Goal: Task Accomplishment & Management: Use online tool/utility

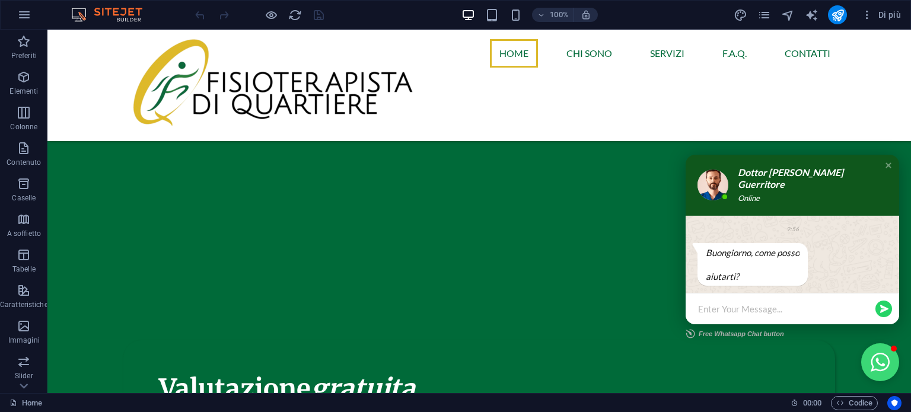
scroll to position [220, 0]
click at [784, 318] on div "Enter Your Message..." at bounding box center [793, 308] width 214 height 31
click at [786, 317] on div "Enter Your Message..." at bounding box center [793, 308] width 214 height 31
click at [795, 301] on div "Enter Your Message..." at bounding box center [786, 309] width 176 height 17
click at [787, 317] on div "Enter Your Message..." at bounding box center [793, 308] width 214 height 31
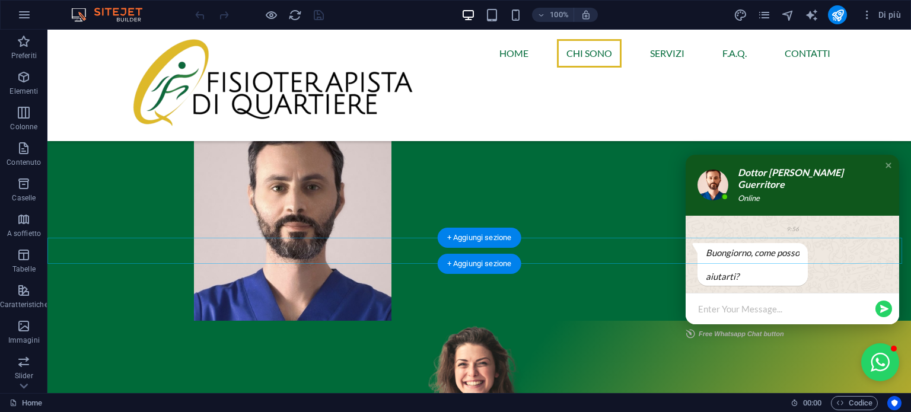
scroll to position [1170, 0]
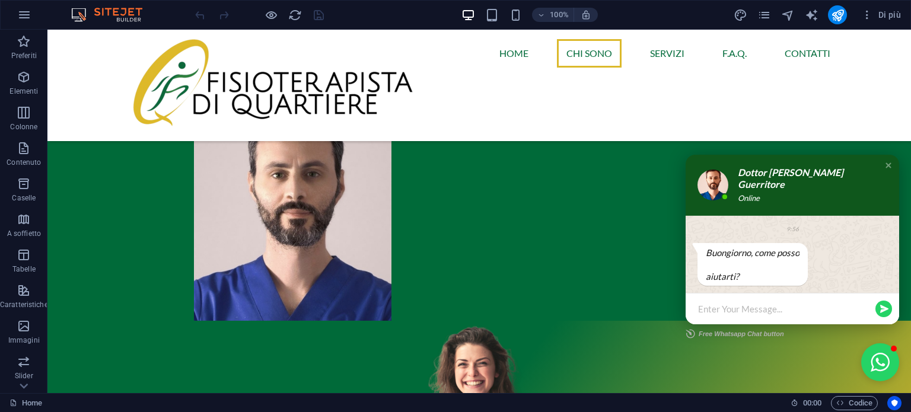
click at [857, 195] on div "Online" at bounding box center [808, 198] width 140 height 11
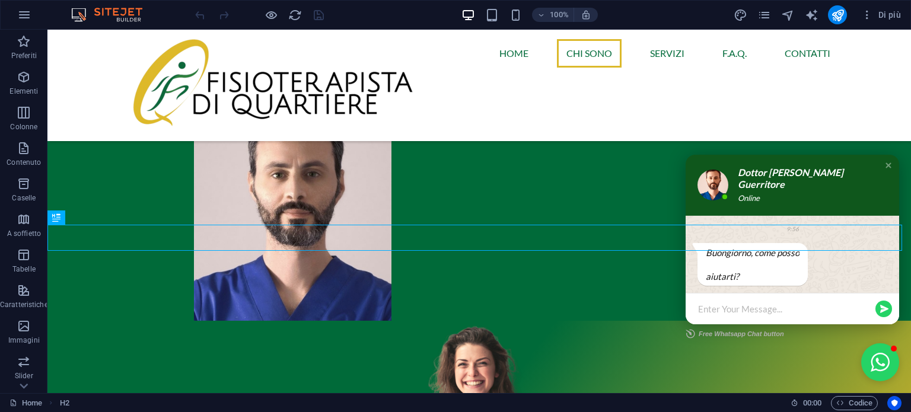
click at [847, 269] on div "[PERSON_NAME], come posso aiutarti?" at bounding box center [793, 264] width 190 height 43
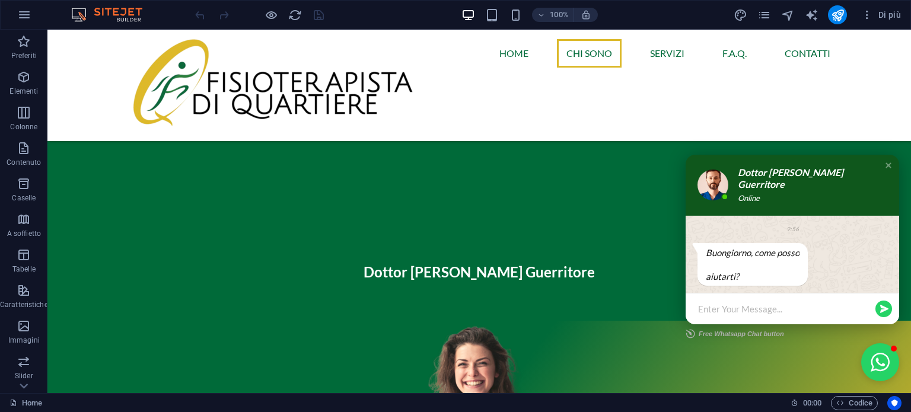
scroll to position [932, 0]
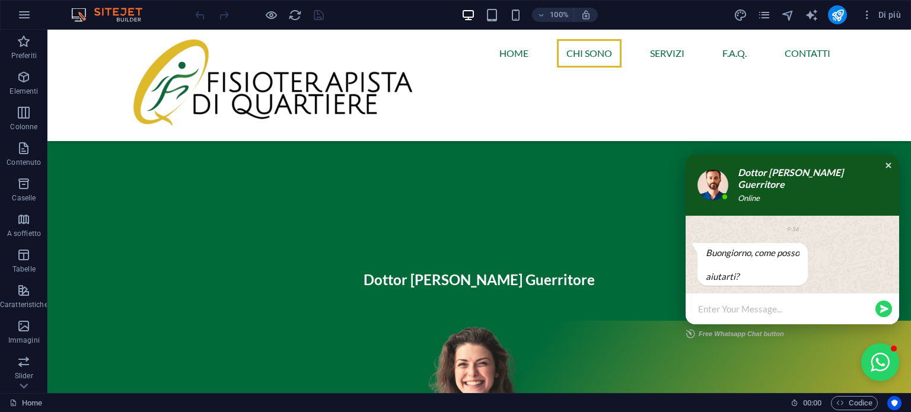
click at [883, 169] on div "Close chat window" at bounding box center [889, 166] width 12 height 12
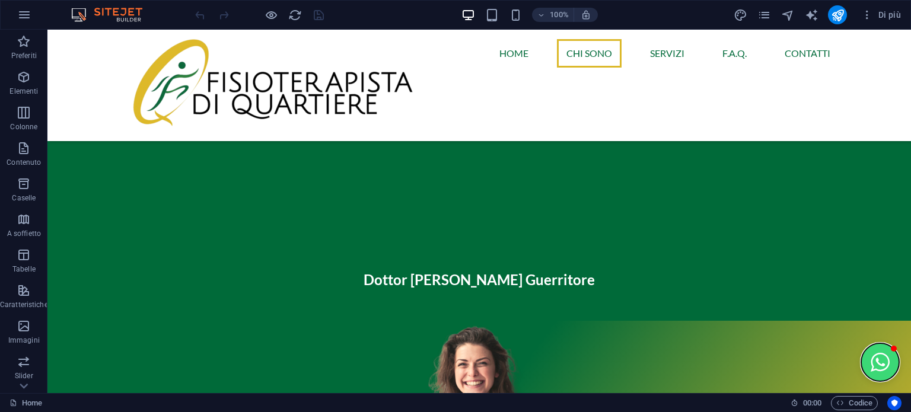
click at [870, 374] on button "Open chat window" at bounding box center [881, 363] width 38 height 38
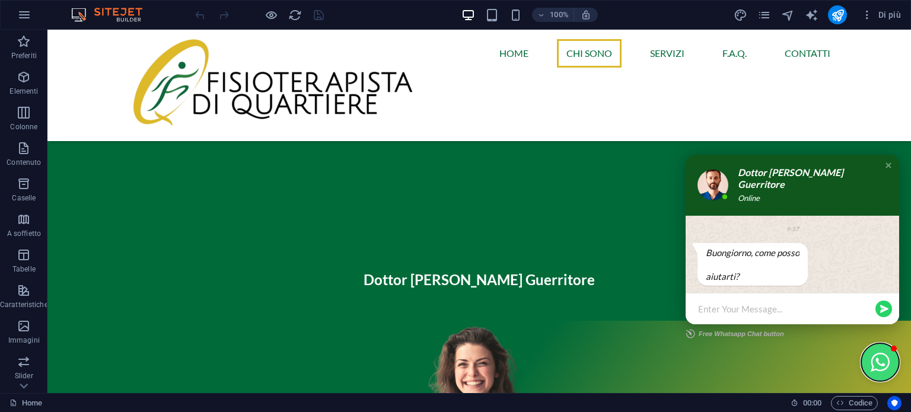
click at [870, 374] on button "Close chat window" at bounding box center [881, 363] width 38 height 38
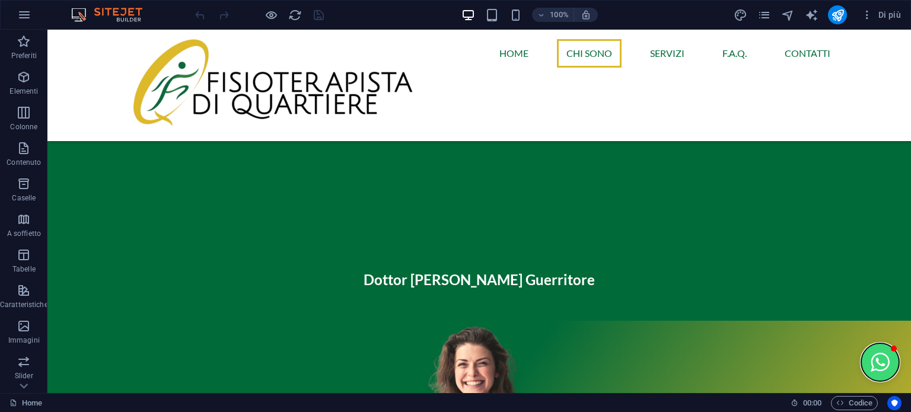
click at [870, 374] on button "Open chat window" at bounding box center [881, 363] width 38 height 38
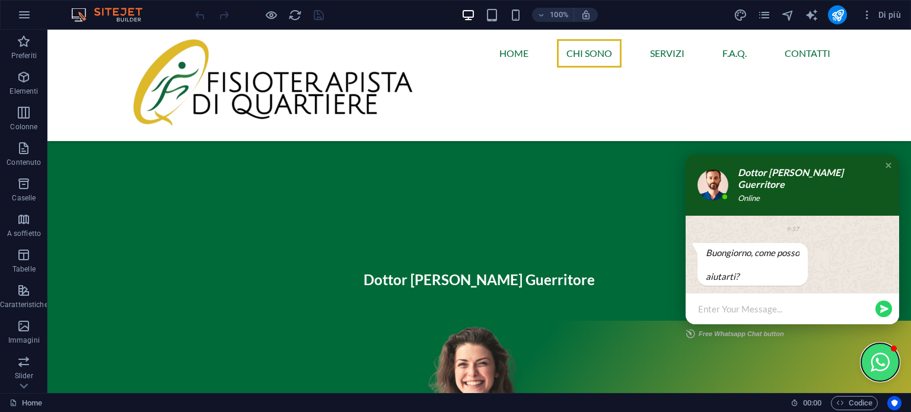
click at [881, 373] on button "Close chat window" at bounding box center [881, 363] width 38 height 38
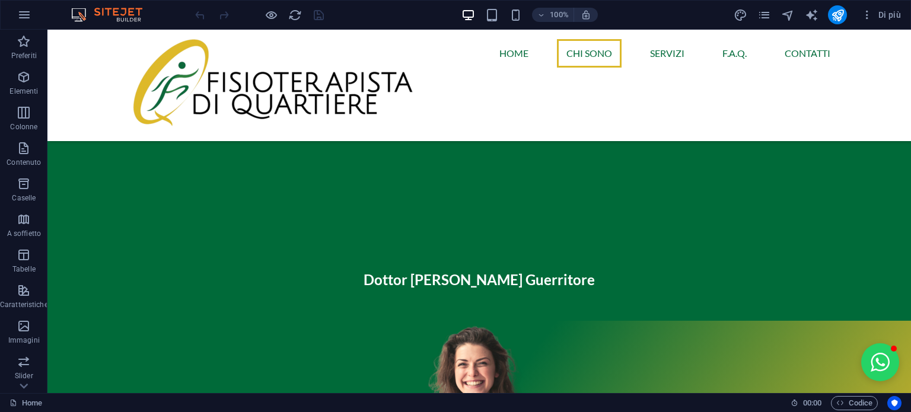
click at [505, 17] on div "100%" at bounding box center [529, 14] width 137 height 19
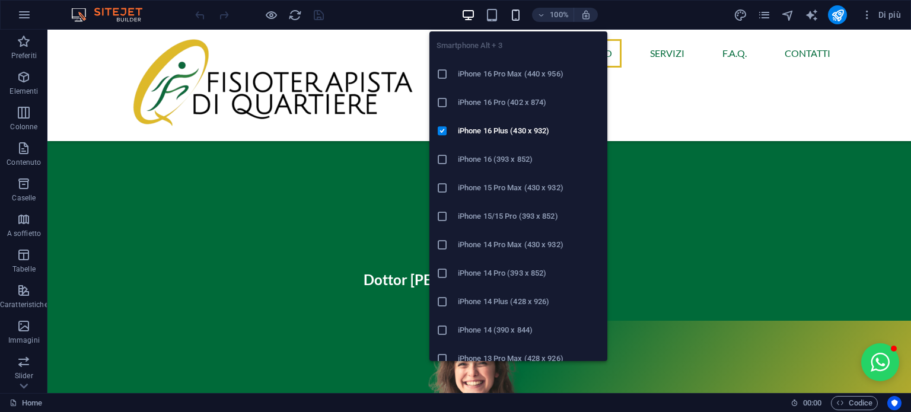
click at [516, 15] on icon "button" at bounding box center [516, 15] width 14 height 14
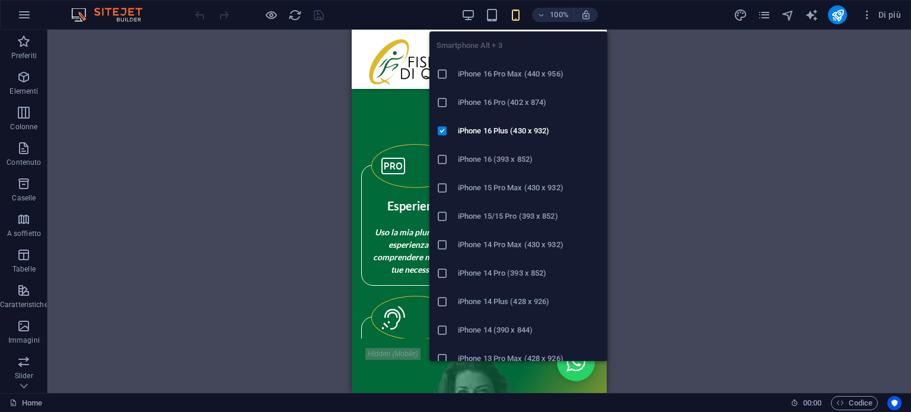
scroll to position [880, 0]
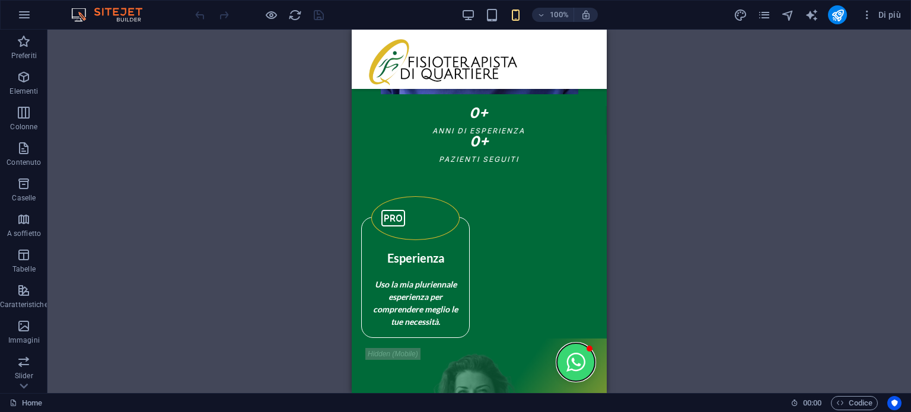
click at [562, 344] on button "Open chat window" at bounding box center [576, 363] width 38 height 38
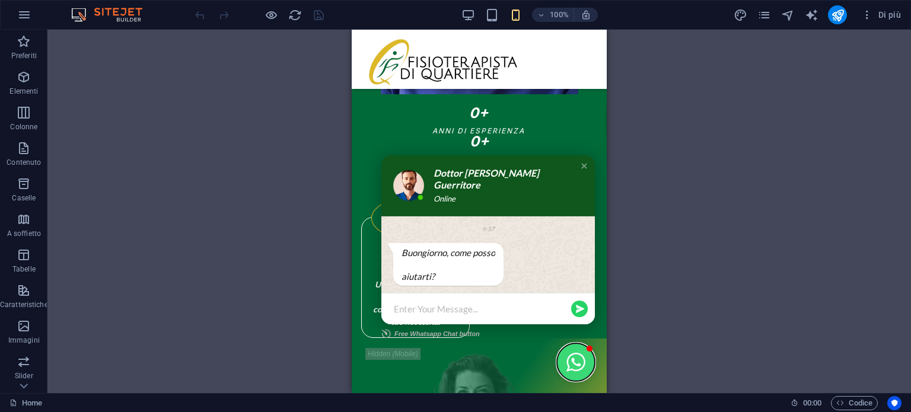
click at [562, 344] on button "Close chat window" at bounding box center [576, 363] width 38 height 38
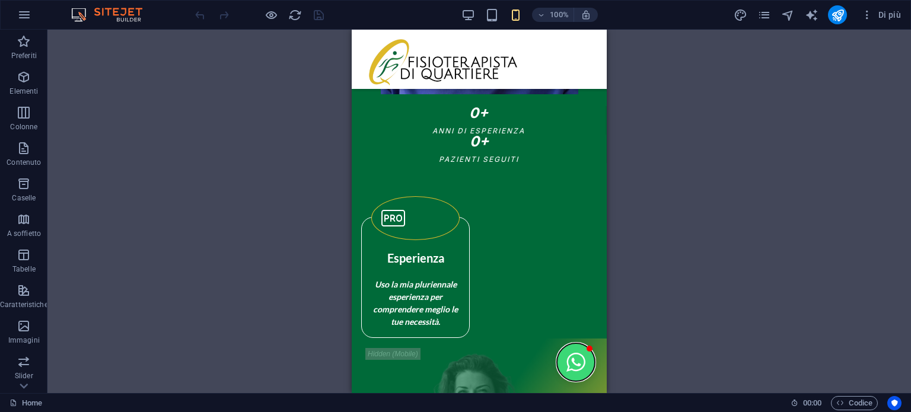
click at [562, 344] on button "Open chat window" at bounding box center [576, 363] width 38 height 38
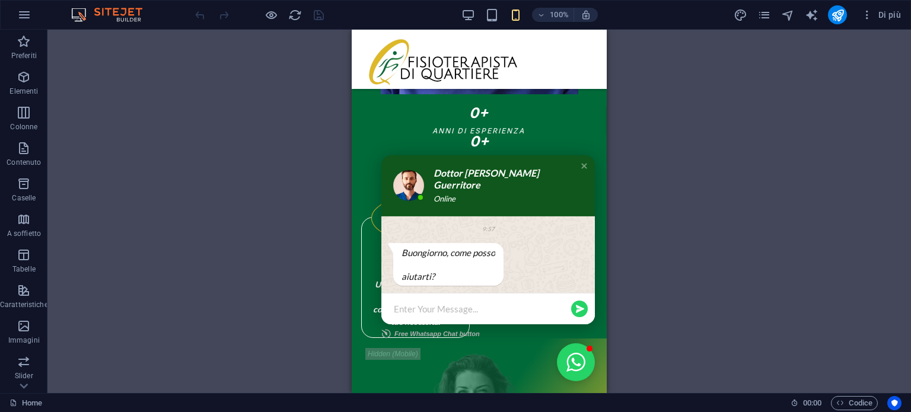
click at [535, 247] on div "[PERSON_NAME], come posso aiutarti?" at bounding box center [488, 264] width 190 height 43
click at [506, 155] on div "Dottor [PERSON_NAME] Guerritore Online" at bounding box center [489, 185] width 214 height 61
click at [501, 169] on div "Dottor [PERSON_NAME] Guerritore" at bounding box center [504, 179] width 140 height 24
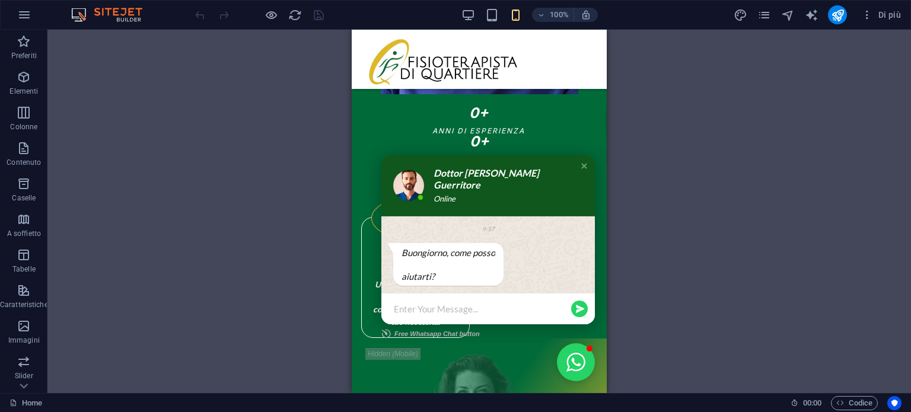
click at [417, 182] on div "Dottor [PERSON_NAME] Guerritore Online" at bounding box center [489, 185] width 214 height 61
drag, startPoint x: 417, startPoint y: 182, endPoint x: 411, endPoint y: 184, distance: 6.4
click at [411, 184] on img at bounding box center [408, 185] width 31 height 31
click at [495, 277] on div "[PERSON_NAME], come posso aiutarti?" at bounding box center [488, 264] width 190 height 43
click at [530, 262] on div "[PERSON_NAME], come posso aiutarti?" at bounding box center [488, 264] width 190 height 43
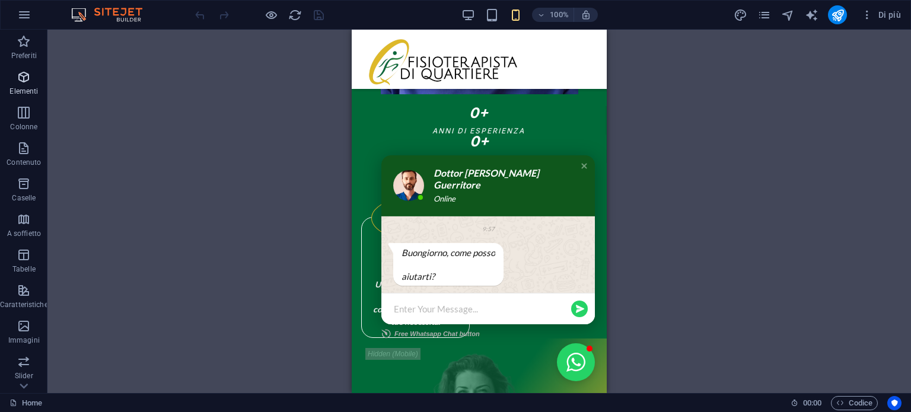
click at [25, 75] on icon "button" at bounding box center [24, 77] width 14 height 14
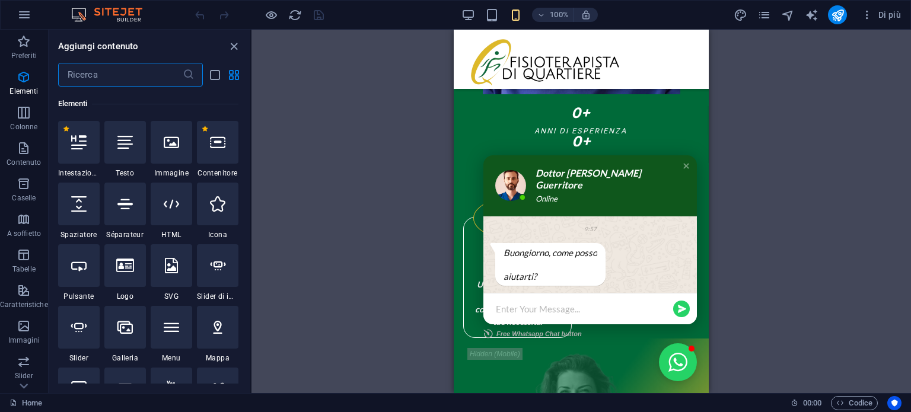
scroll to position [126, 0]
click at [648, 243] on div "[PERSON_NAME], come posso aiutarti?" at bounding box center [590, 264] width 190 height 43
click at [631, 185] on div "Dottor [PERSON_NAME] Guerritore Online" at bounding box center [606, 185] width 140 height 37
click at [631, 193] on div "Online" at bounding box center [606, 198] width 140 height 11
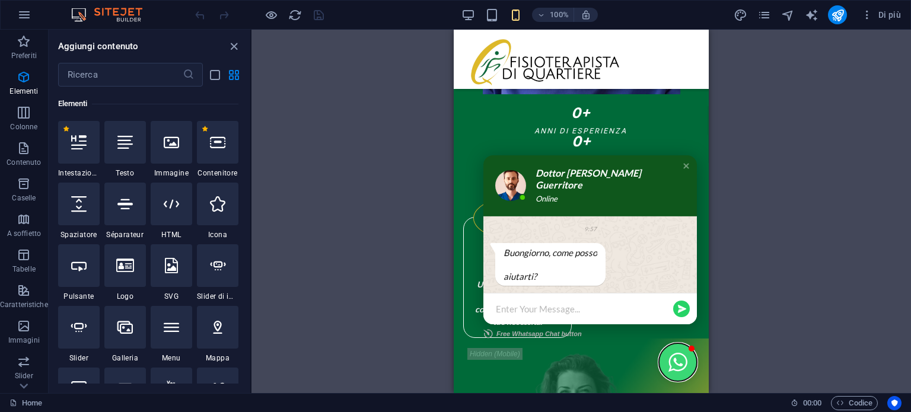
click at [667, 346] on button "Close chat window" at bounding box center [678, 363] width 38 height 38
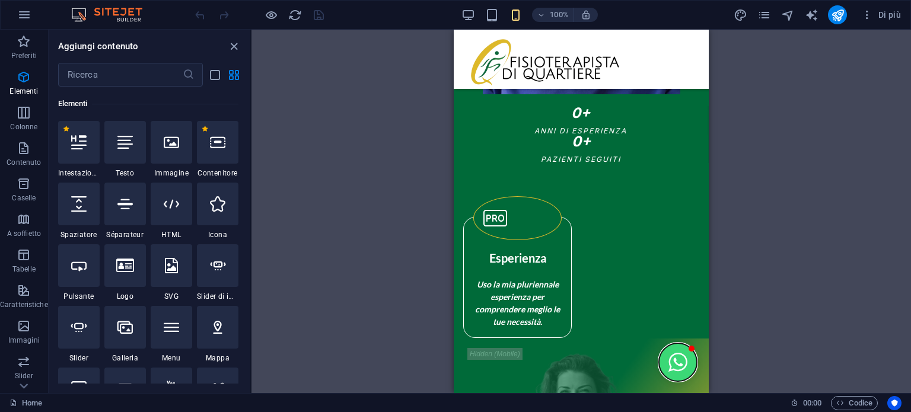
click at [676, 360] on button "Open chat window" at bounding box center [678, 363] width 38 height 38
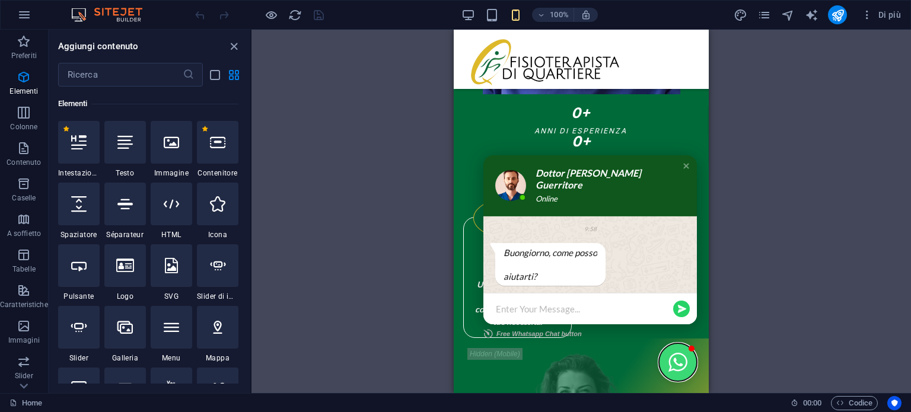
click at [676, 370] on button "Close chat window" at bounding box center [678, 363] width 38 height 38
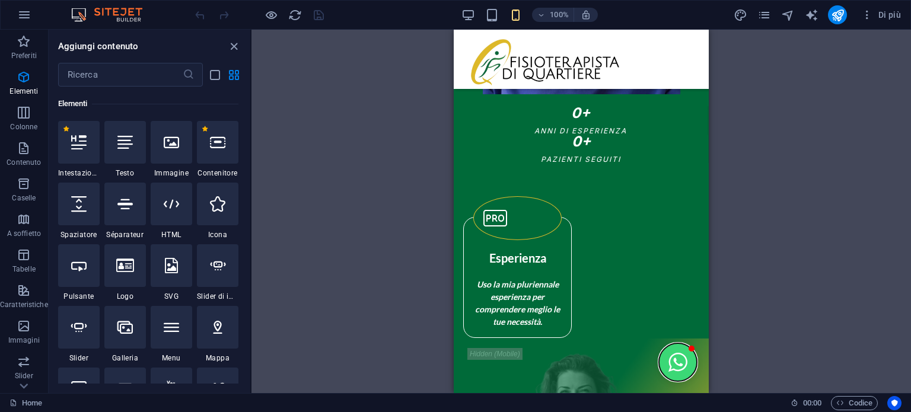
click at [676, 370] on button "Open chat window" at bounding box center [678, 363] width 38 height 38
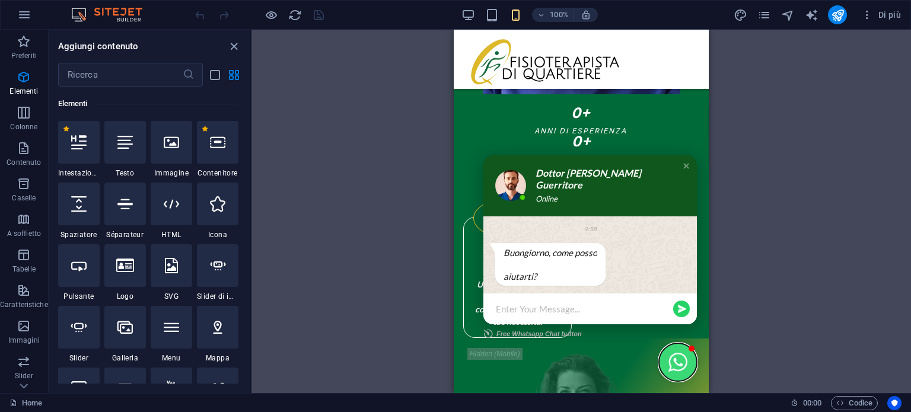
click at [676, 370] on button "Close chat window" at bounding box center [678, 363] width 38 height 38
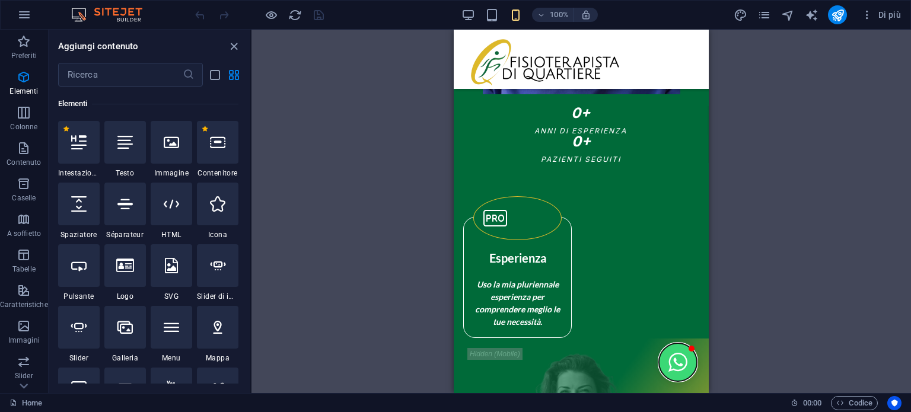
click at [676, 370] on button "Open chat window" at bounding box center [678, 363] width 38 height 38
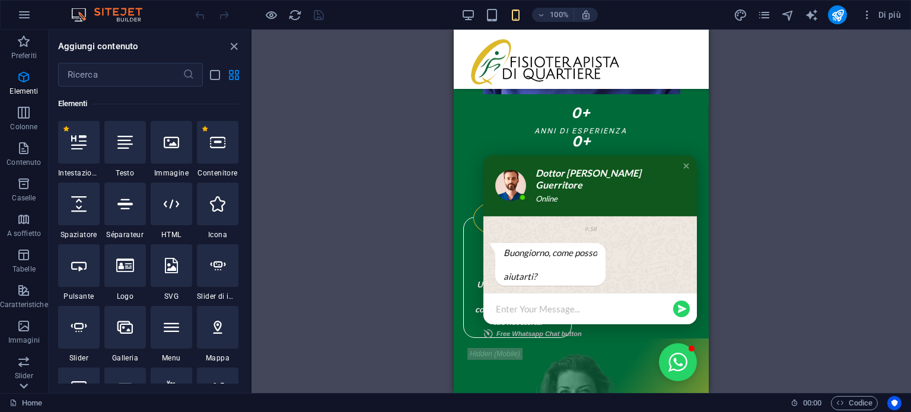
click at [32, 383] on div at bounding box center [24, 386] width 48 height 14
click at [97, 62] on div "Aggiungi contenuto ​ Preferiti 1 Star Intestazione 1 Star Contenitore Elementi …" at bounding box center [150, 212] width 202 height 364
click at [97, 63] on input "text" at bounding box center [120, 75] width 125 height 24
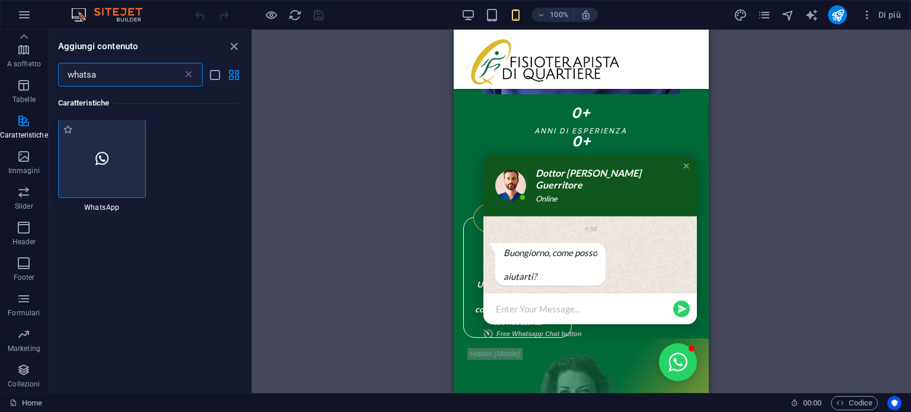
scroll to position [0, 0]
type input "whatsa"
click at [81, 187] on div at bounding box center [102, 159] width 88 height 78
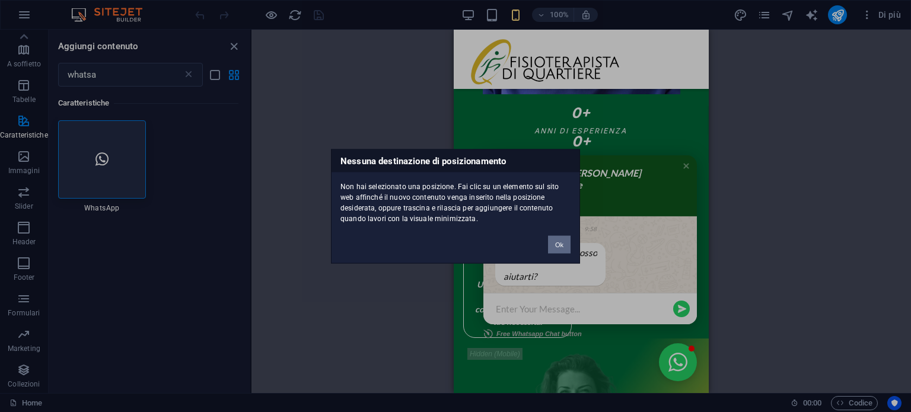
click at [555, 250] on button "Ok" at bounding box center [559, 245] width 23 height 18
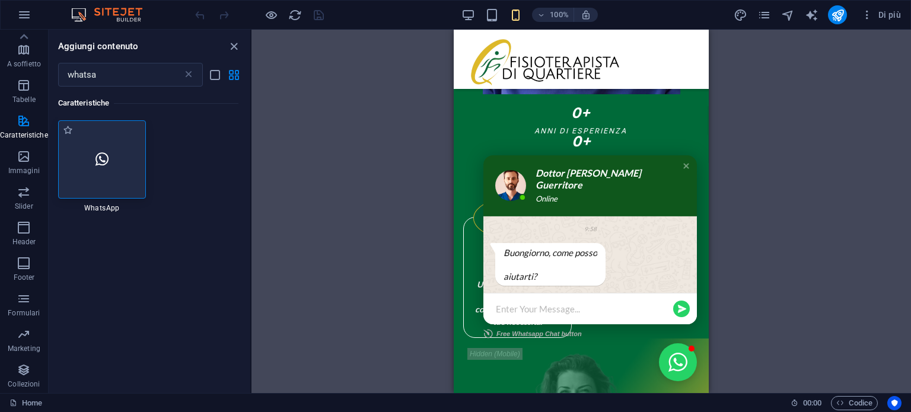
click at [124, 169] on div at bounding box center [102, 159] width 88 height 78
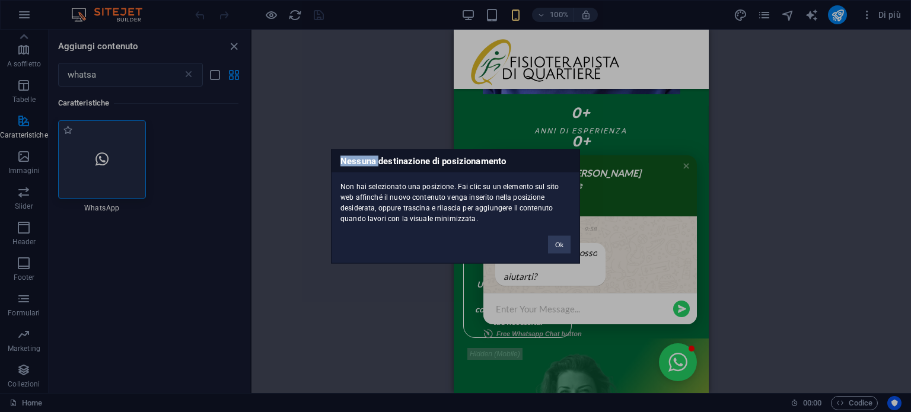
click at [124, 169] on div "Nessuna destinazione di posizionamento Non hai selezionato una posizione. Fai c…" at bounding box center [455, 206] width 911 height 412
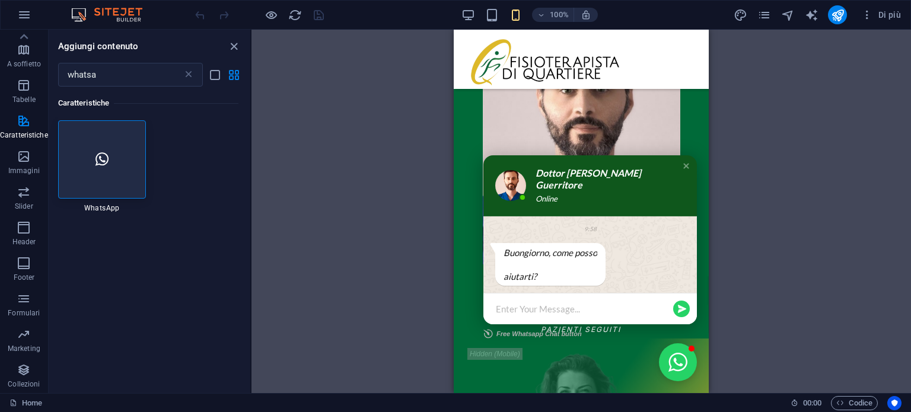
scroll to position [761, 0]
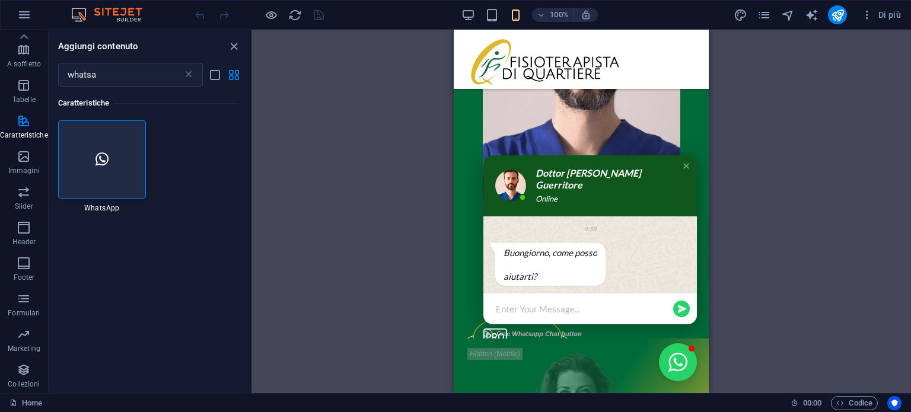
drag, startPoint x: 602, startPoint y: 267, endPoint x: 601, endPoint y: 278, distance: 11.4
click at [601, 278] on div "9:58 [PERSON_NAME], come posso aiutarti?" at bounding box center [591, 255] width 214 height 77
click at [681, 160] on div "Close chat window" at bounding box center [687, 166] width 12 height 12
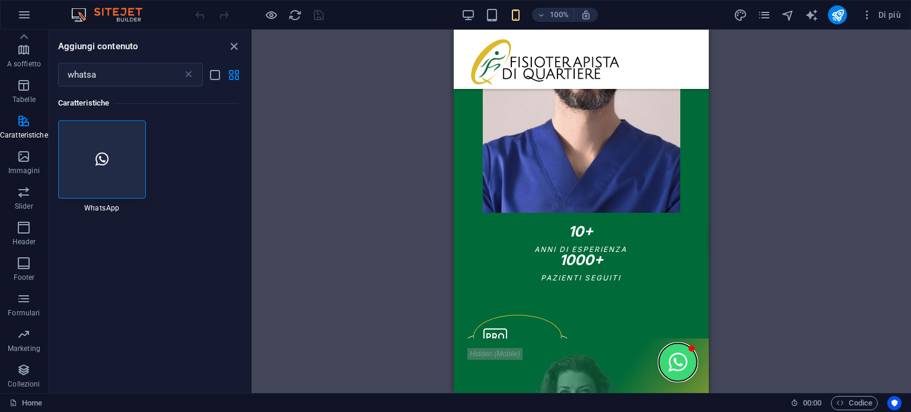
click at [685, 352] on button "Open chat window" at bounding box center [678, 363] width 38 height 38
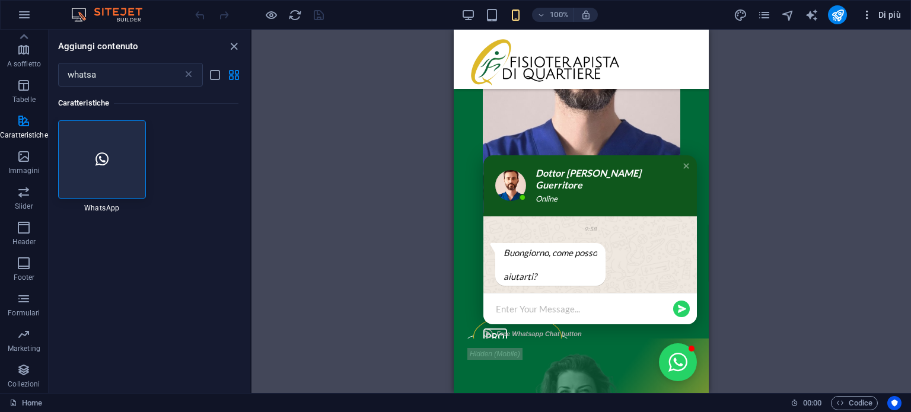
click at [866, 20] on icon "button" at bounding box center [868, 15] width 12 height 12
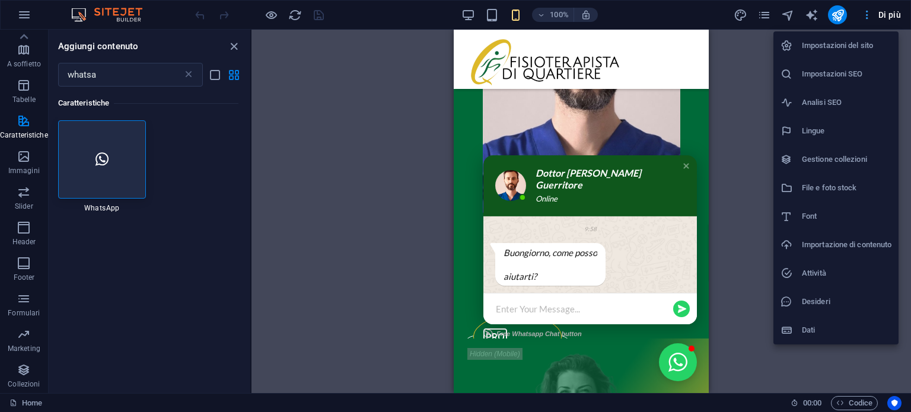
click at [866, 20] on div at bounding box center [455, 206] width 911 height 412
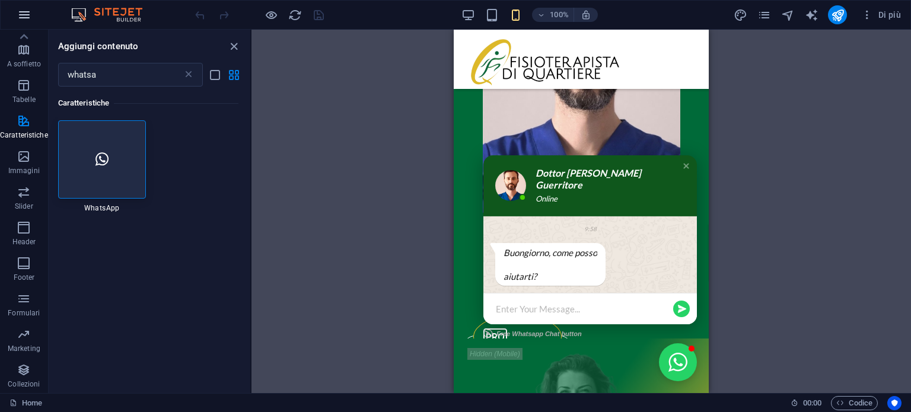
click at [33, 11] on button "button" at bounding box center [24, 15] width 28 height 28
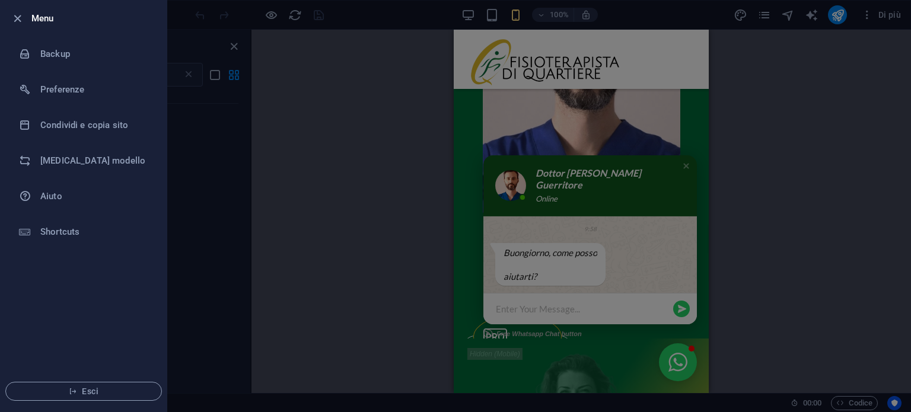
click at [40, 14] on h6 "Menu" at bounding box center [94, 18] width 126 height 14
click at [17, 23] on icon "button" at bounding box center [18, 19] width 14 height 14
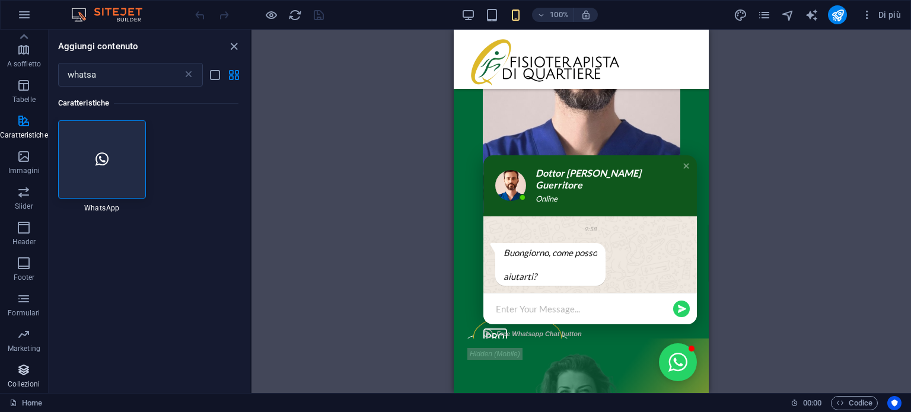
click at [24, 377] on span "Collezioni" at bounding box center [24, 377] width 48 height 28
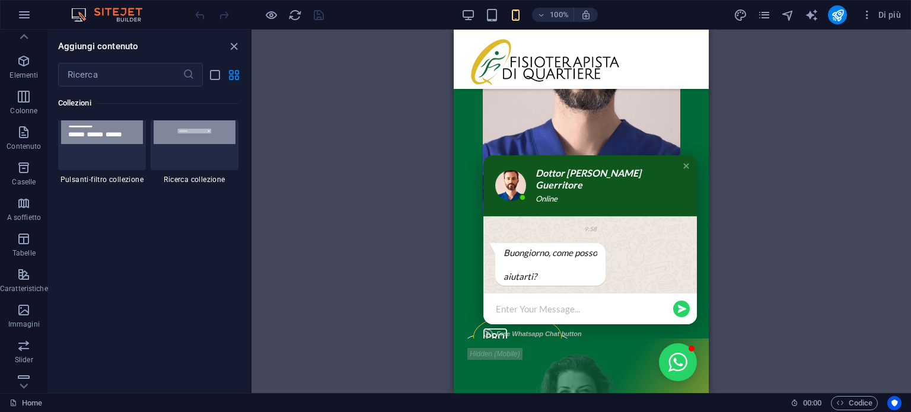
scroll to position [0, 0]
click at [31, 88] on p "Elementi" at bounding box center [23, 91] width 28 height 9
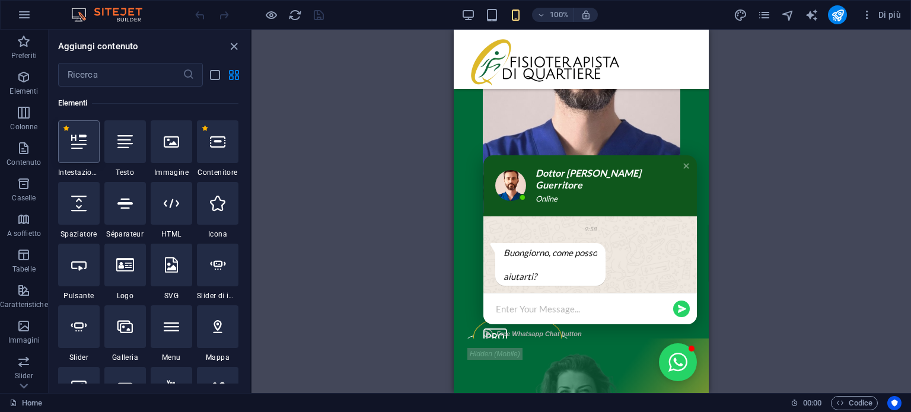
scroll to position [126, 0]
click at [112, 83] on input "text" at bounding box center [120, 75] width 125 height 24
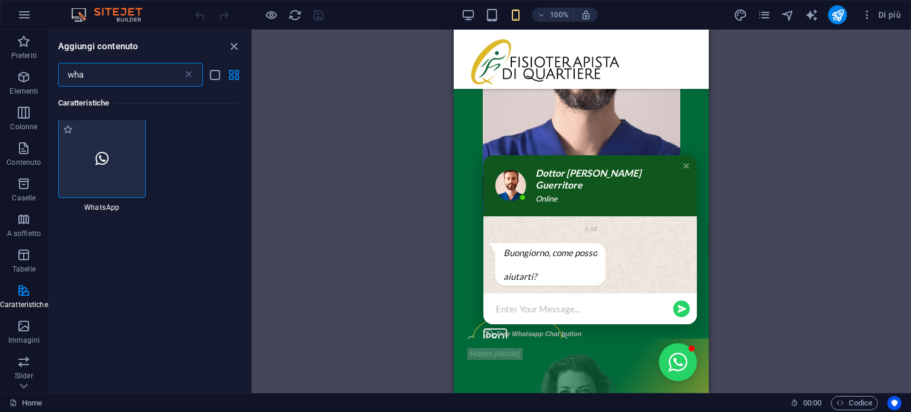
scroll to position [0, 0]
type input "wha"
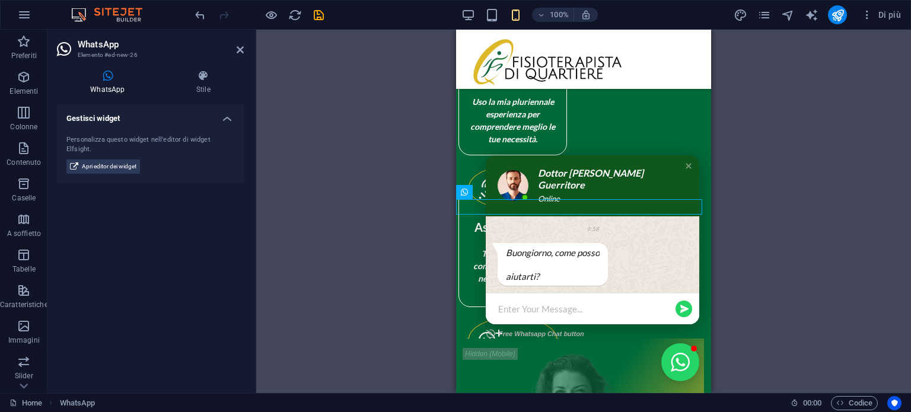
scroll to position [1063, 0]
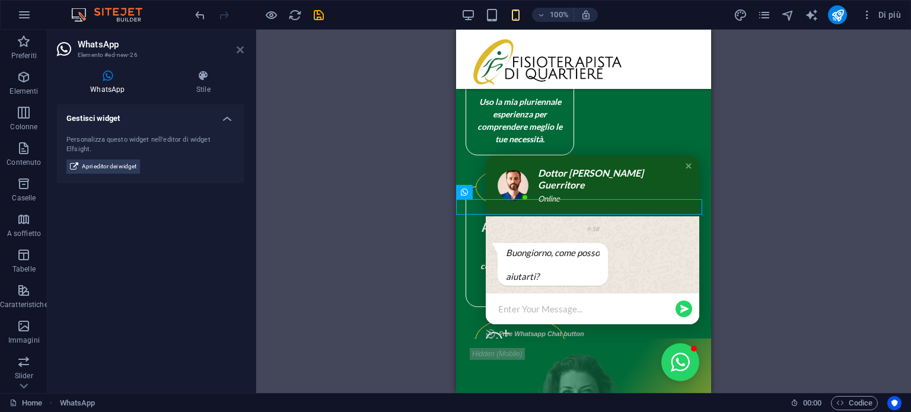
click at [237, 50] on icon at bounding box center [240, 49] width 7 height 9
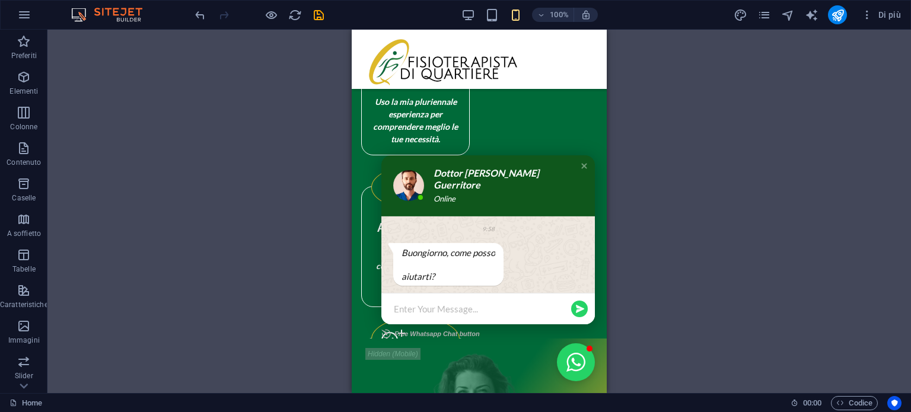
click at [287, 19] on div at bounding box center [259, 14] width 133 height 19
click at [293, 16] on icon "reload" at bounding box center [295, 15] width 14 height 14
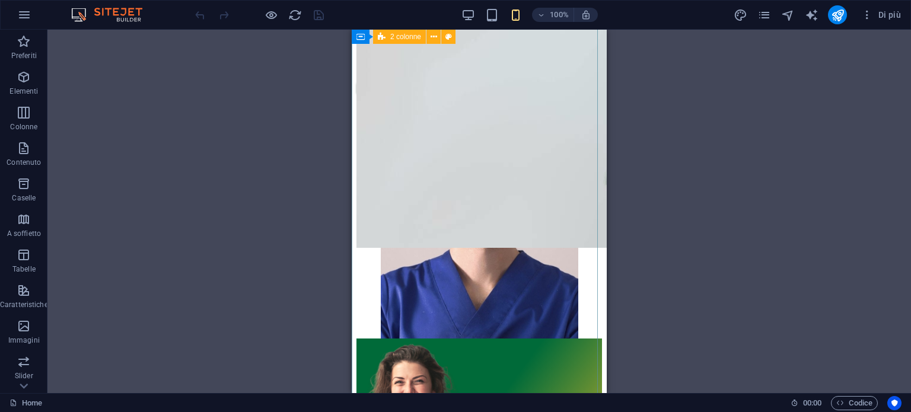
scroll to position [475, 0]
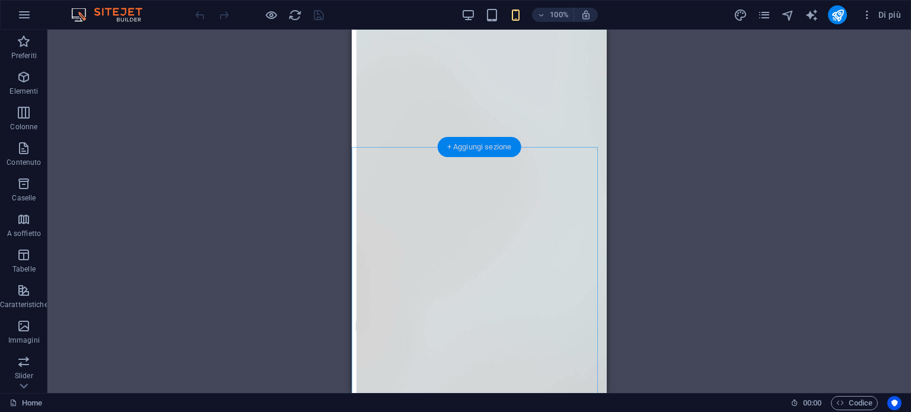
click at [493, 148] on div "+ Aggiungi sezione" at bounding box center [480, 147] width 84 height 20
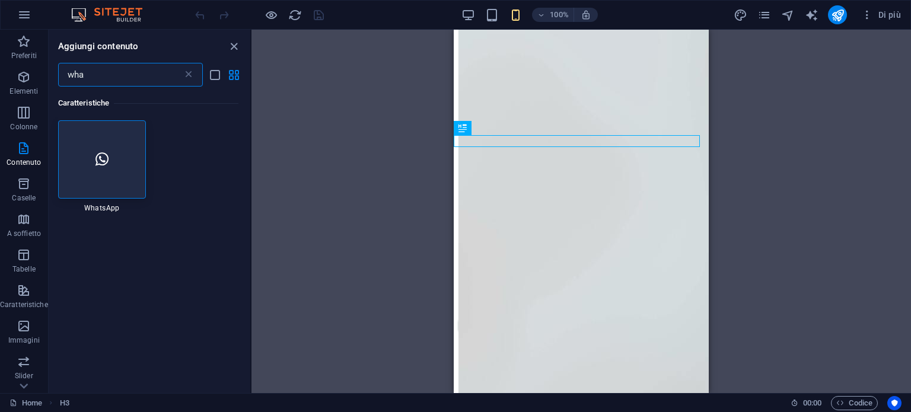
drag, startPoint x: 108, startPoint y: 75, endPoint x: 64, endPoint y: 74, distance: 43.9
click at [64, 74] on input "wha" at bounding box center [120, 75] width 125 height 24
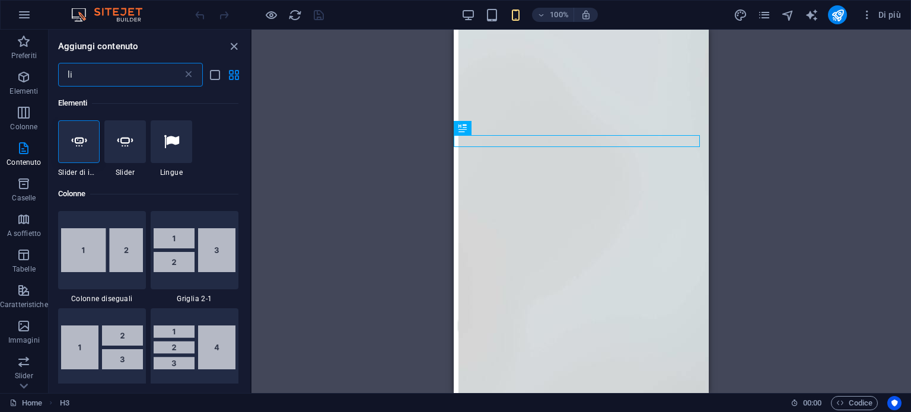
type input "l"
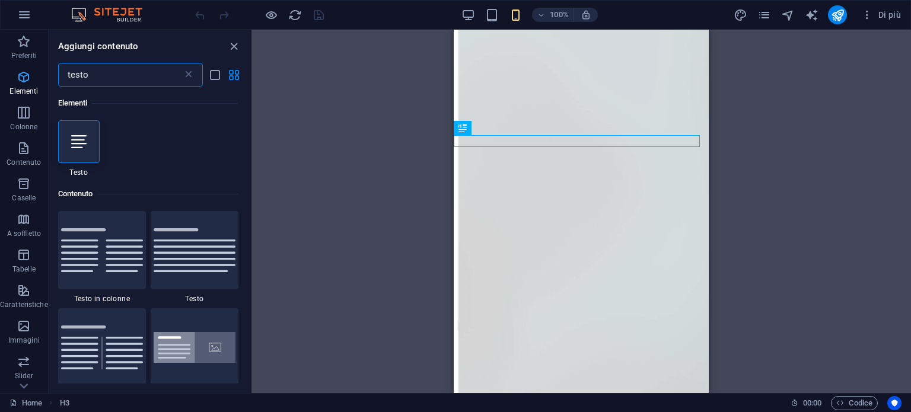
drag, startPoint x: 107, startPoint y: 75, endPoint x: 15, endPoint y: 78, distance: 92.0
click at [15, 78] on div "Preferiti Elementi Colonne Contenuto Caselle A soffietto Tabelle Caratteristich…" at bounding box center [126, 212] width 252 height 364
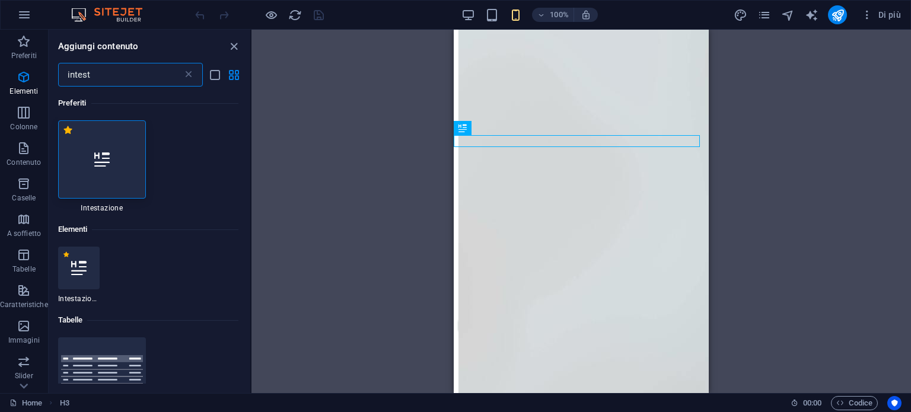
type input "intest"
click at [95, 151] on div at bounding box center [102, 159] width 88 height 78
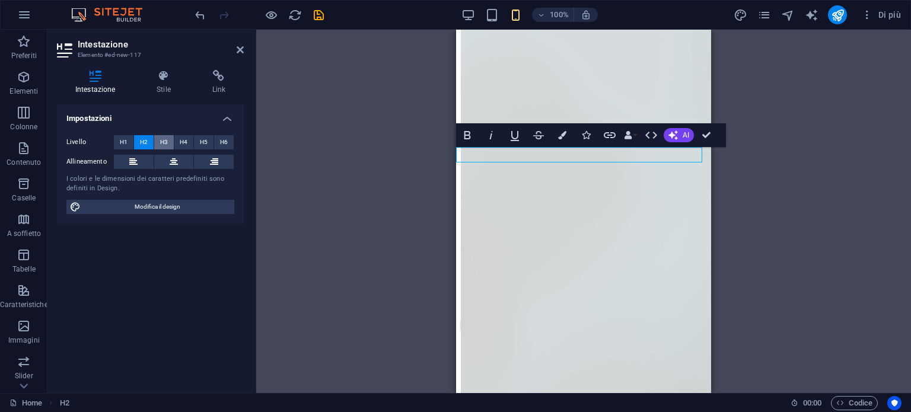
click at [166, 144] on span "H3" at bounding box center [164, 142] width 8 height 14
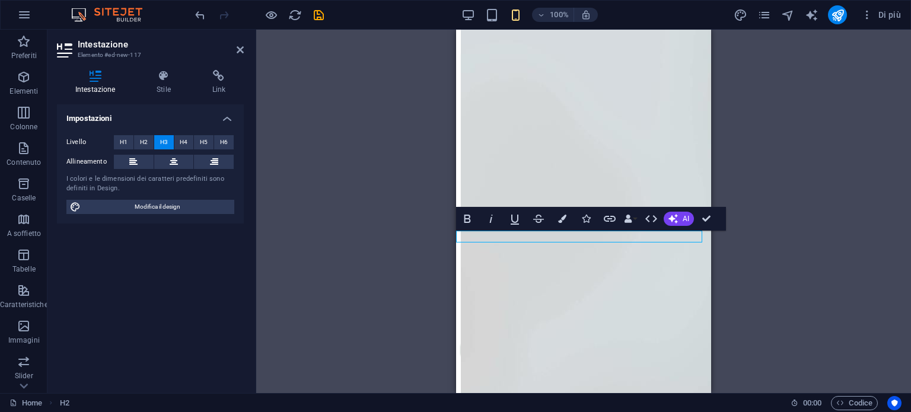
scroll to position [356, 0]
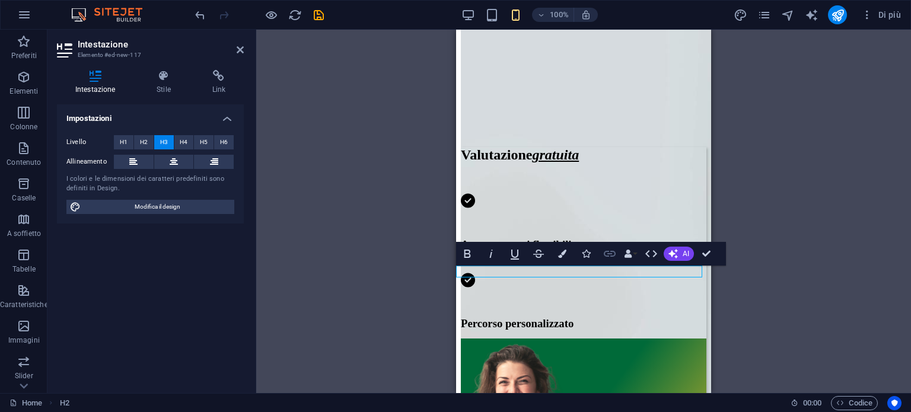
click at [614, 251] on icon "button" at bounding box center [610, 254] width 12 height 6
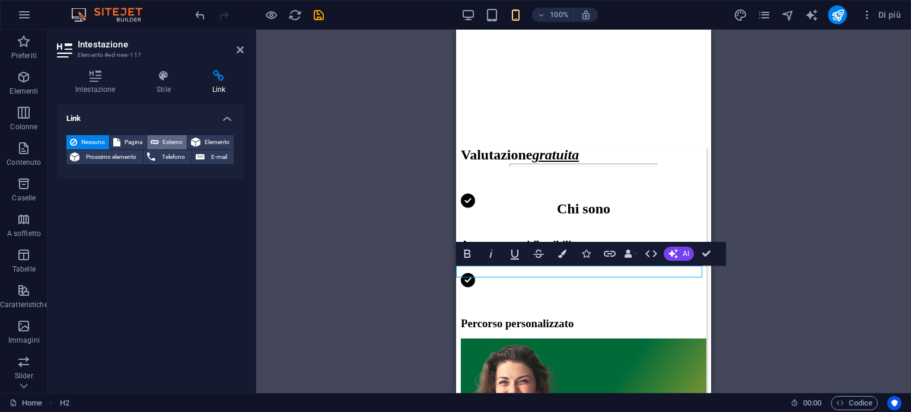
click at [173, 137] on span "Esterno" at bounding box center [173, 142] width 21 height 14
select select "blank"
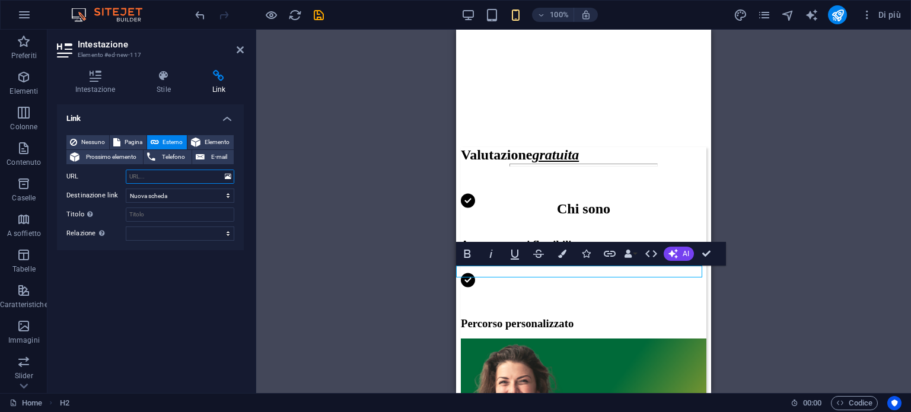
paste input "[URL][DOMAIN_NAME]"
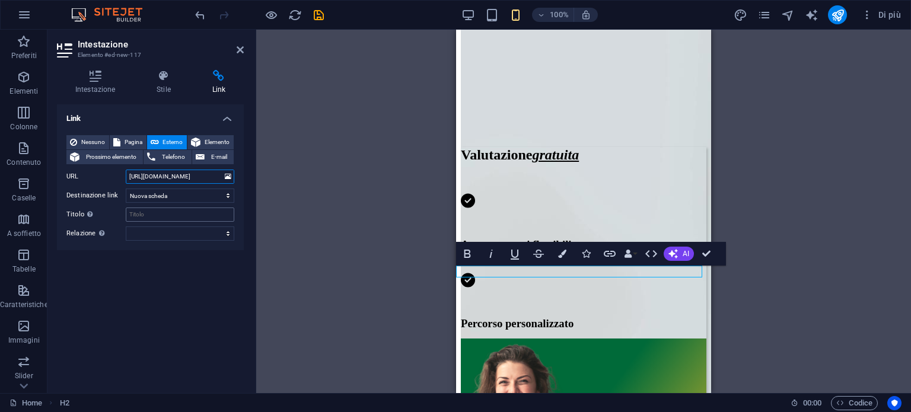
type input "[URL][DOMAIN_NAME]"
click at [159, 218] on input "Titolo Descrizione aggiuntiva del link, non dovrebbe essere la stessa del testo…" at bounding box center [180, 215] width 109 height 14
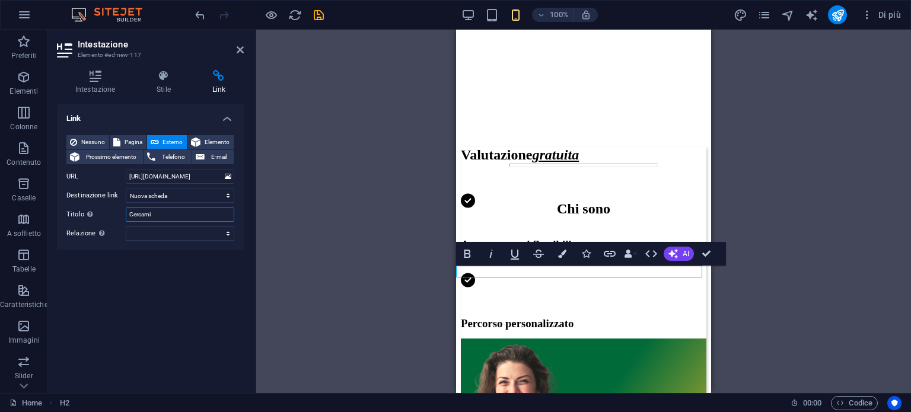
type input "Cercami"
click at [160, 241] on div "Nessuno Pagina Esterno Elemento Prossimo elemento Telefono E-mail Pagina Home P…" at bounding box center [150, 188] width 187 height 125
click at [161, 234] on select "alternate autore bookmark esterno help licenza successivo nofollow noreferrer n…" at bounding box center [180, 234] width 109 height 14
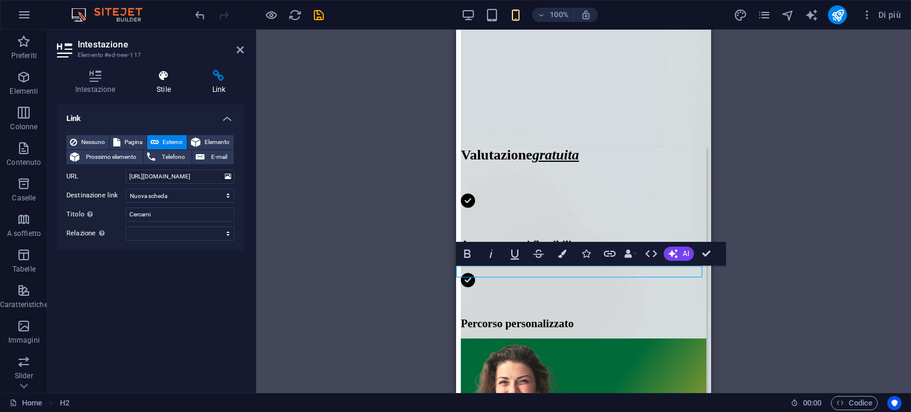
click at [162, 88] on h4 "Stile" at bounding box center [165, 82] width 55 height 25
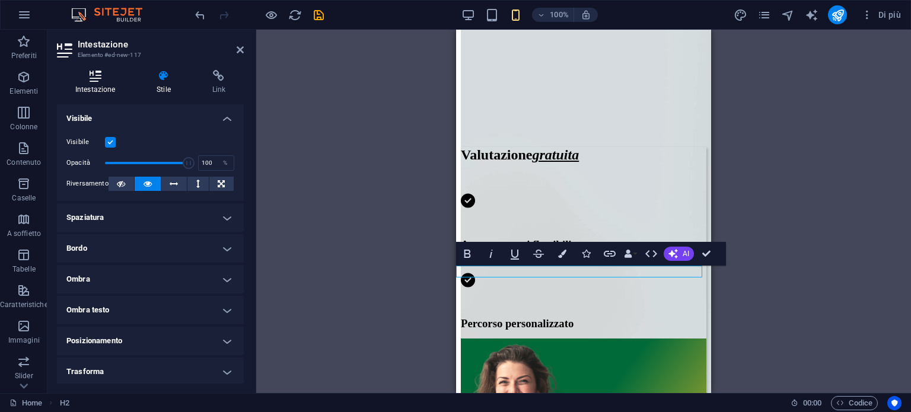
click at [90, 75] on icon at bounding box center [95, 76] width 77 height 12
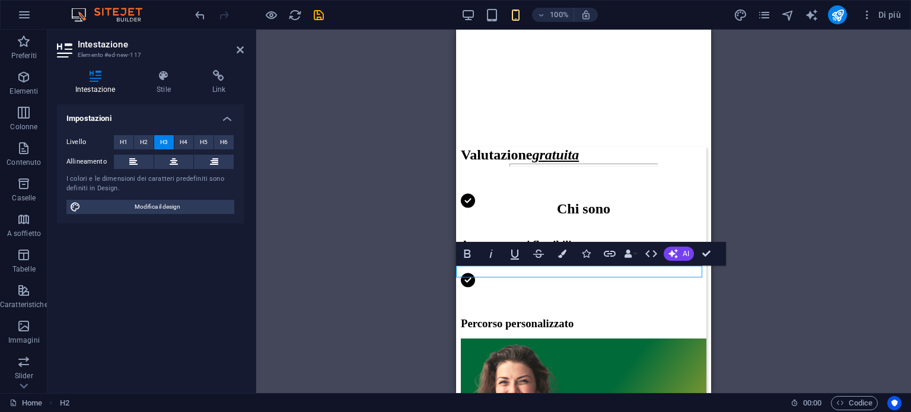
drag, startPoint x: 563, startPoint y: 273, endPoint x: 482, endPoint y: 274, distance: 81.3
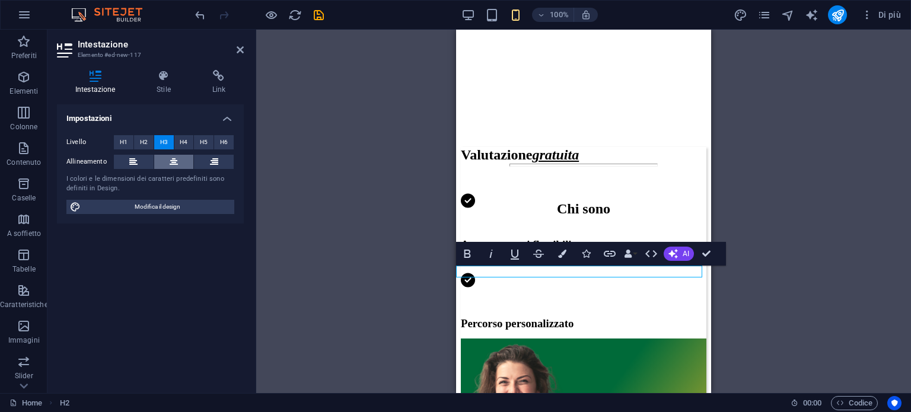
click at [177, 158] on icon at bounding box center [174, 162] width 8 height 14
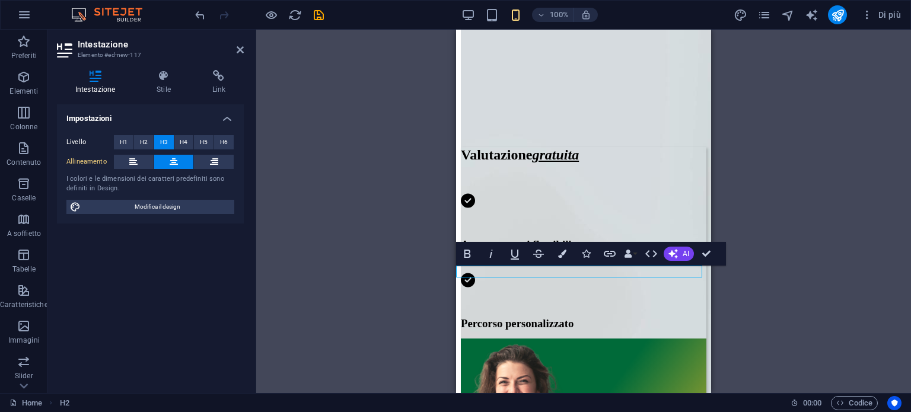
drag, startPoint x: 542, startPoint y: 272, endPoint x: 527, endPoint y: 272, distance: 14.8
click at [559, 261] on button "Colors" at bounding box center [562, 254] width 23 height 24
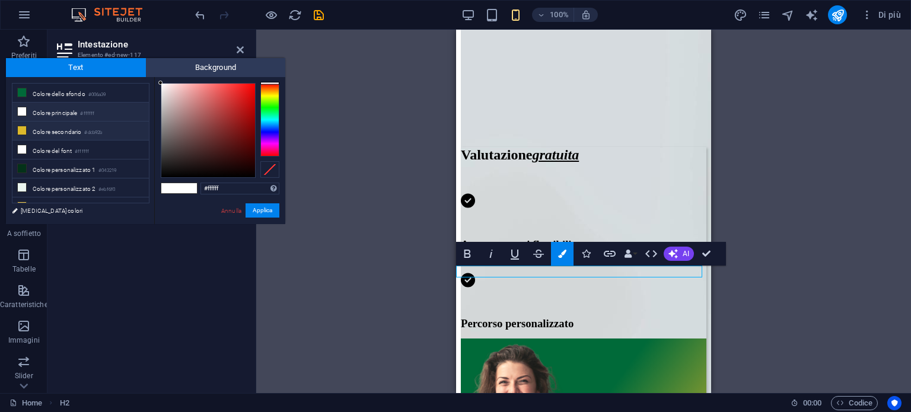
click at [32, 125] on li "Colore secondario #dcb92b" at bounding box center [80, 131] width 136 height 19
type input "#dcb92b"
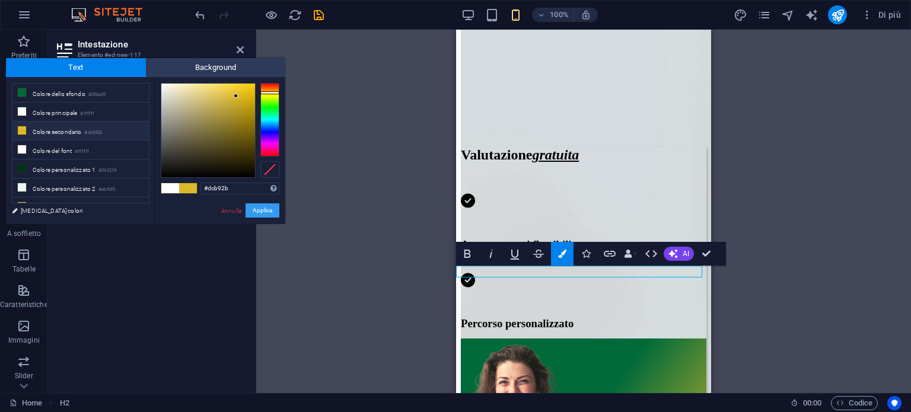
click at [271, 204] on button "Applica" at bounding box center [263, 211] width 34 height 14
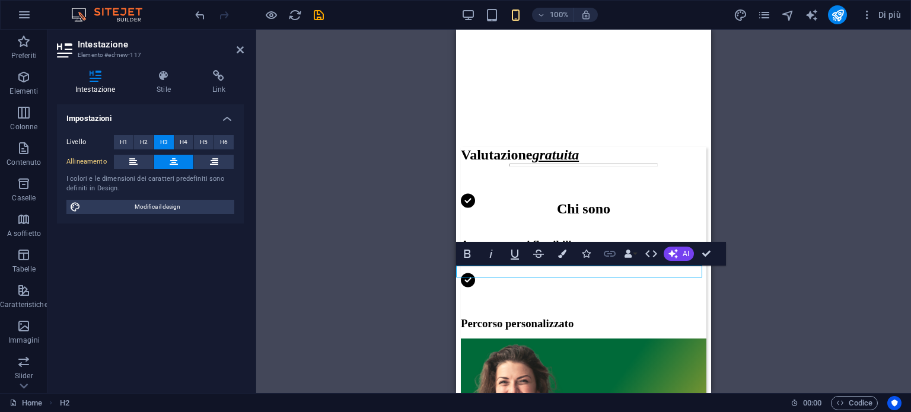
click at [614, 254] on icon "button" at bounding box center [610, 254] width 14 height 14
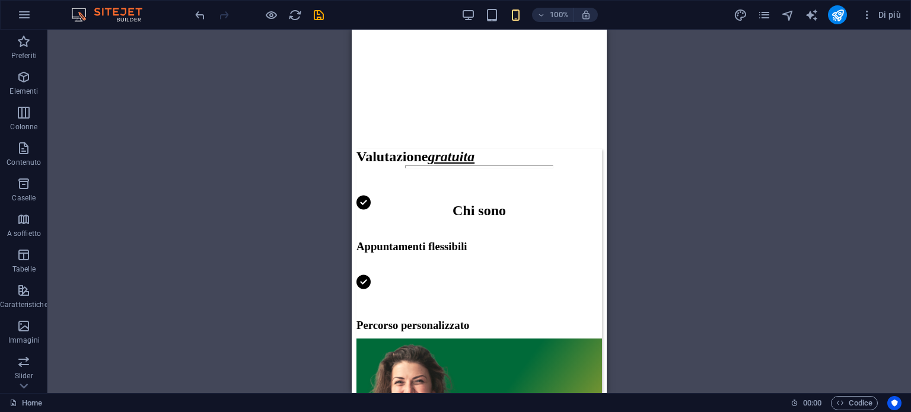
scroll to position [356, 0]
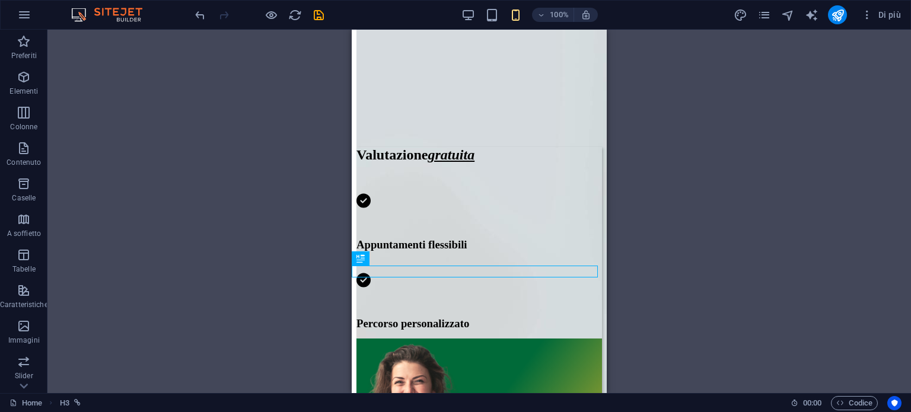
drag, startPoint x: 722, startPoint y: 291, endPoint x: 383, endPoint y: 187, distance: 354.4
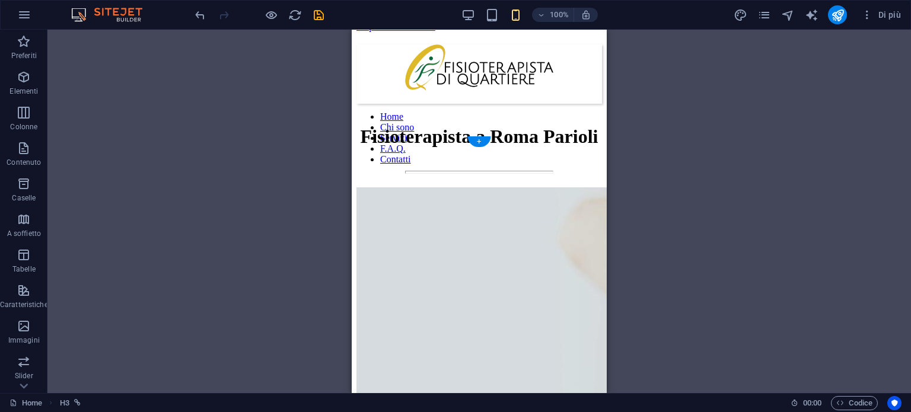
scroll to position [0, 0]
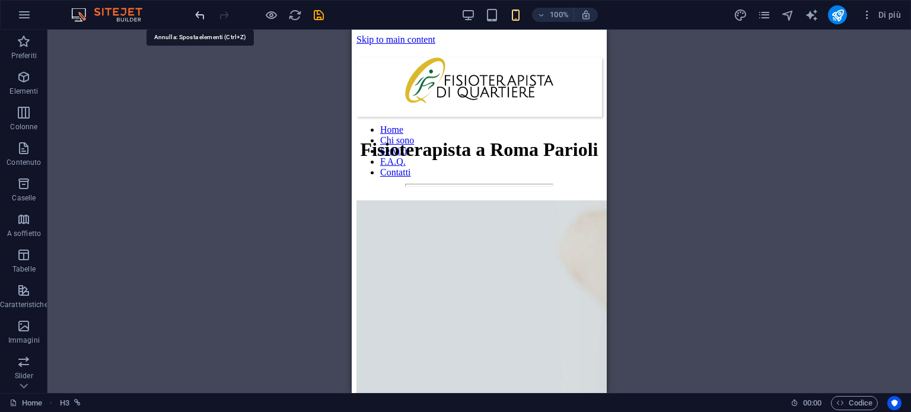
click at [204, 18] on icon "undo" at bounding box center [200, 15] width 14 height 14
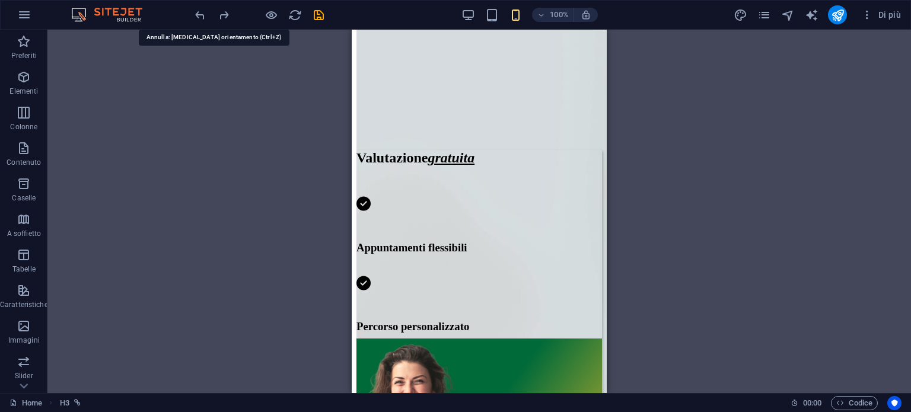
scroll to position [415, 0]
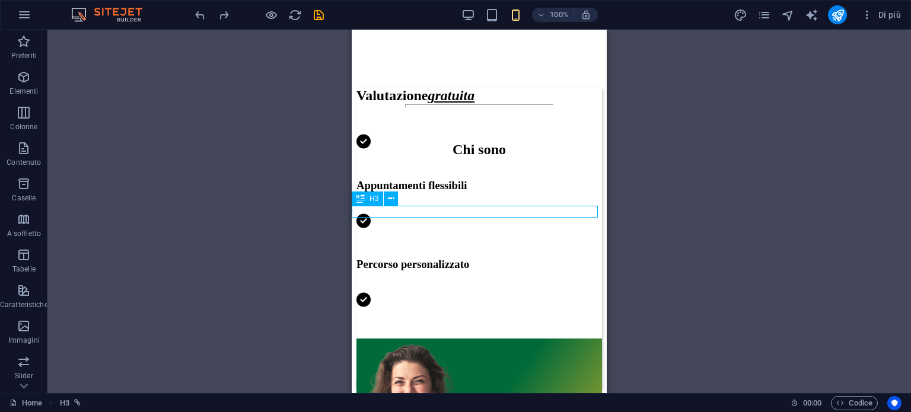
click at [501, 383] on div "Cercami qui nell'albo dei Fisioterapisti" at bounding box center [480, 389] width 246 height 13
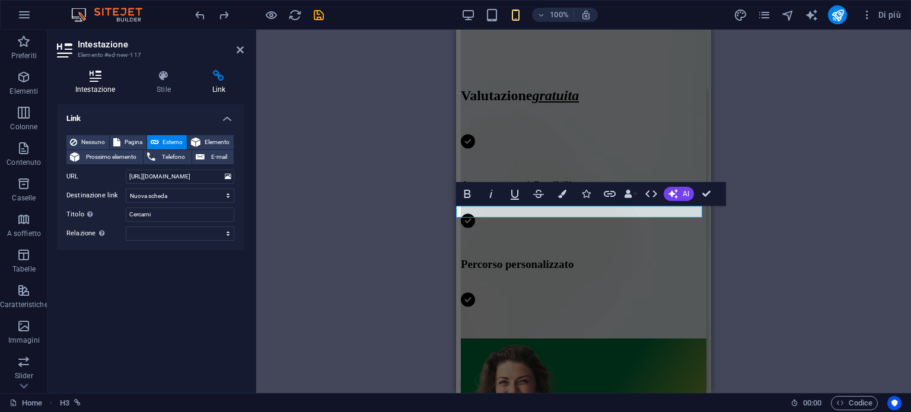
click at [104, 84] on h4 "Intestazione" at bounding box center [97, 82] width 81 height 25
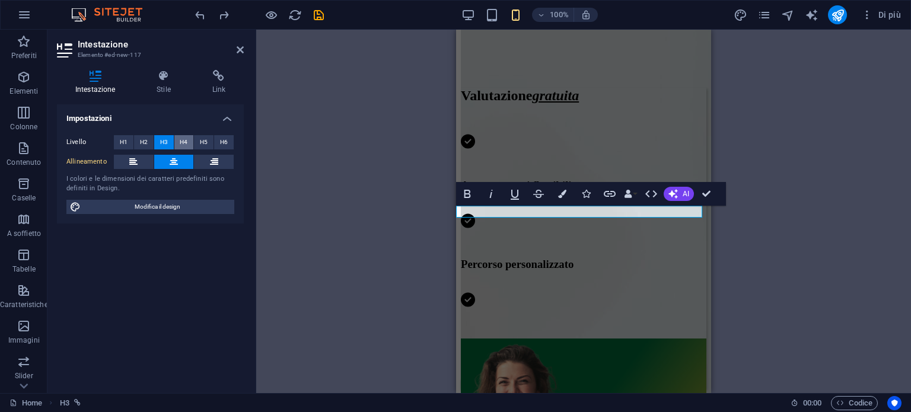
click at [182, 143] on span "H4" at bounding box center [184, 142] width 8 height 14
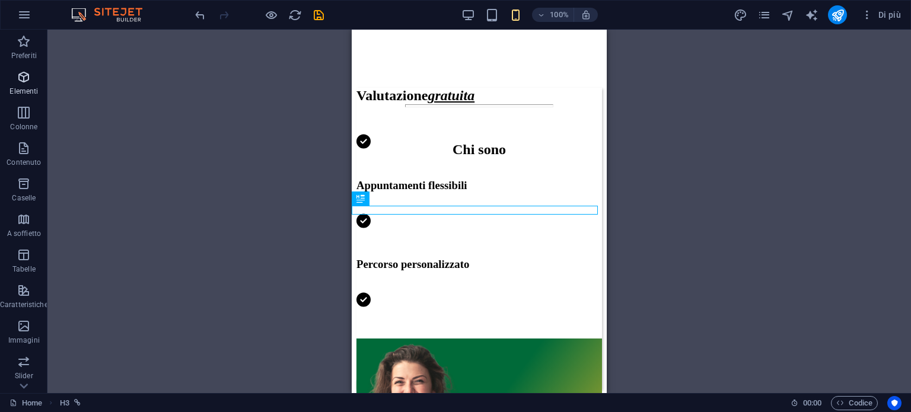
click at [24, 75] on icon "button" at bounding box center [24, 77] width 14 height 14
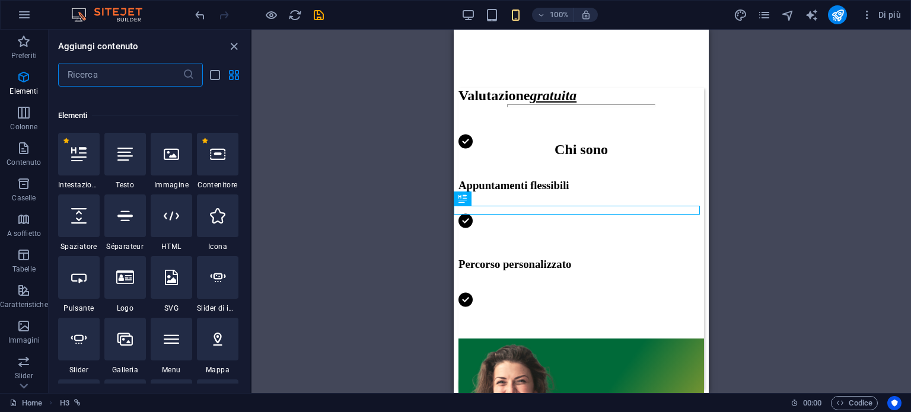
scroll to position [126, 0]
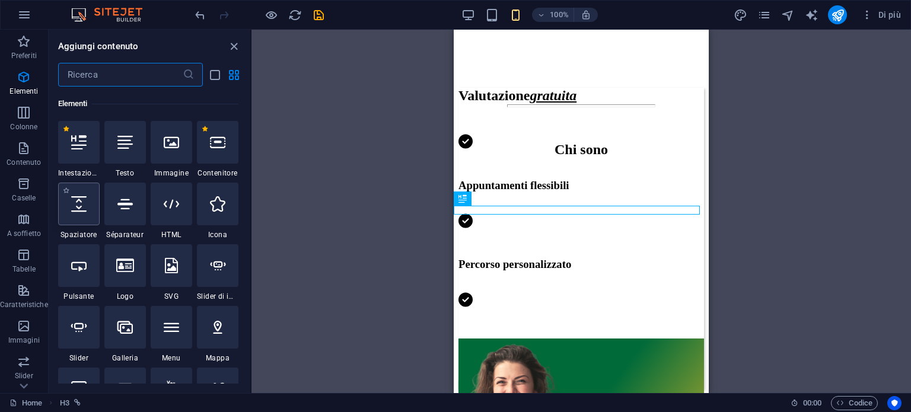
click at [85, 208] on icon at bounding box center [78, 203] width 15 height 15
select select "px"
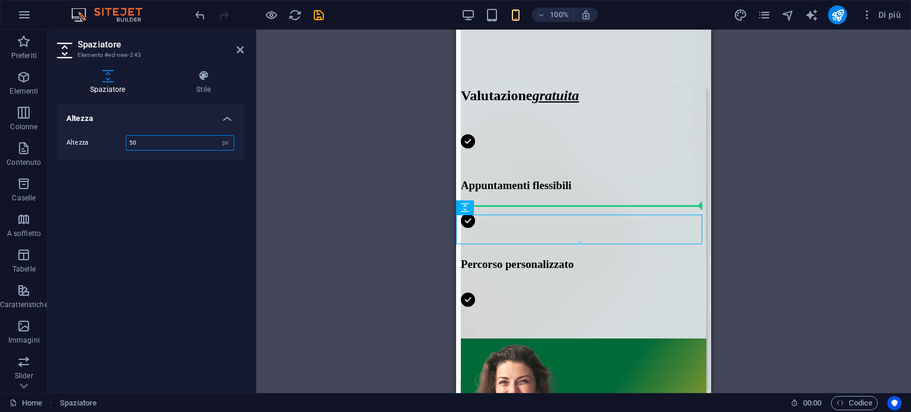
drag, startPoint x: 936, startPoint y: 241, endPoint x: 485, endPoint y: 208, distance: 452.2
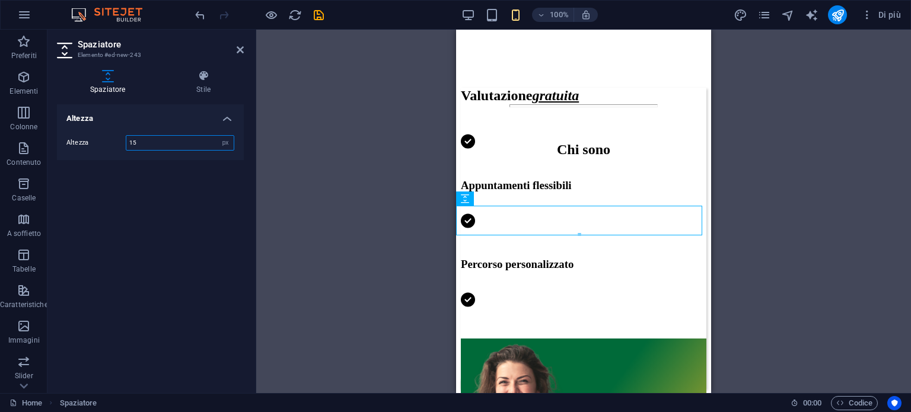
type input "15"
click at [185, 171] on div "Altezza Altezza 15 px rem vh vw" at bounding box center [150, 243] width 187 height 279
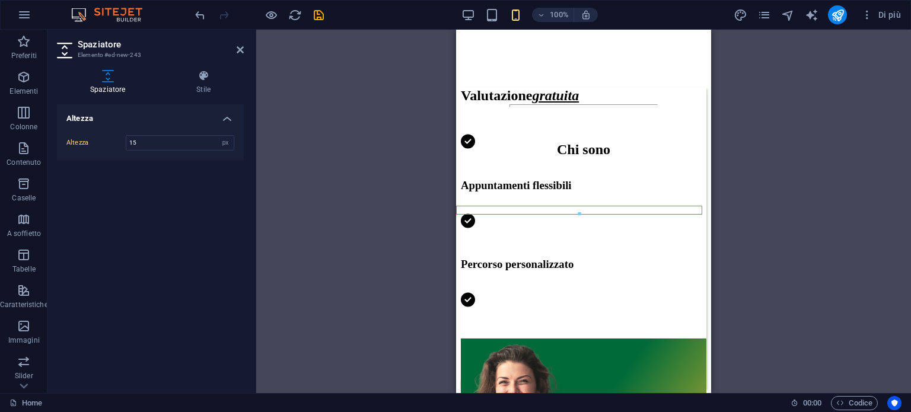
click at [327, 11] on div "100% Di più" at bounding box center [549, 14] width 713 height 19
click at [316, 14] on icon "save" at bounding box center [319, 15] width 14 height 14
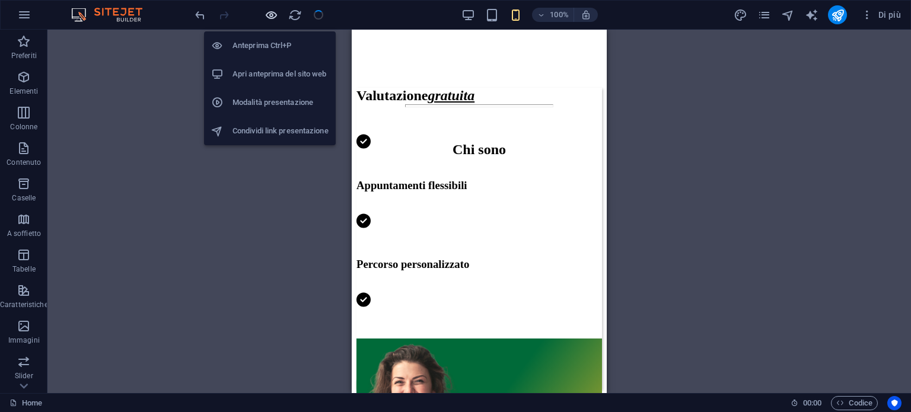
click at [274, 17] on icon "button" at bounding box center [272, 15] width 14 height 14
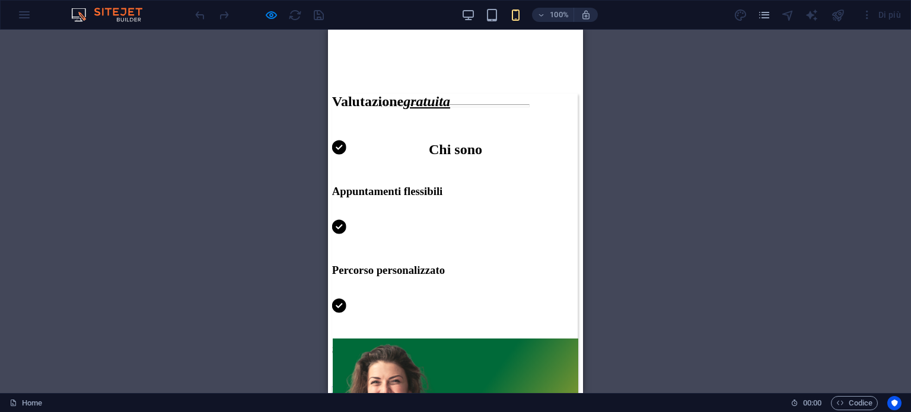
click at [415, 404] on span "qui" at bounding box center [420, 409] width 13 height 10
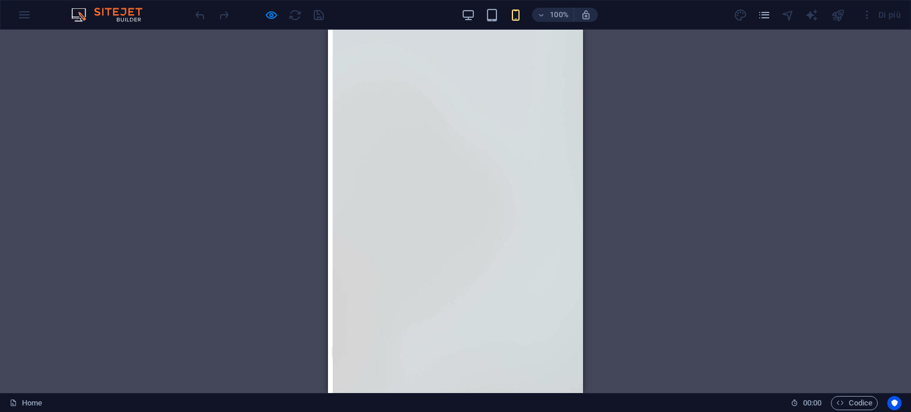
scroll to position [415, 0]
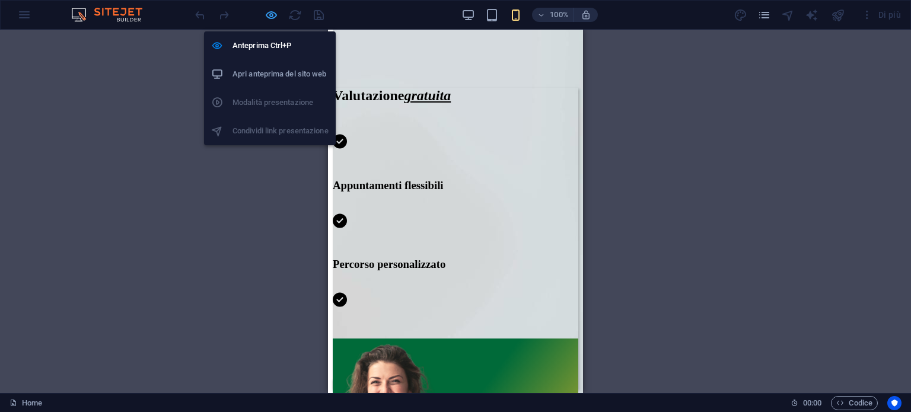
click at [274, 11] on icon "button" at bounding box center [272, 15] width 14 height 14
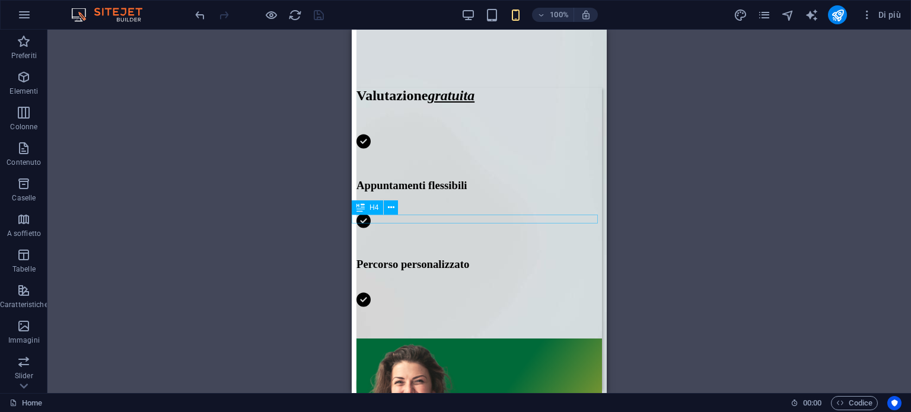
click at [515, 404] on div "Cercami qui nell'albo dei Fisioterapisti" at bounding box center [480, 409] width 246 height 11
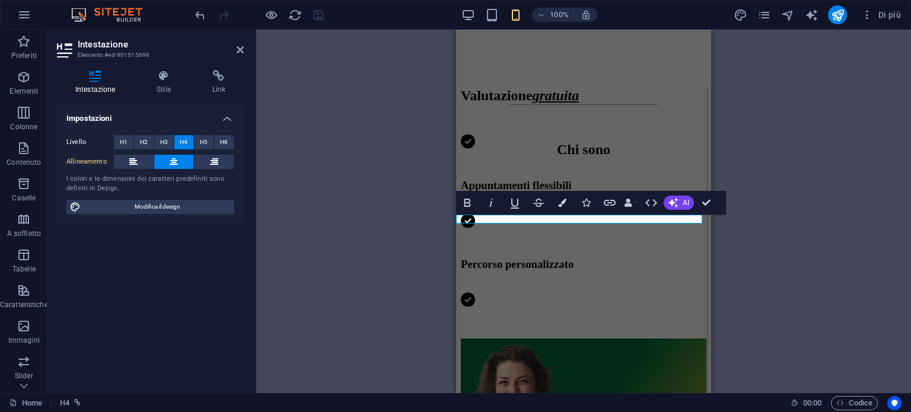
click at [666, 404] on h4 "Cercami qui nell'albo dei Fisioterapisti" at bounding box center [584, 409] width 246 height 11
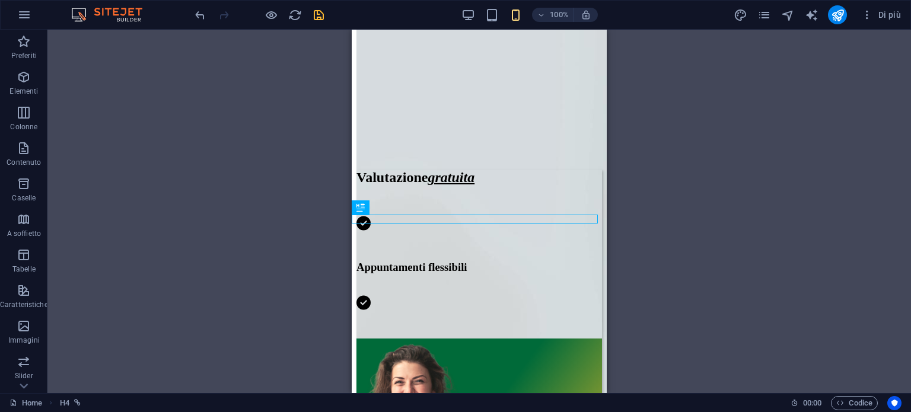
scroll to position [297, 0]
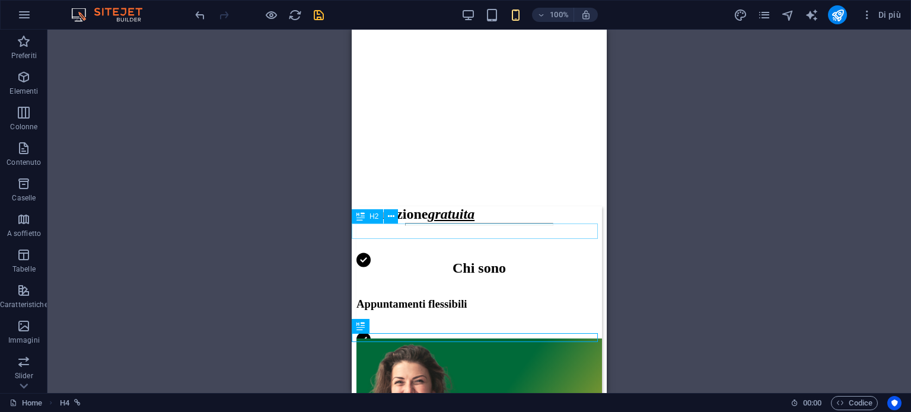
click at [470, 261] on div "Chi sono" at bounding box center [480, 269] width 246 height 16
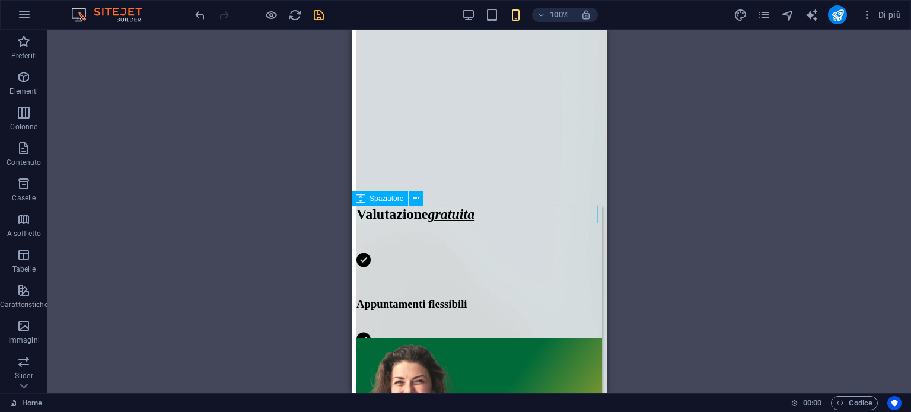
click at [481, 231] on div at bounding box center [480, 240] width 246 height 18
select select "px"
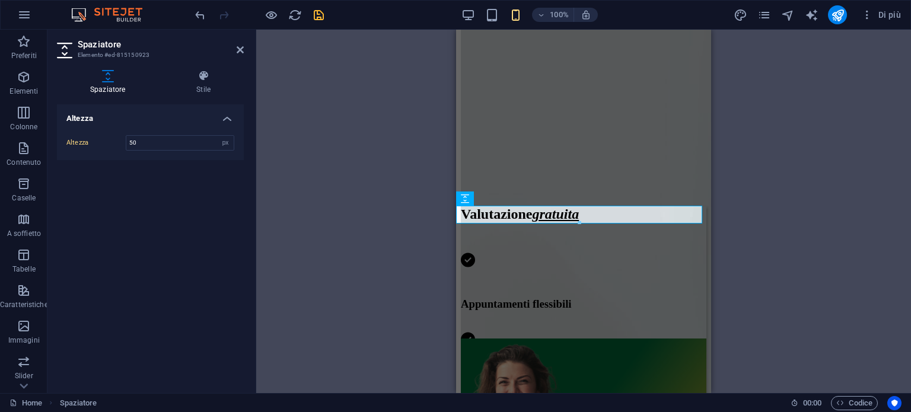
type input "50"
click at [174, 190] on div "Altezza Altezza 50 px rem vh vw" at bounding box center [150, 243] width 187 height 279
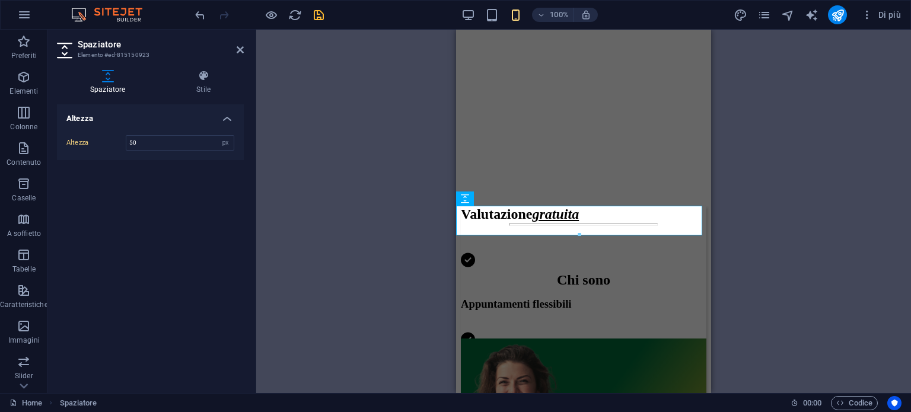
click at [402, 215] on div "Contenitore Testo sullo sfondo H2 Spaziatore Spaziatore Testo Spaziatore Testo …" at bounding box center [583, 212] width 655 height 364
click at [761, 235] on div "Contenitore Testo sullo sfondo H2 Spaziatore Spaziatore Testo Spaziatore Testo …" at bounding box center [583, 212] width 655 height 364
click at [404, 279] on div "Testo sullo sfondo Contenitore Testo sullo sfondo H2 Spaziatore Spaziatore Test…" at bounding box center [583, 212] width 655 height 364
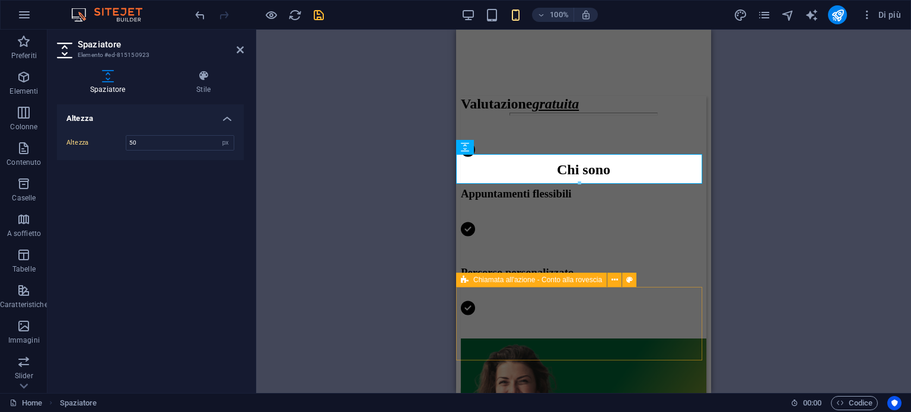
scroll to position [415, 0]
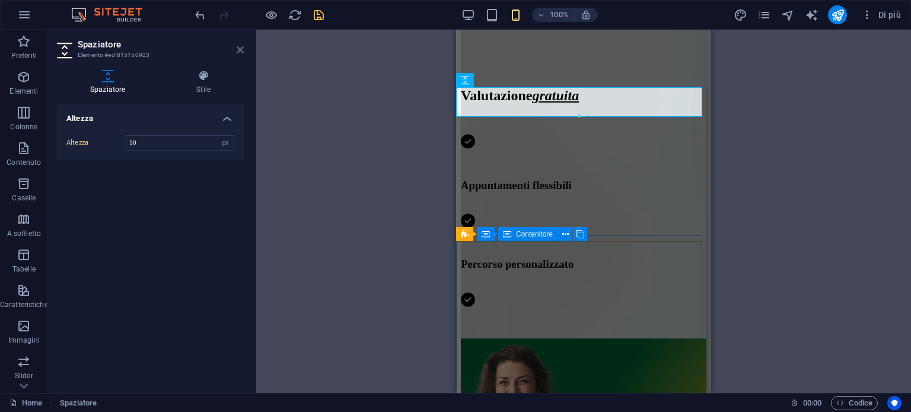
click at [243, 52] on icon at bounding box center [240, 49] width 7 height 9
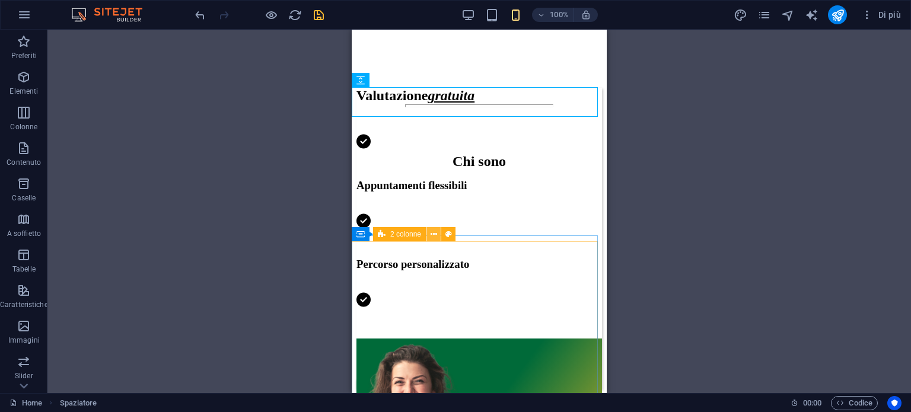
click at [427, 236] on button at bounding box center [434, 234] width 14 height 14
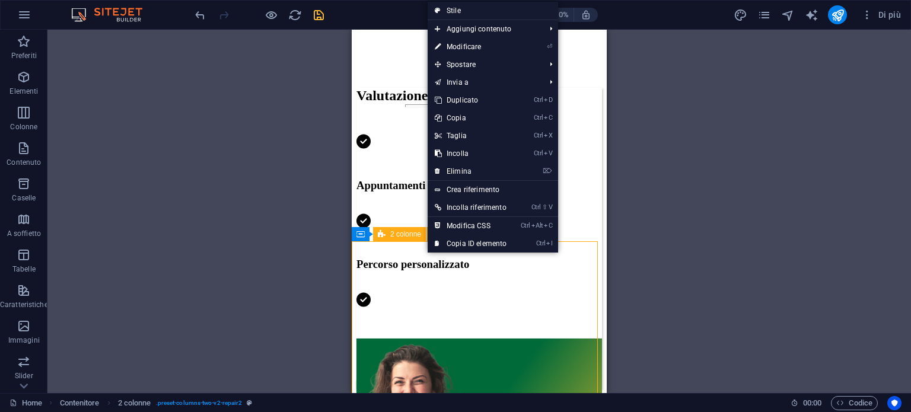
click at [427, 236] on button at bounding box center [434, 234] width 14 height 14
click at [415, 234] on span "2 colonne" at bounding box center [405, 234] width 31 height 7
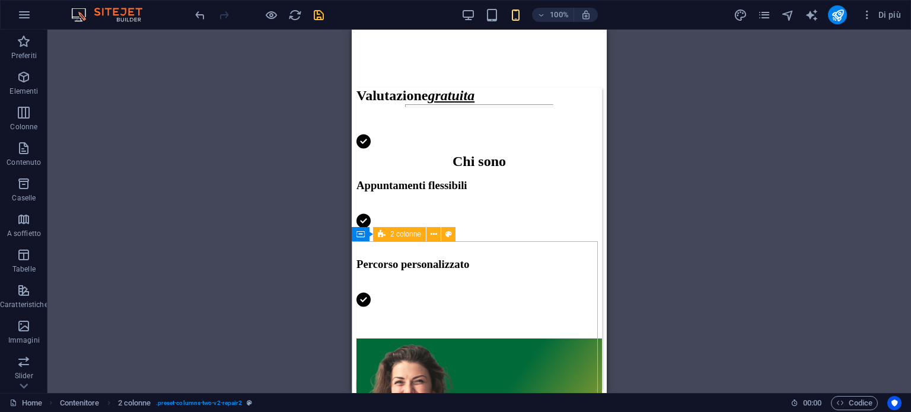
click at [415, 234] on span "2 colonne" at bounding box center [405, 234] width 31 height 7
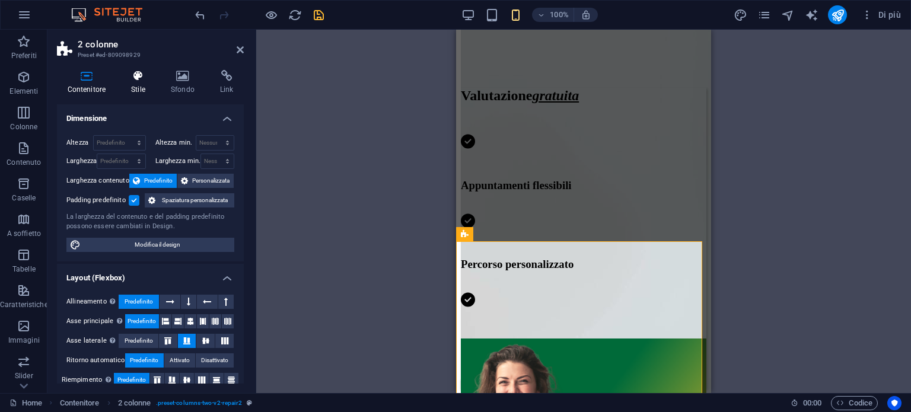
click at [140, 79] on icon at bounding box center [138, 76] width 35 height 12
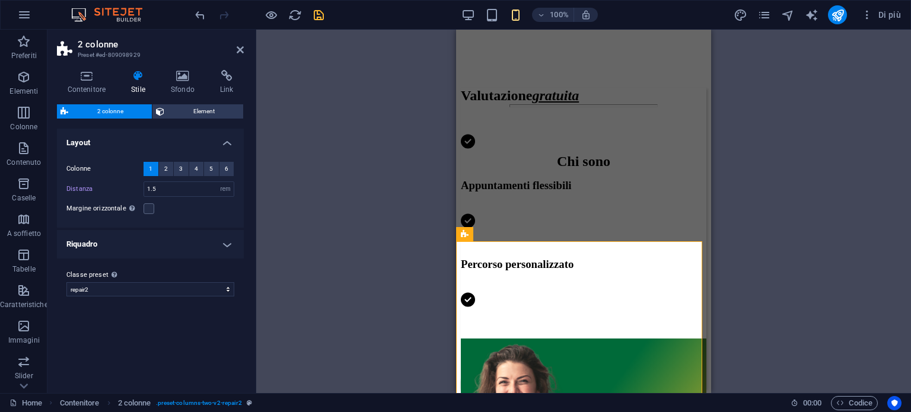
click at [153, 246] on h4 "Riquadro" at bounding box center [150, 244] width 187 height 28
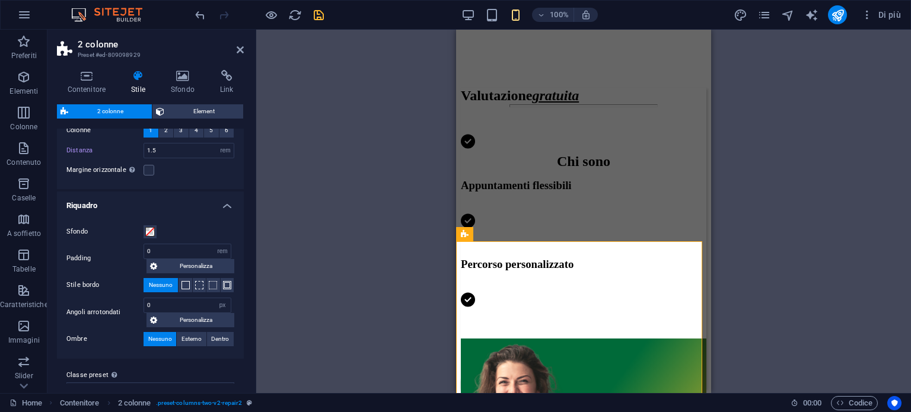
scroll to position [60, 0]
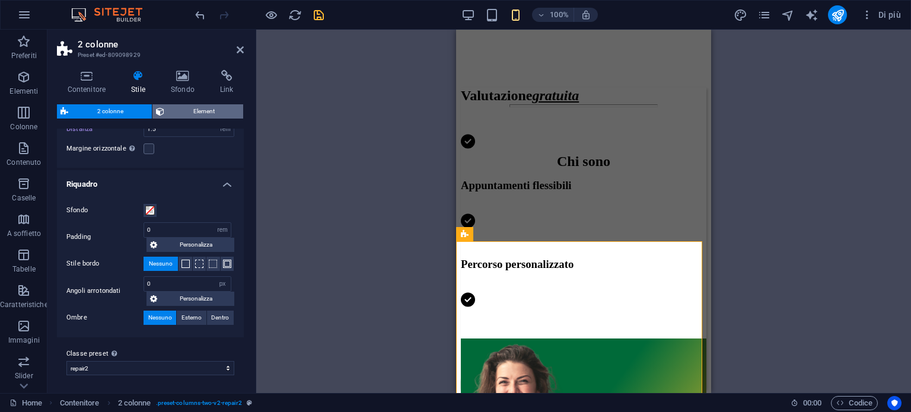
click at [195, 114] on span "Element" at bounding box center [204, 111] width 72 height 14
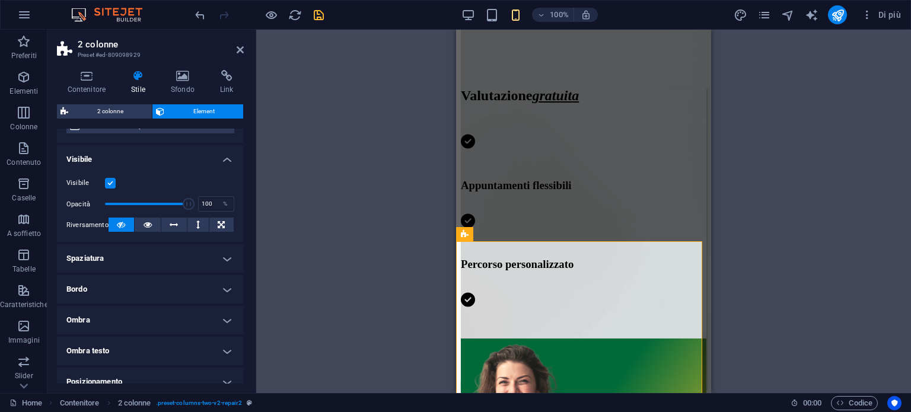
scroll to position [119, 0]
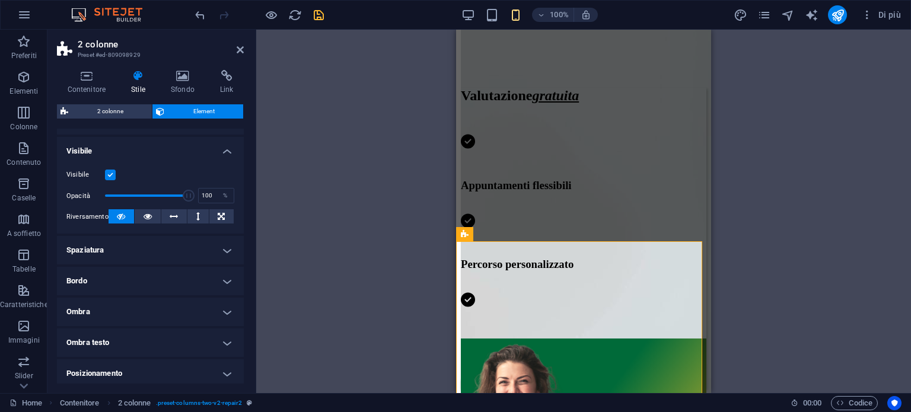
click at [126, 262] on h4 "Spaziatura" at bounding box center [150, 250] width 187 height 28
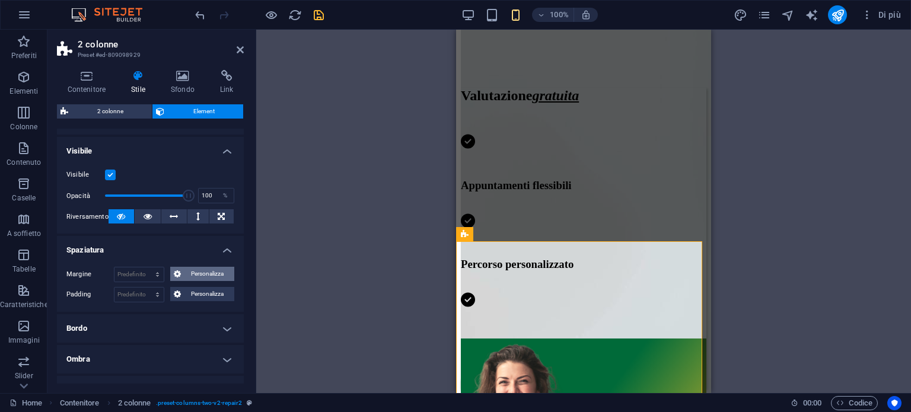
click at [179, 272] on button "Personalizza" at bounding box center [202, 274] width 65 height 14
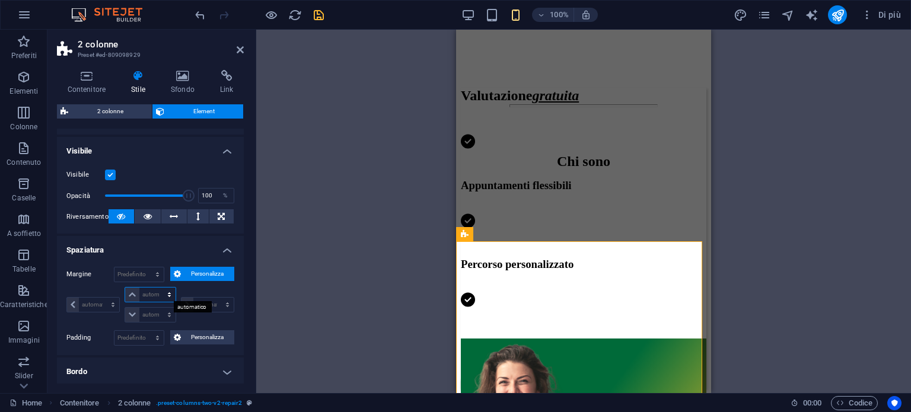
click at [154, 293] on select "automatico px % rem vw vh" at bounding box center [150, 295] width 50 height 14
select select "px"
click at [157, 288] on select "automatico px % rem vw vh" at bounding box center [150, 295] width 50 height 14
type input "0"
select select "px"
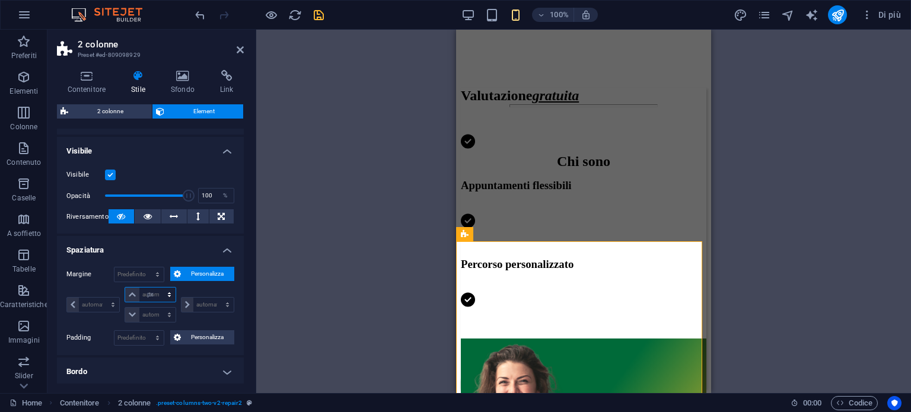
type input "0"
select select "px"
type input "0"
select select "px"
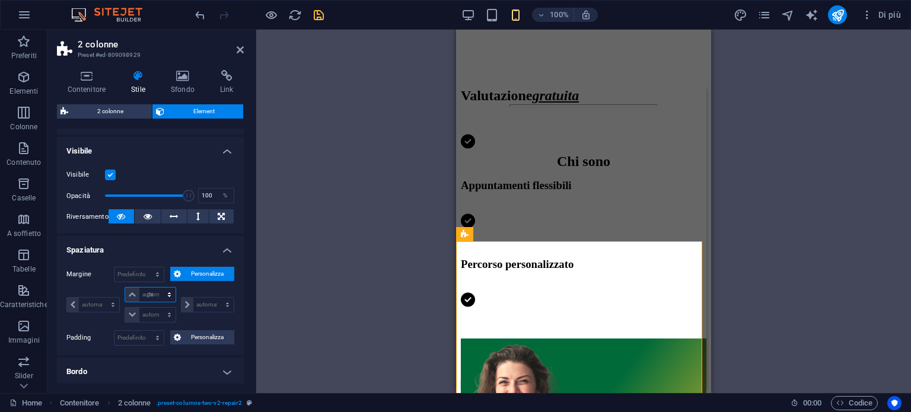
type input "0"
select select "px"
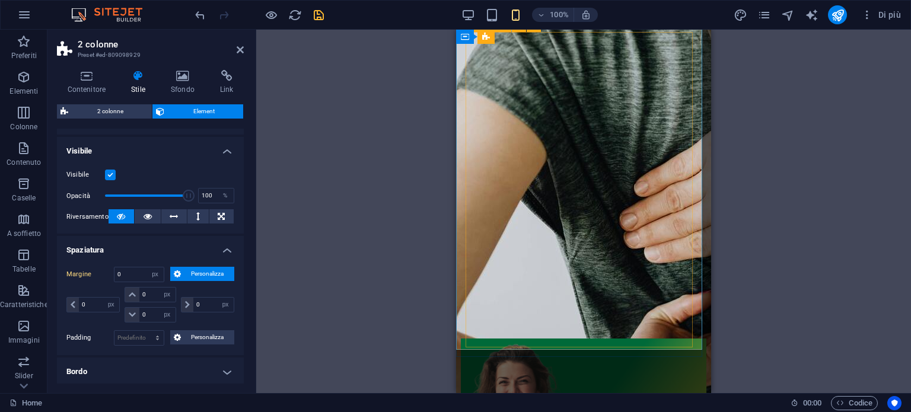
scroll to position [1009, 0]
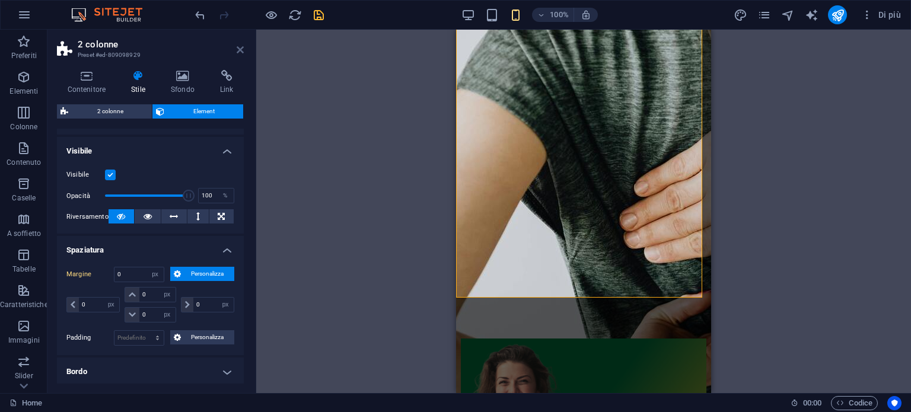
click at [239, 53] on icon at bounding box center [240, 49] width 7 height 9
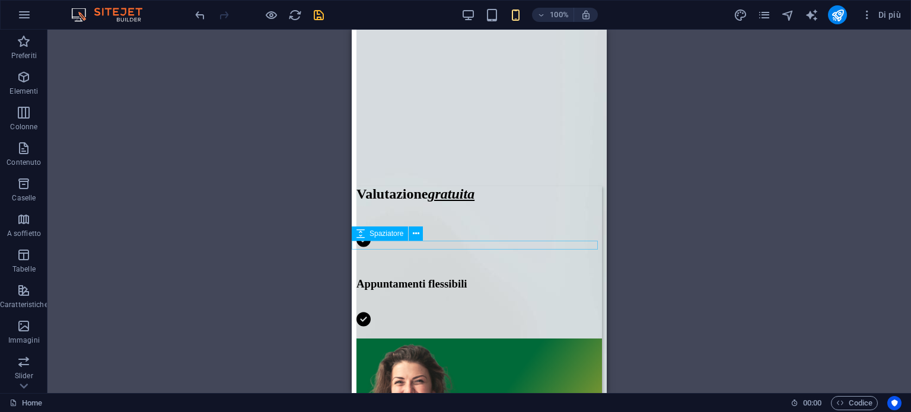
scroll to position [297, 0]
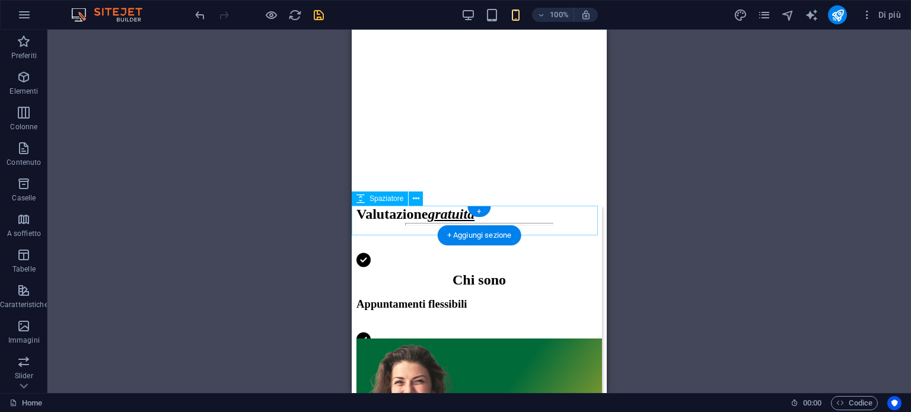
click at [413, 231] on div at bounding box center [480, 246] width 246 height 30
select select "px"
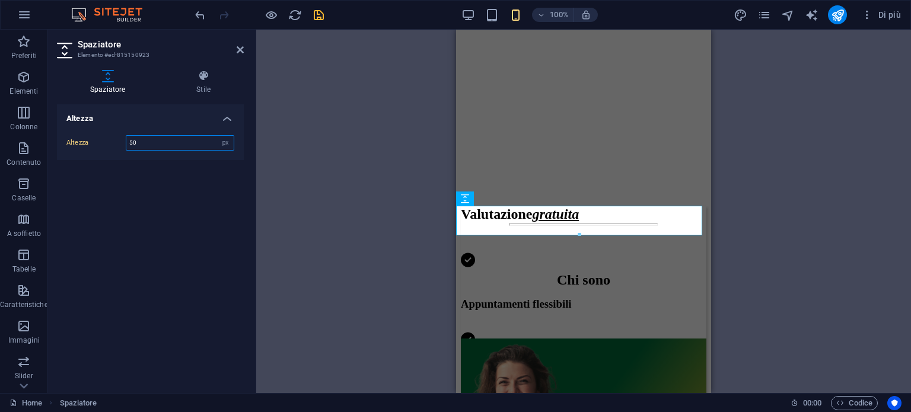
drag, startPoint x: 151, startPoint y: 142, endPoint x: 117, endPoint y: 144, distance: 33.9
click at [117, 144] on div "Altezza 50 px rem vh vw" at bounding box center [150, 142] width 168 height 15
type input "15"
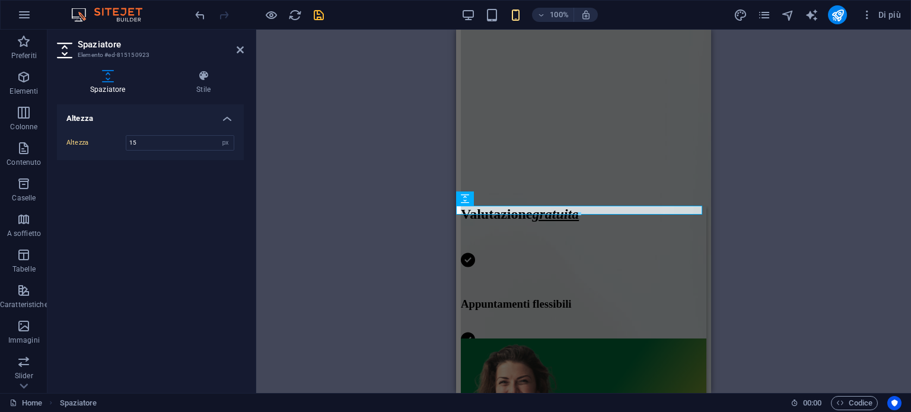
click at [456, 246] on iframe at bounding box center [583, 212] width 255 height 364
click at [812, 223] on div "Contenitore Testo sullo sfondo H2 Spaziatore Spaziatore Testo Spaziatore Testo …" at bounding box center [583, 212] width 655 height 364
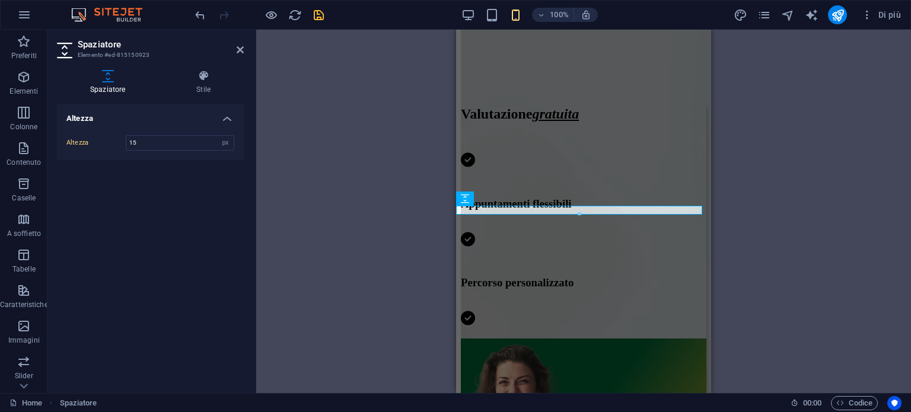
scroll to position [415, 0]
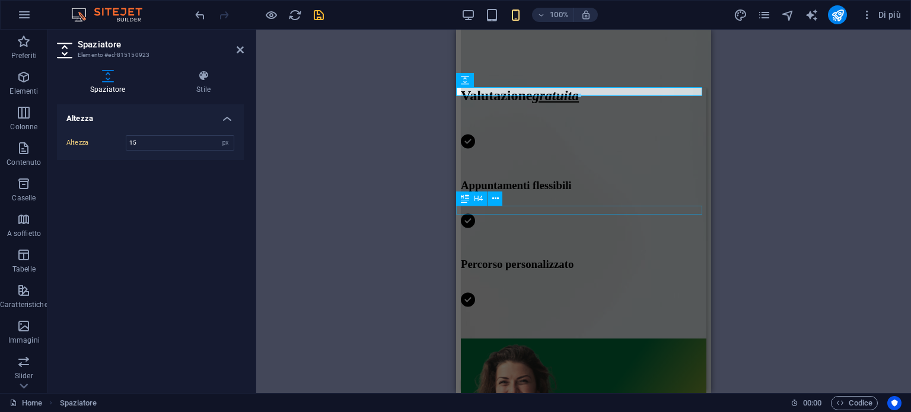
click at [512, 395] on div "Cercami qui nell'albo dei Fisioterapisti del Lazio" at bounding box center [584, 400] width 246 height 11
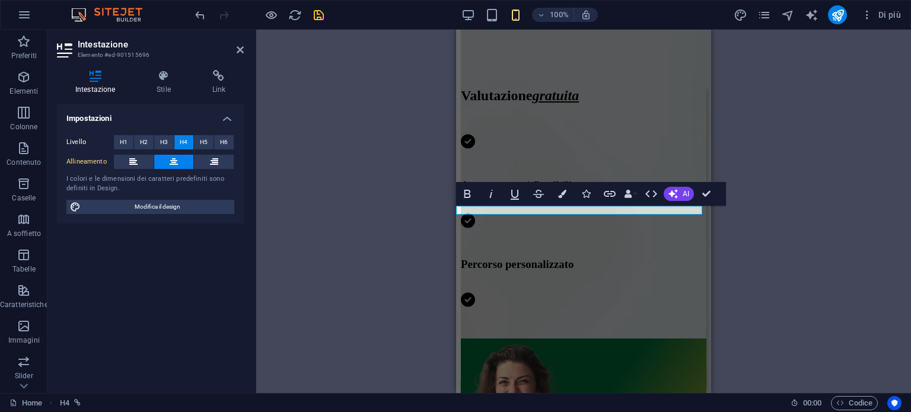
click at [525, 395] on span "qui" at bounding box center [528, 400] width 13 height 10
click at [531, 395] on link "Cercami qui nell'albo dei Fisioterapisti del Lazio" at bounding box center [584, 400] width 192 height 10
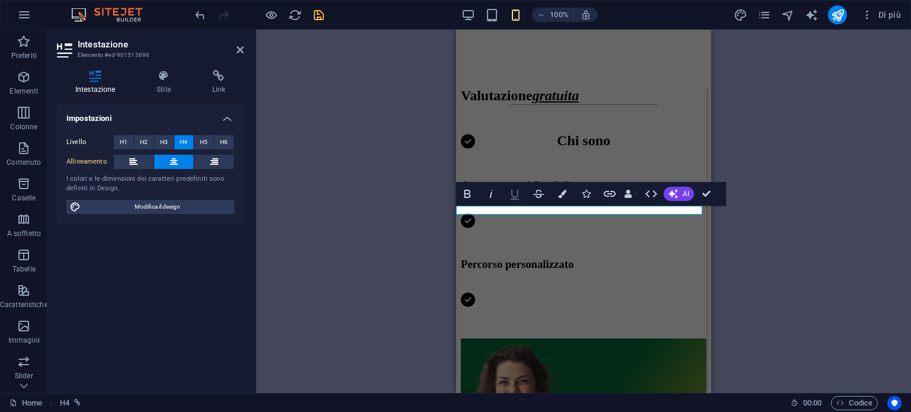
click at [520, 193] on icon "button" at bounding box center [515, 194] width 14 height 14
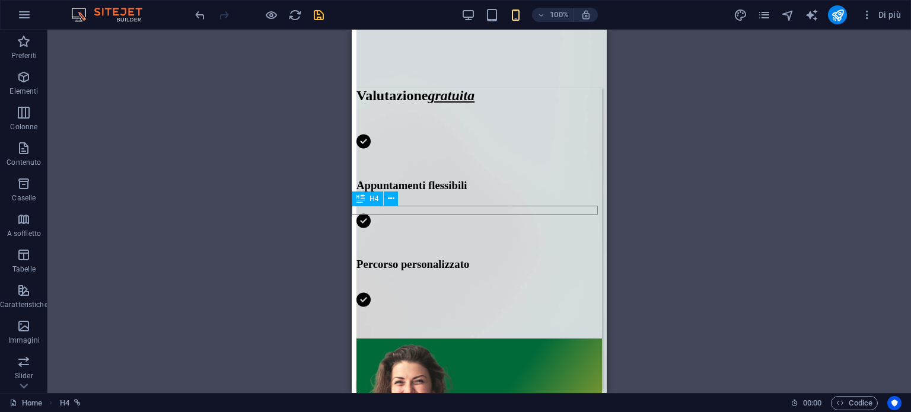
click at [529, 395] on div "Cercami nell'albo dei Fisioterapisti del Lazio" at bounding box center [480, 400] width 246 height 11
click at [484, 395] on div "Cercami nell'albo dei Fisioterapisti del Lazio" at bounding box center [480, 400] width 246 height 11
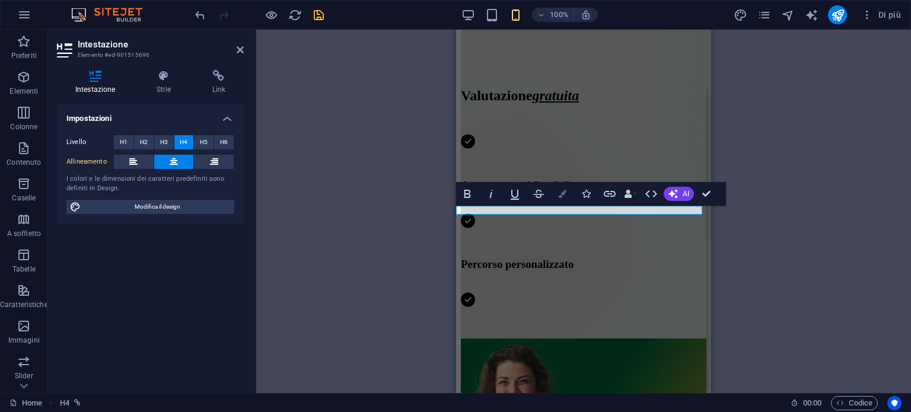
click at [553, 198] on button "Colors" at bounding box center [562, 194] width 23 height 24
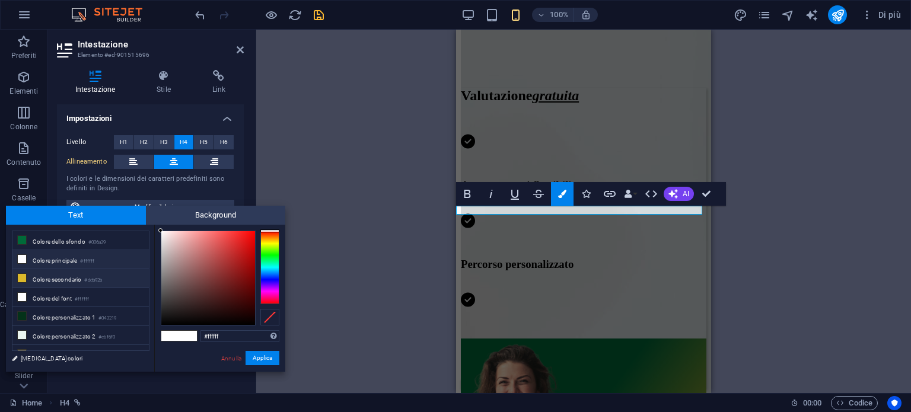
click at [83, 275] on li "Colore secondario #dcb92b" at bounding box center [80, 278] width 136 height 19
type input "#dcb92b"
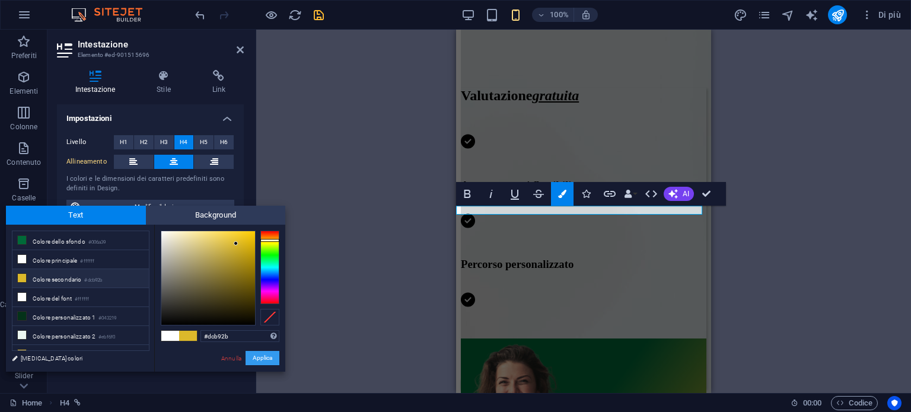
click at [270, 360] on button "Applica" at bounding box center [263, 358] width 34 height 14
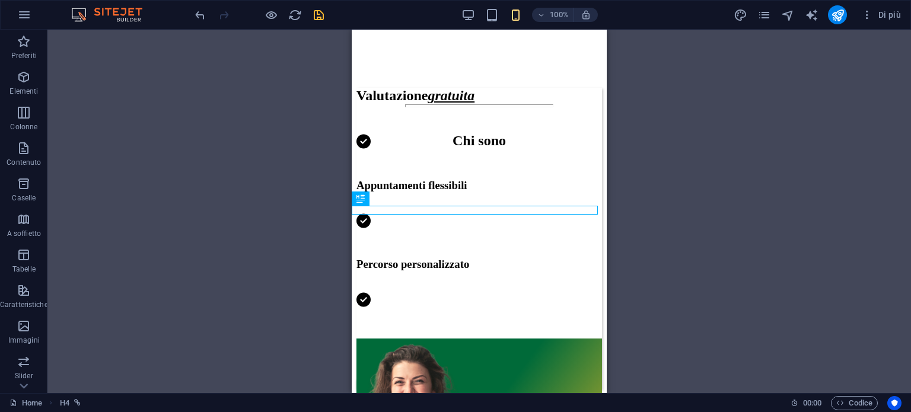
click at [700, 220] on div "Contenitore Testo sullo sfondo H2 Spaziatore Spaziatore Testo Spaziatore Testo …" at bounding box center [479, 212] width 864 height 364
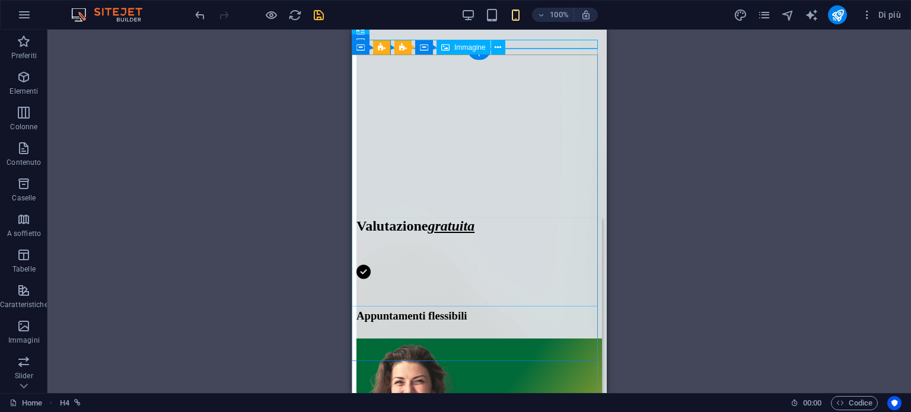
scroll to position [0, 0]
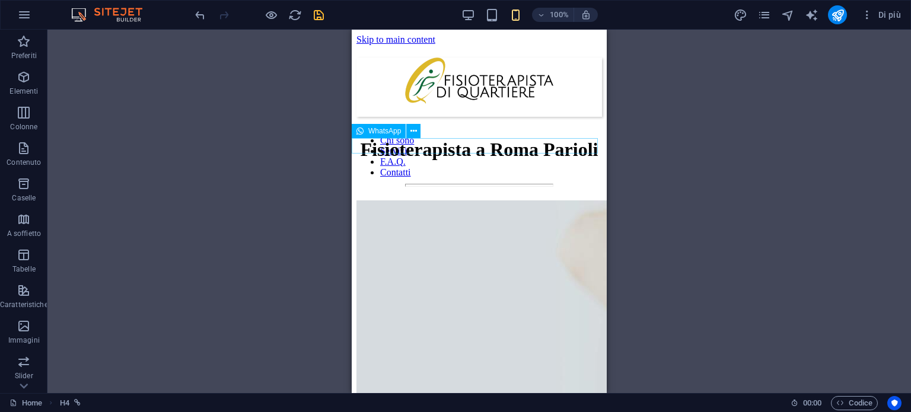
click at [391, 173] on div at bounding box center [480, 173] width 246 height 0
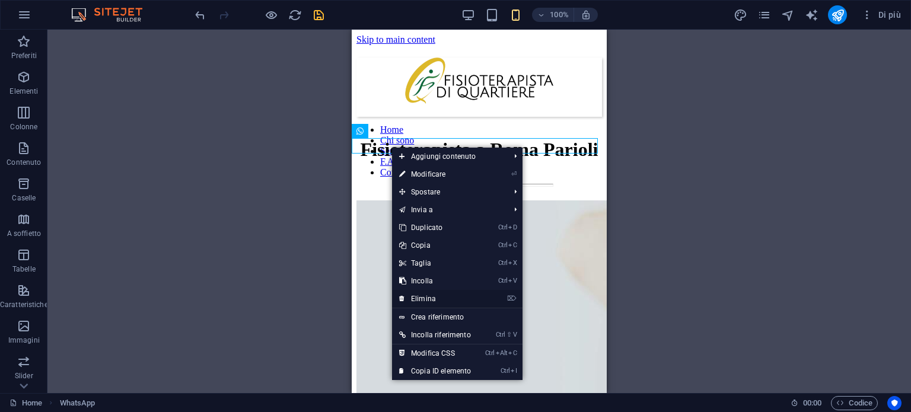
click at [423, 301] on link "⌦ Elimina" at bounding box center [435, 299] width 86 height 18
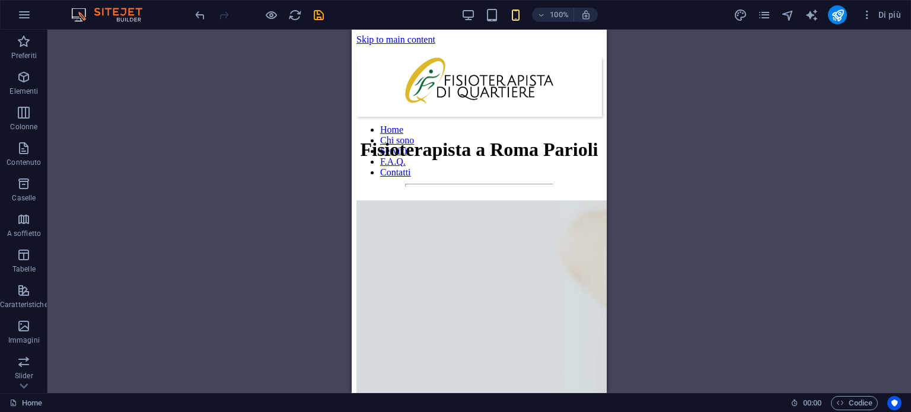
click at [323, 14] on icon "save" at bounding box center [319, 15] width 14 height 14
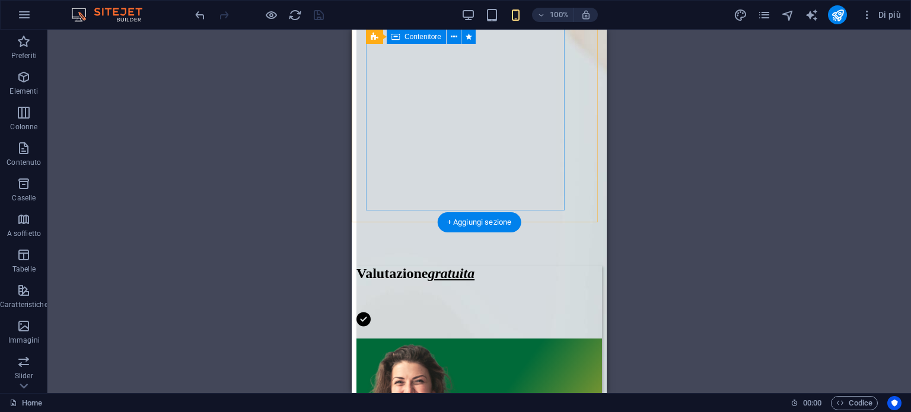
scroll to position [356, 0]
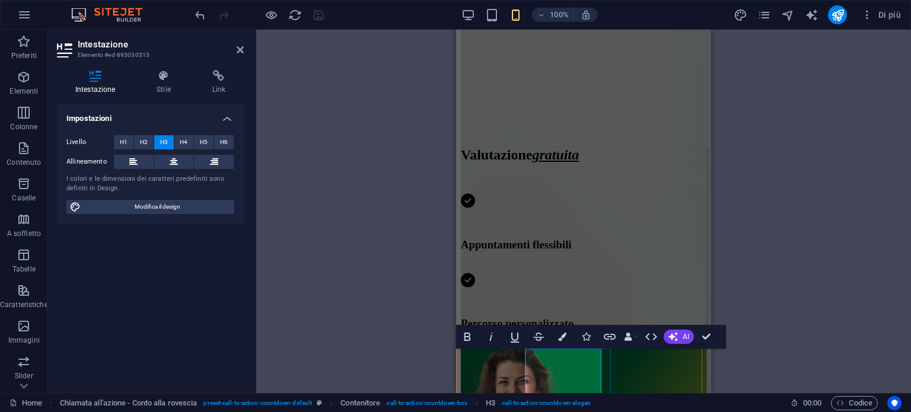
drag, startPoint x: 581, startPoint y: 377, endPoint x: 555, endPoint y: 379, distance: 25.5
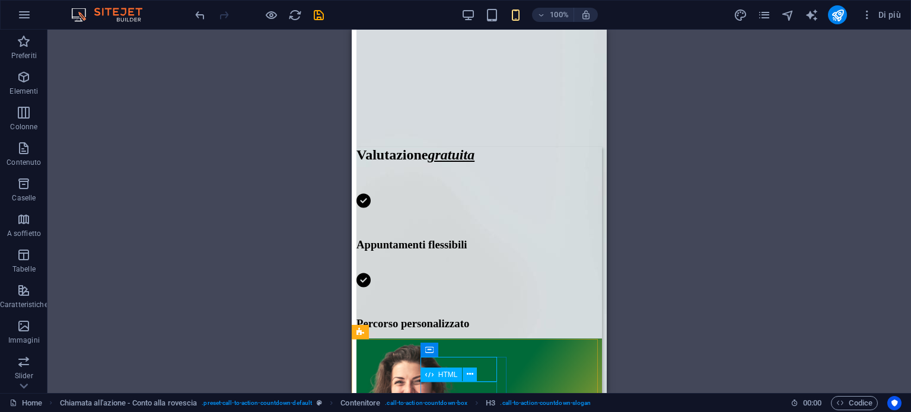
click at [479, 377] on div "HTML" at bounding box center [453, 375] width 65 height 15
click at [484, 376] on div "HTML" at bounding box center [453, 375] width 65 height 15
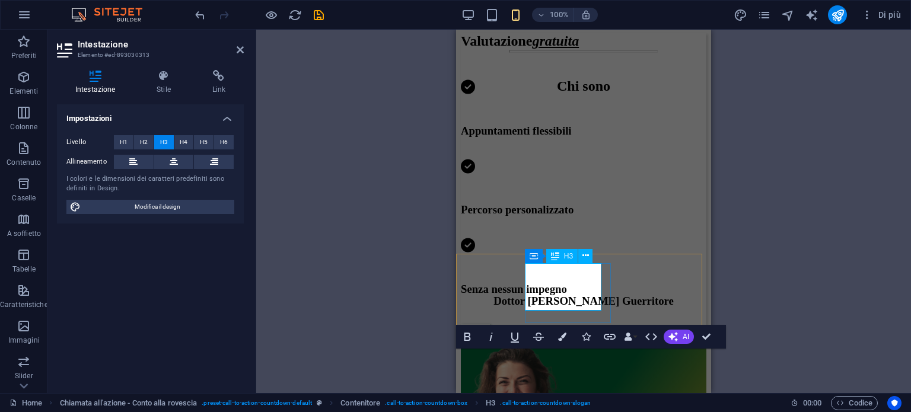
drag, startPoint x: 582, startPoint y: 391, endPoint x: 566, endPoint y: 391, distance: 15.4
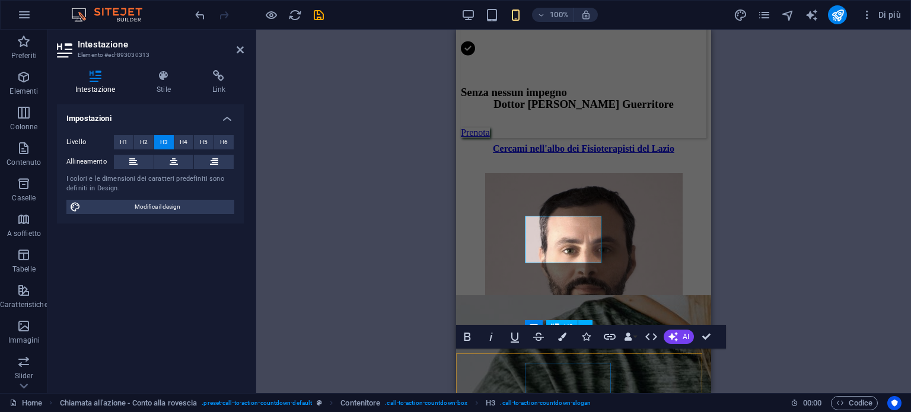
scroll to position [710, 0]
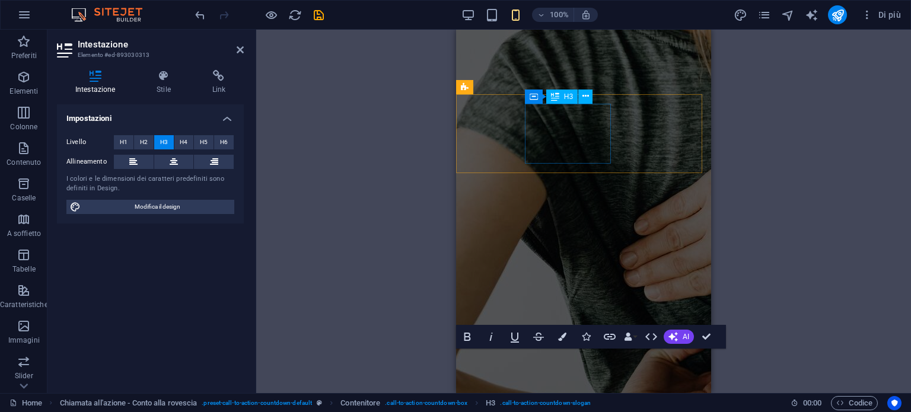
scroll to position [1033, 0]
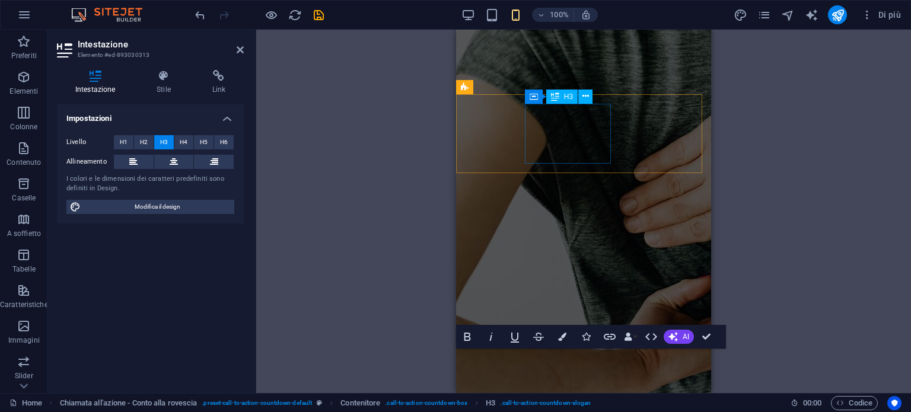
drag, startPoint x: 582, startPoint y: 390, endPoint x: 536, endPoint y: 389, distance: 45.7
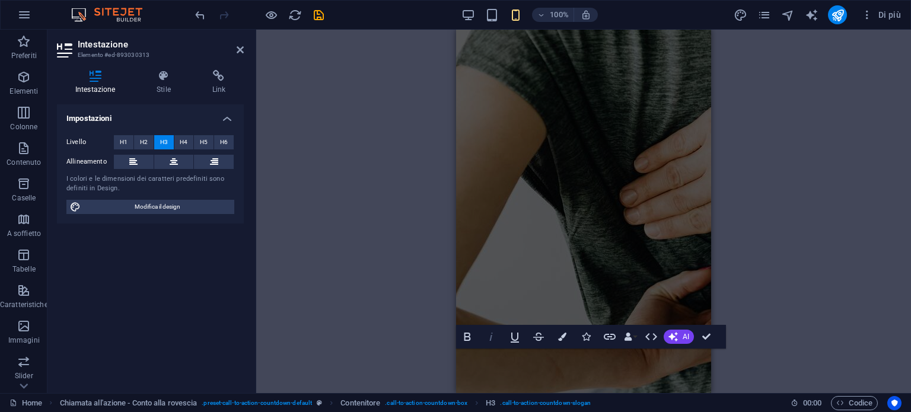
click at [496, 338] on icon "button" at bounding box center [491, 337] width 14 height 14
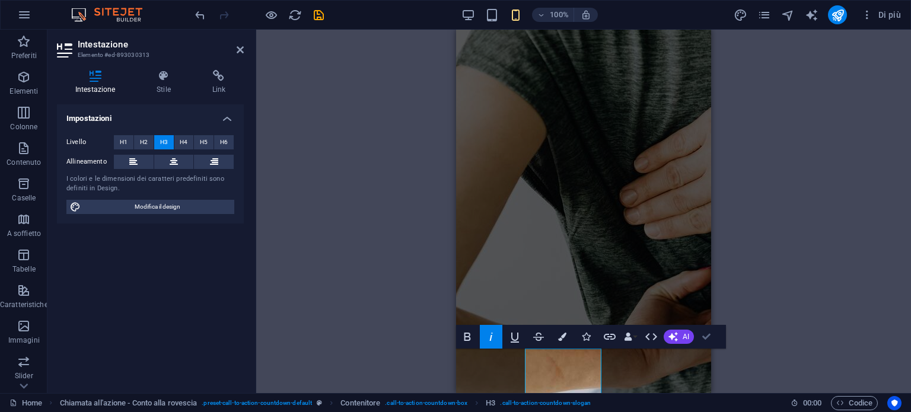
scroll to position [1027, 0]
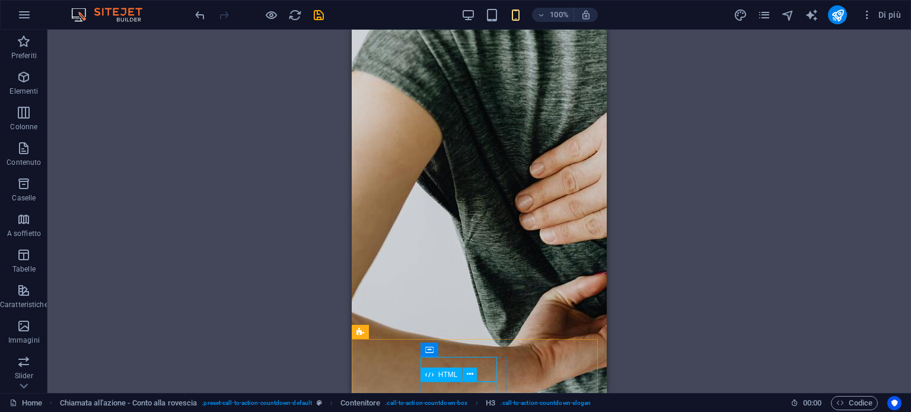
click at [453, 378] on span "HTML" at bounding box center [449, 374] width 20 height 7
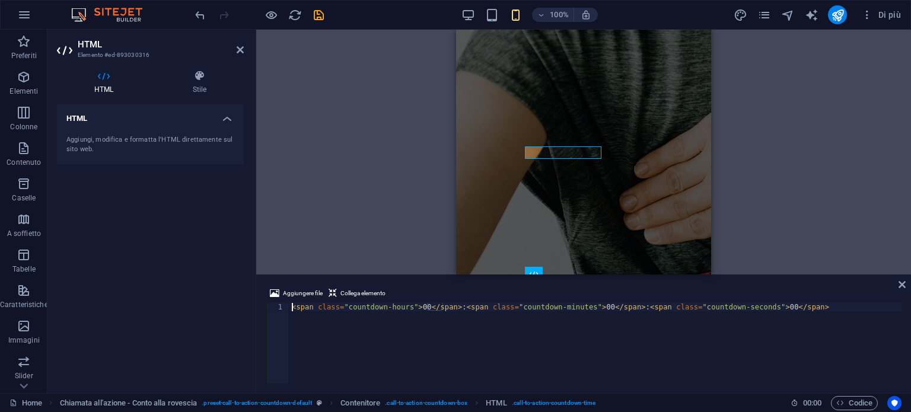
scroll to position [1431, 0]
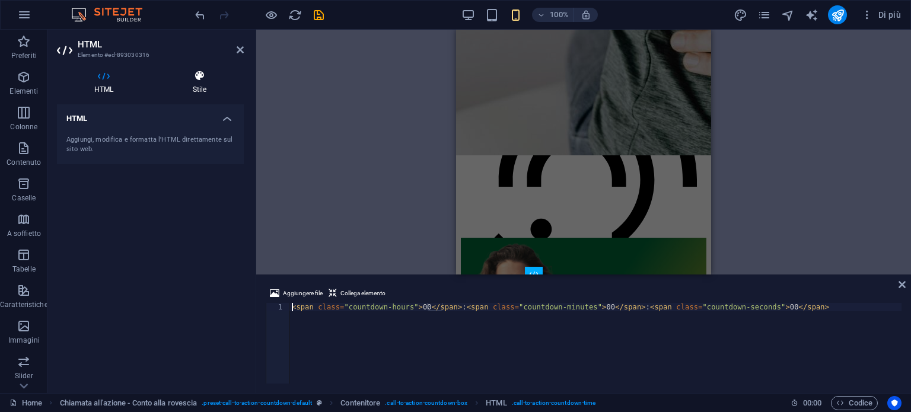
click at [201, 85] on h4 "Stile" at bounding box center [199, 82] width 88 height 25
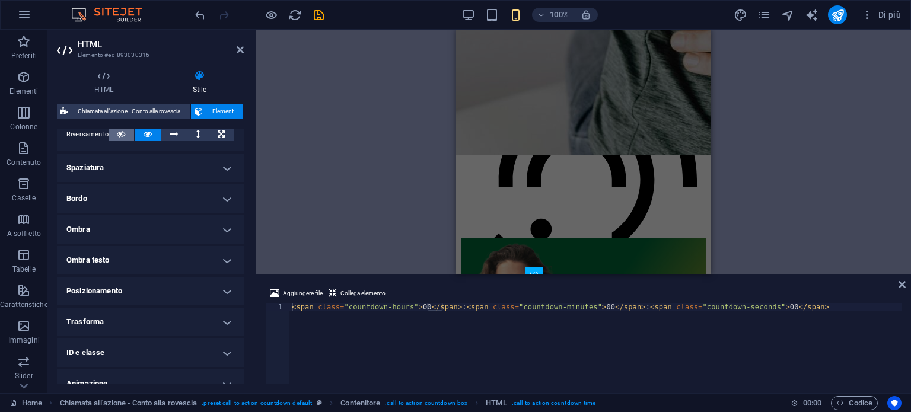
scroll to position [246, 0]
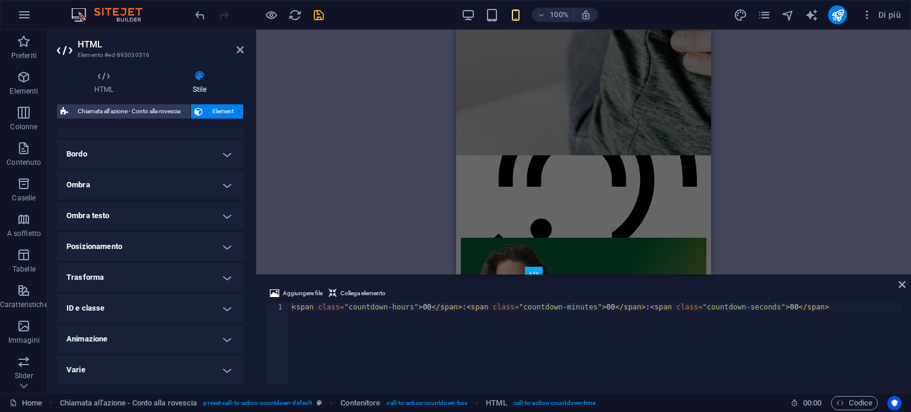
click at [108, 365] on h4 "Varie" at bounding box center [150, 370] width 187 height 28
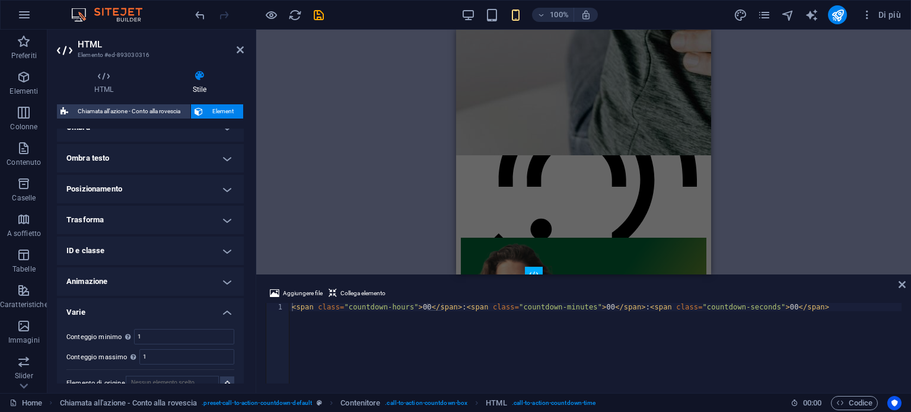
scroll to position [319, 0]
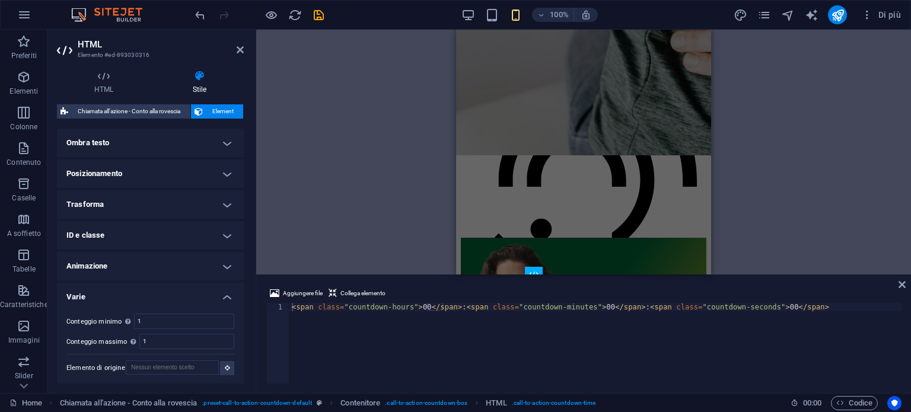
click at [160, 265] on h4 "Animazione" at bounding box center [150, 266] width 187 height 28
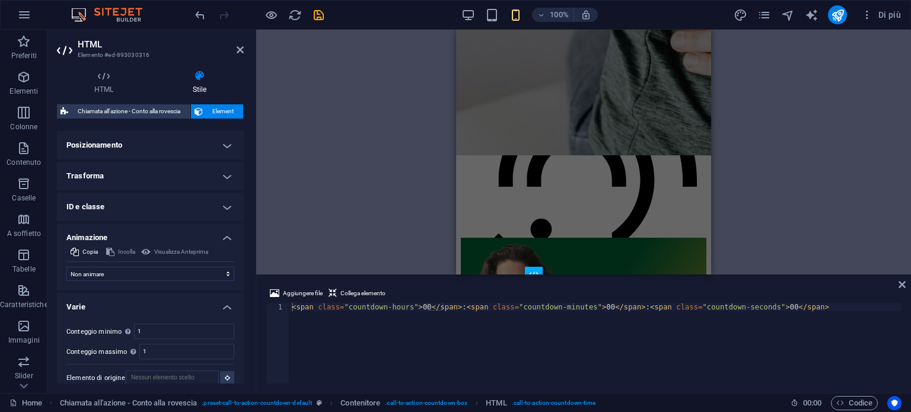
scroll to position [357, 0]
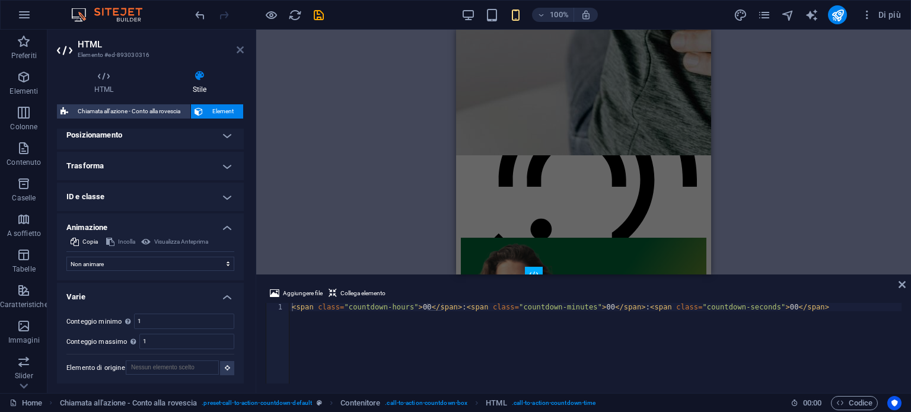
click at [243, 49] on icon at bounding box center [240, 49] width 7 height 9
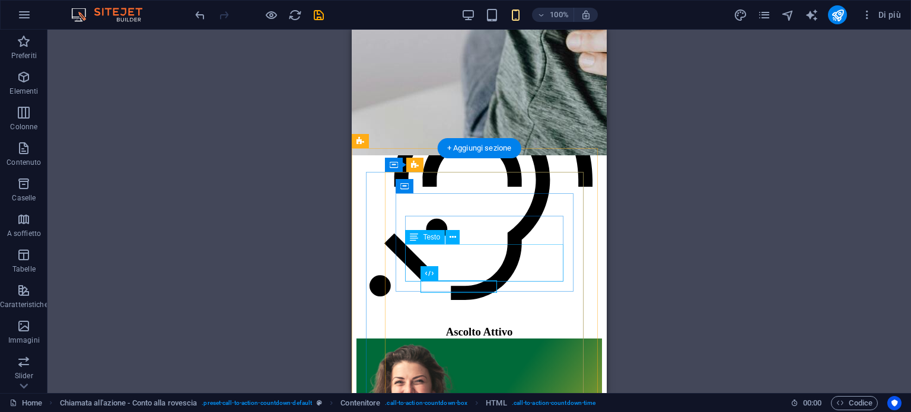
scroll to position [1550, 0]
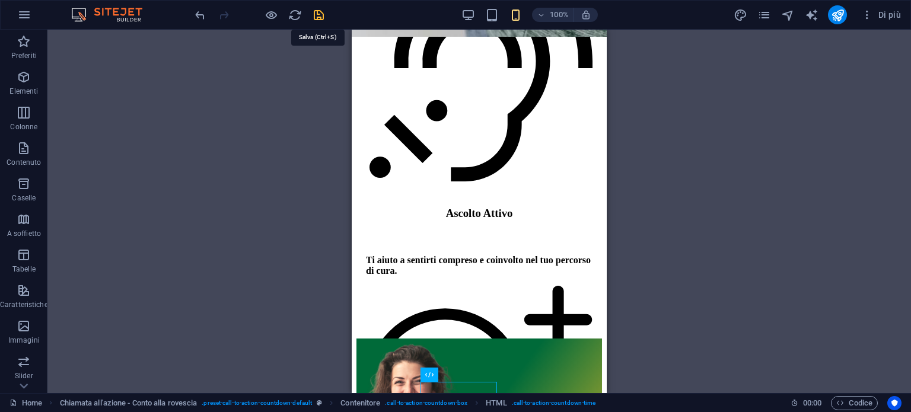
click at [317, 15] on icon "save" at bounding box center [319, 15] width 14 height 14
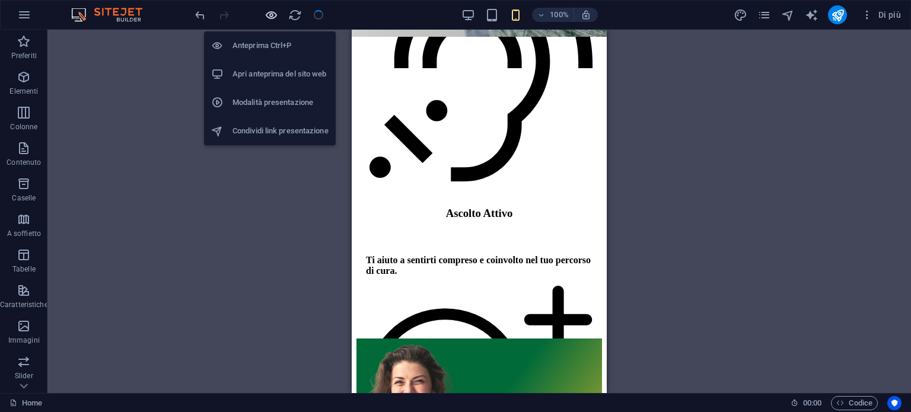
click at [270, 15] on icon "button" at bounding box center [272, 15] width 14 height 14
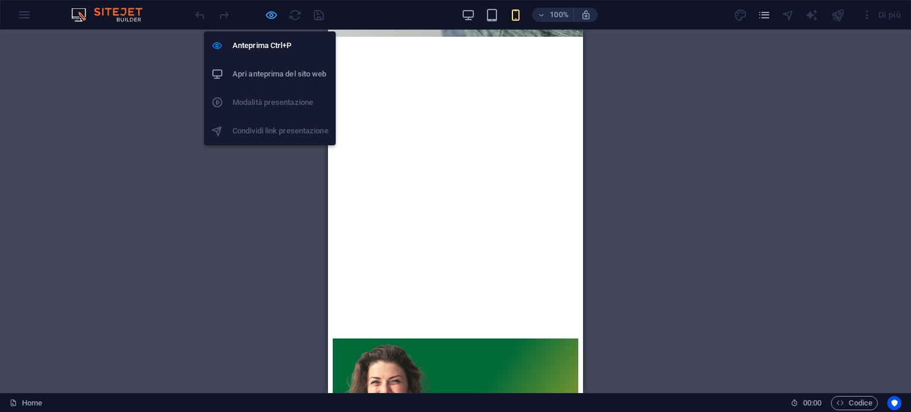
scroll to position [1525, 0]
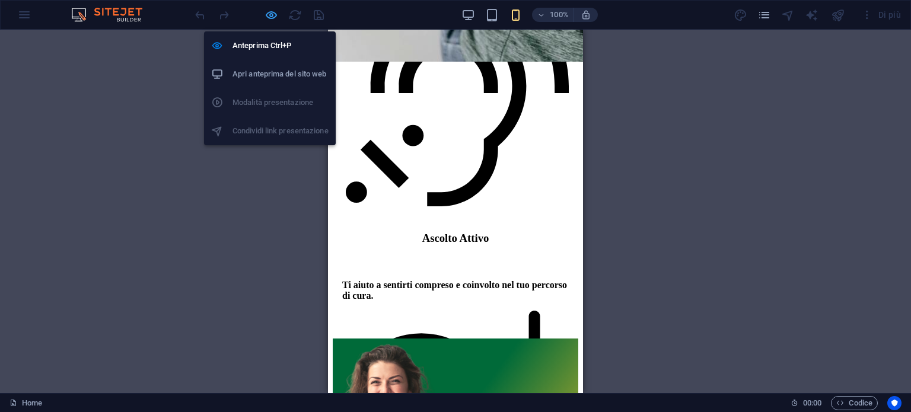
click at [272, 8] on icon "button" at bounding box center [272, 15] width 14 height 14
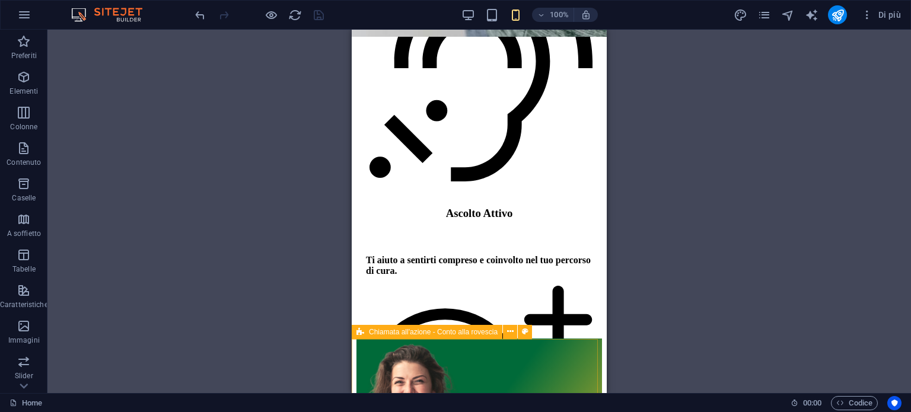
click at [382, 335] on span "Chiamata all'azione - Conto alla rovescia" at bounding box center [433, 332] width 129 height 7
select select "%"
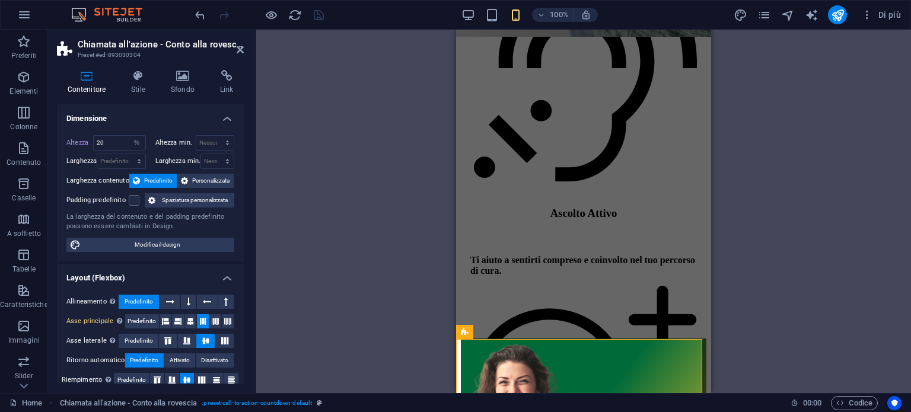
scroll to position [179, 0]
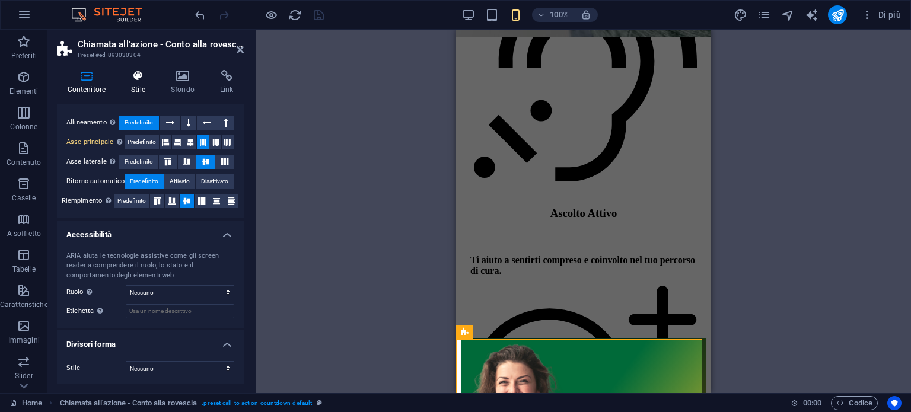
click at [147, 75] on icon at bounding box center [138, 76] width 35 height 12
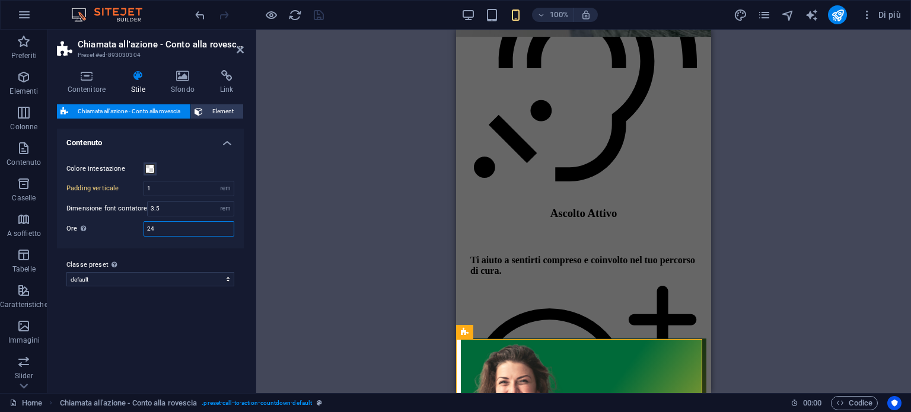
drag, startPoint x: 164, startPoint y: 230, endPoint x: 139, endPoint y: 230, distance: 24.3
click at [139, 230] on div "Ore Passare alla modalità anteprima o al sito online per provare il conto alla …" at bounding box center [150, 228] width 168 height 15
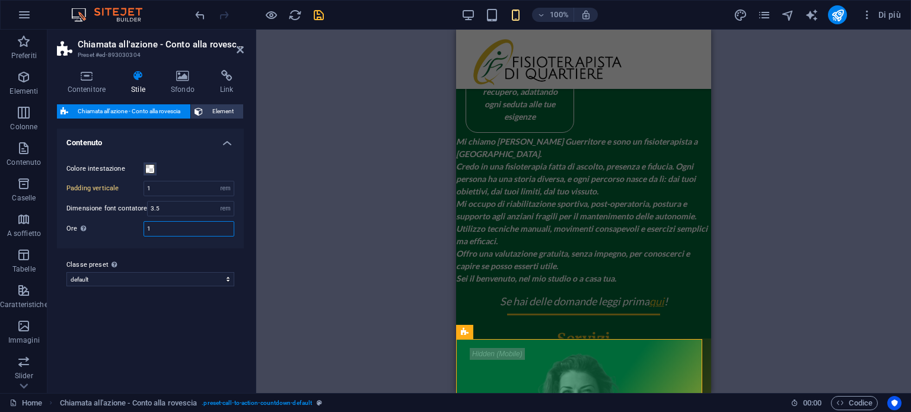
drag, startPoint x: 157, startPoint y: 232, endPoint x: 142, endPoint y: 232, distance: 14.2
click at [142, 232] on div "Ore Passare alla modalità anteprima o al sito online per provare il conto alla …" at bounding box center [150, 228] width 168 height 15
type input "8"
click at [173, 256] on div "Classe preset La variante e le impostazioni scelte sopra hanno effetto su tutti…" at bounding box center [150, 272] width 187 height 47
click at [240, 52] on icon at bounding box center [240, 49] width 7 height 9
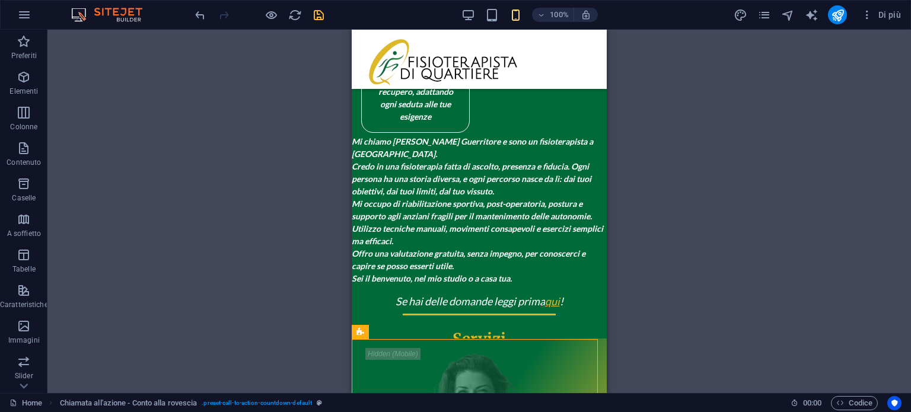
click at [319, 15] on icon "save" at bounding box center [319, 15] width 14 height 14
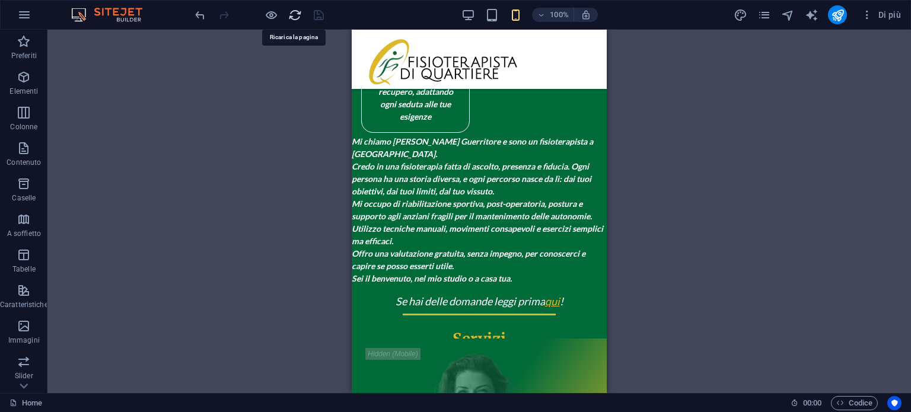
click at [293, 12] on icon "reload" at bounding box center [295, 15] width 14 height 14
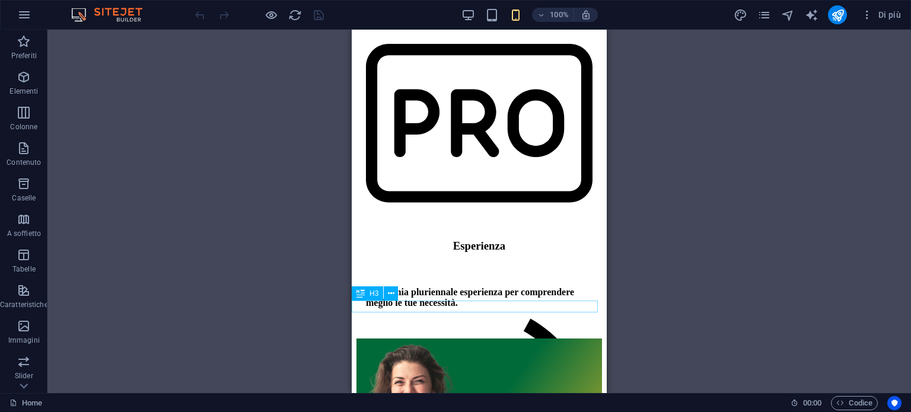
scroll to position [1068, 0]
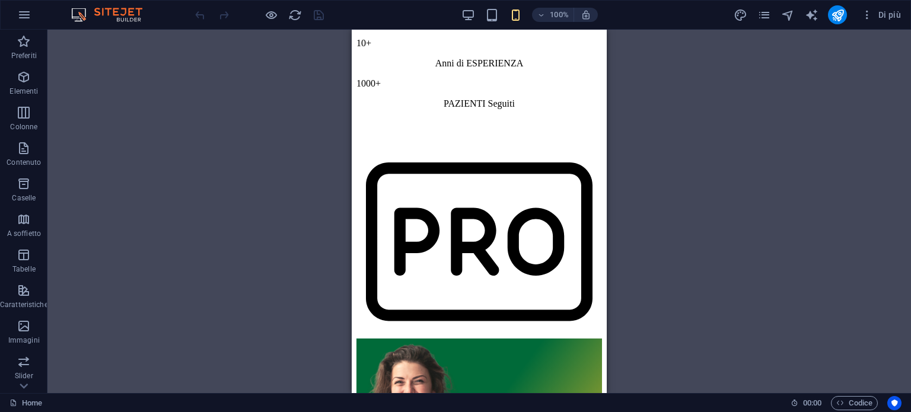
click at [275, 23] on div at bounding box center [259, 14] width 133 height 19
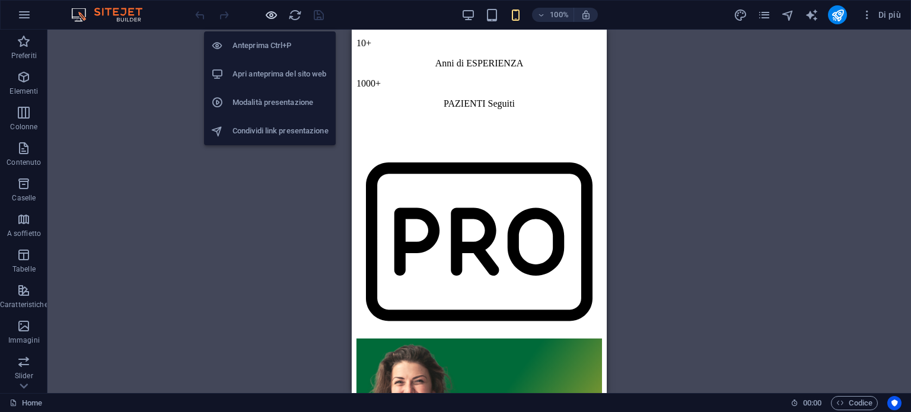
click at [275, 20] on icon "button" at bounding box center [272, 15] width 14 height 14
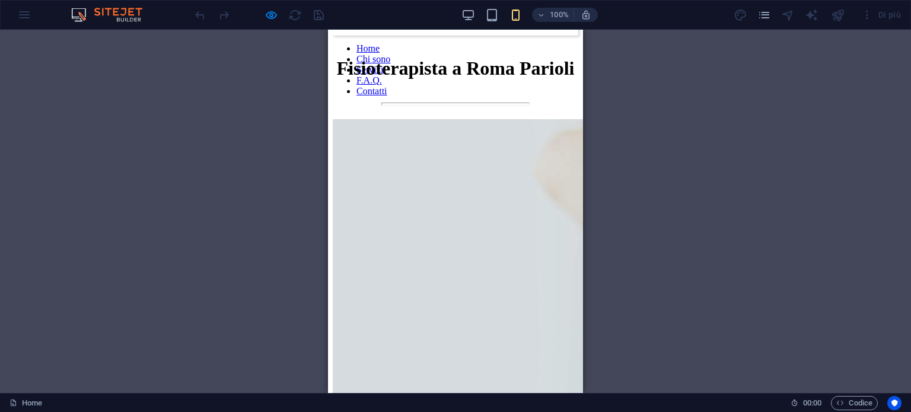
scroll to position [0, 0]
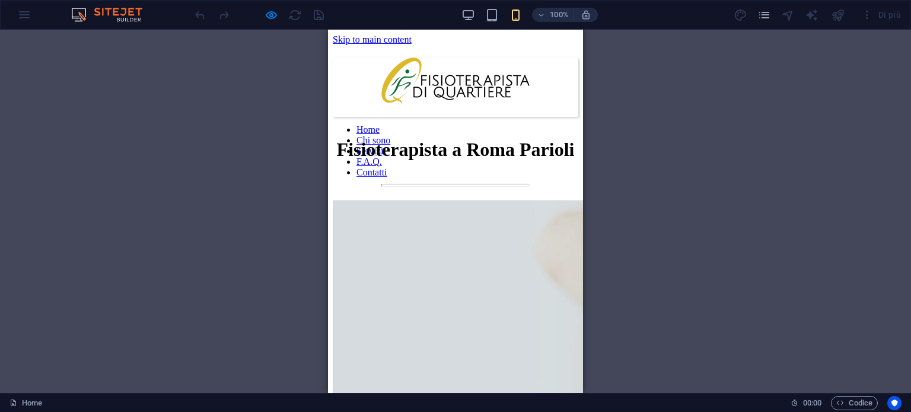
click at [446, 139] on h1 "Fisioterapista a Roma Parioli" at bounding box center [456, 150] width 246 height 22
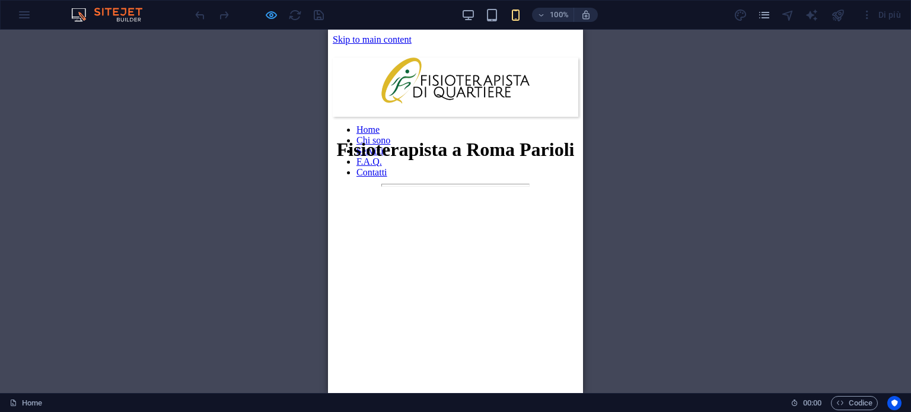
click at [265, 16] on div at bounding box center [259, 14] width 133 height 19
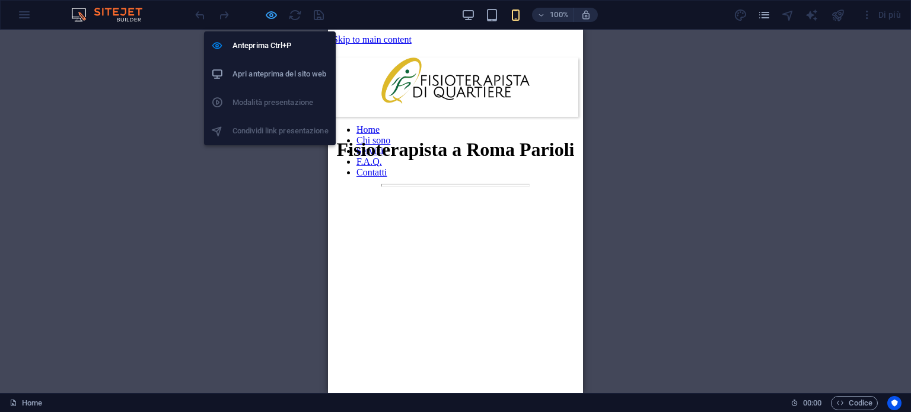
click at [265, 16] on icon "button" at bounding box center [272, 15] width 14 height 14
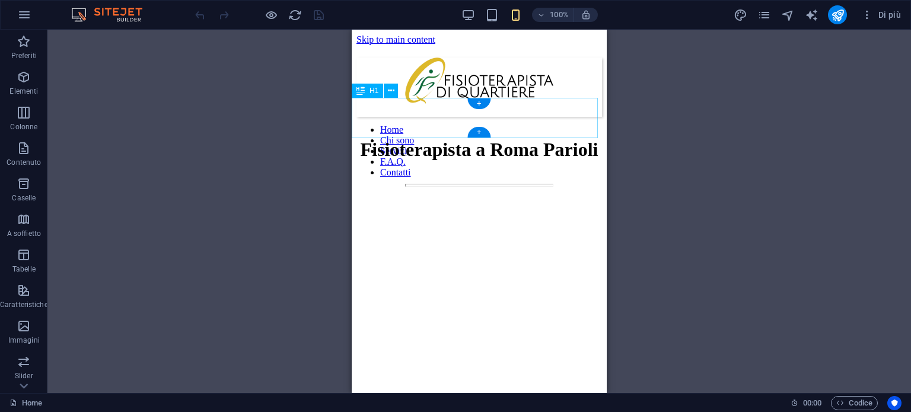
click at [491, 139] on div "Fisioterapista a Roma Parioli" at bounding box center [480, 150] width 246 height 22
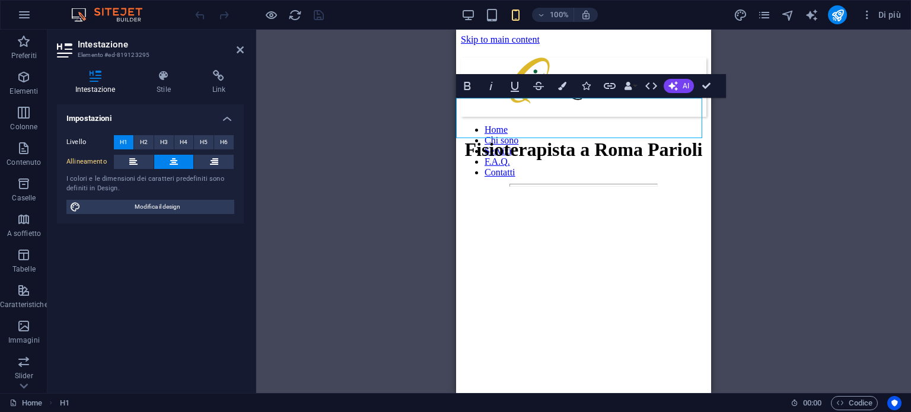
click at [606, 139] on h1 "Fisioterapista a Roma Parioli" at bounding box center [584, 150] width 246 height 22
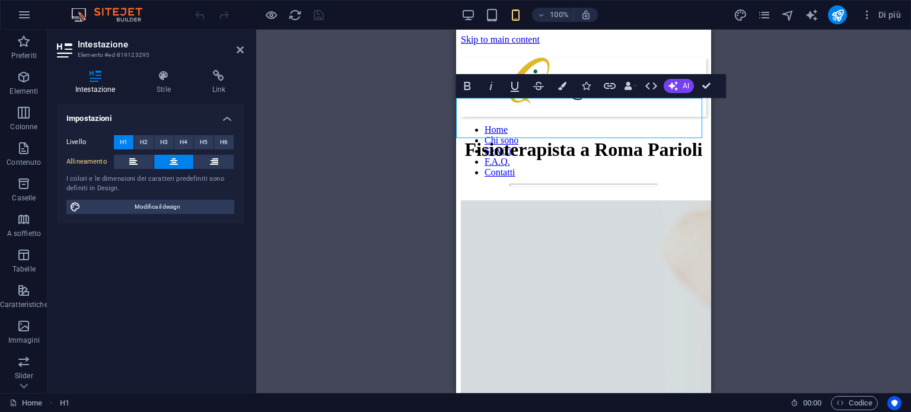
click at [627, 139] on h1 "Fisioterapista a Roma Parioli" at bounding box center [584, 150] width 246 height 22
click at [658, 87] on icon "button" at bounding box center [651, 86] width 14 height 14
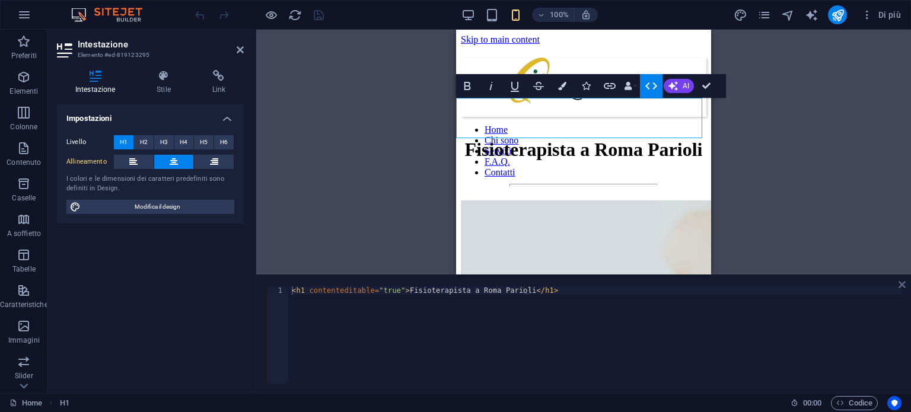
click at [900, 283] on icon at bounding box center [902, 284] width 7 height 9
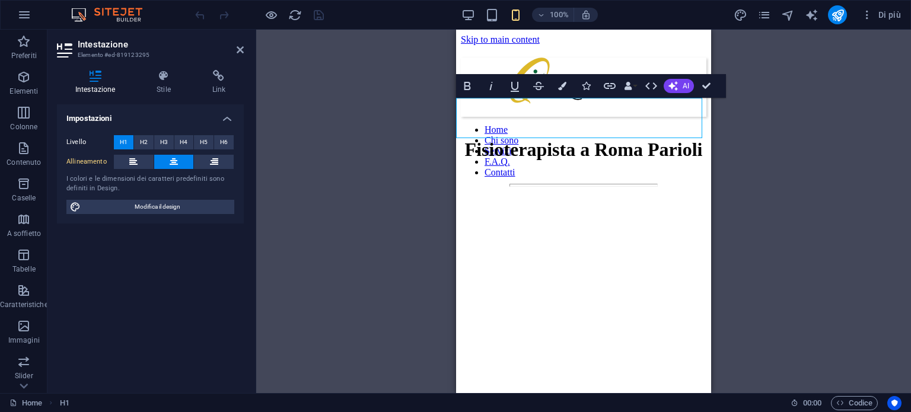
click at [543, 139] on h1 "Fisioterapista a Roma Parioli" at bounding box center [584, 150] width 246 height 22
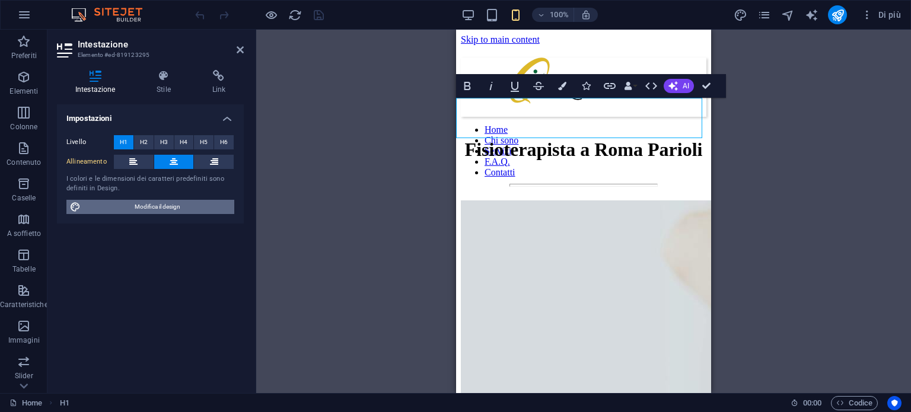
click at [157, 204] on span "Modifica il design" at bounding box center [157, 207] width 147 height 14
select select "px"
select select "400"
select select "px"
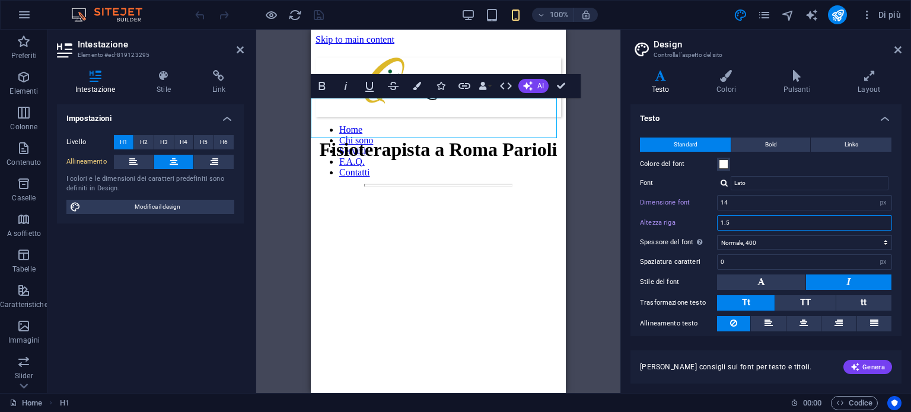
drag, startPoint x: 738, startPoint y: 221, endPoint x: 697, endPoint y: 224, distance: 41.6
click at [697, 224] on div "Altezza riga 1.5" at bounding box center [766, 222] width 252 height 15
click at [751, 222] on input "2" at bounding box center [805, 223] width 174 height 14
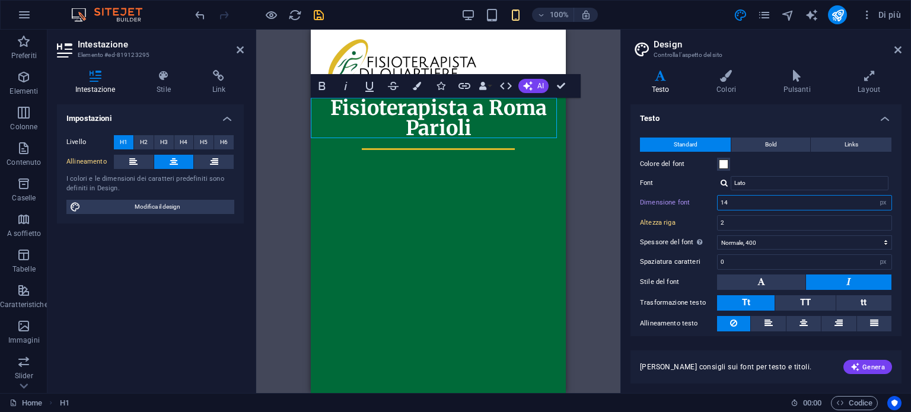
click at [764, 200] on input "14" at bounding box center [805, 203] width 174 height 14
drag, startPoint x: 735, startPoint y: 219, endPoint x: 717, endPoint y: 223, distance: 18.7
click at [717, 223] on div "Altezza riga 2" at bounding box center [766, 222] width 252 height 15
click at [708, 214] on div "Standard Bold Links Colore del font Font Lato Dimensione font 14 rem px Altezza…" at bounding box center [766, 235] width 276 height 218
drag, startPoint x: 742, startPoint y: 225, endPoint x: 703, endPoint y: 220, distance: 40.0
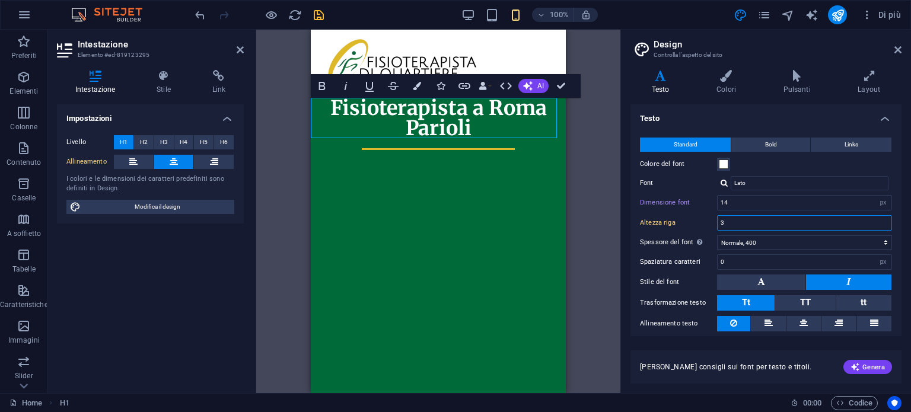
click at [703, 220] on div "Altezza riga 3" at bounding box center [766, 222] width 252 height 15
type input "1"
click at [787, 169] on div "Colore del font" at bounding box center [766, 164] width 252 height 14
click at [876, 74] on icon at bounding box center [869, 76] width 65 height 12
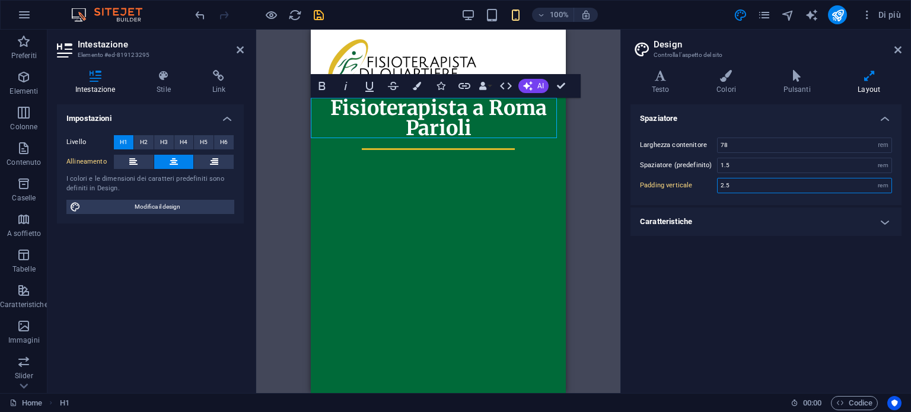
drag, startPoint x: 741, startPoint y: 187, endPoint x: 698, endPoint y: 181, distance: 43.7
click at [698, 181] on div "Padding verticale 2.5 rem" at bounding box center [766, 185] width 252 height 15
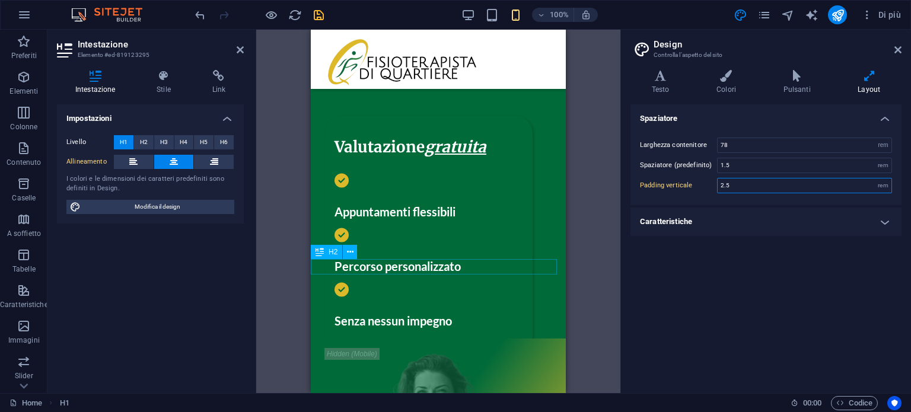
scroll to position [356, 0]
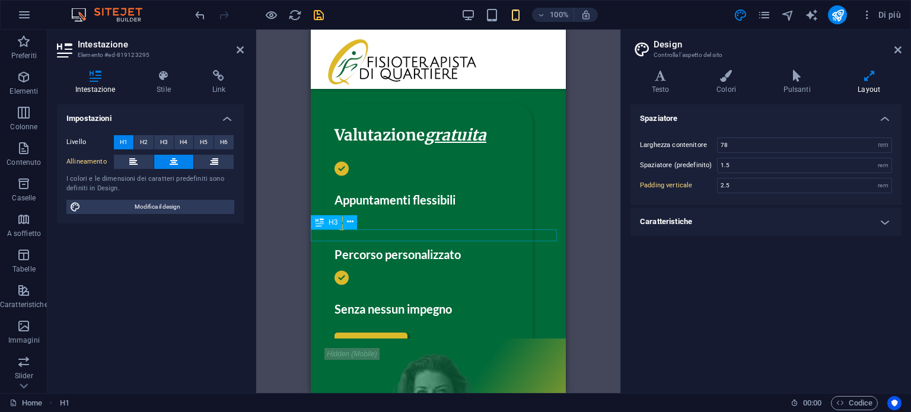
click at [414, 335] on div "Dottor [PERSON_NAME] Guerritore" at bounding box center [438, 341] width 255 height 12
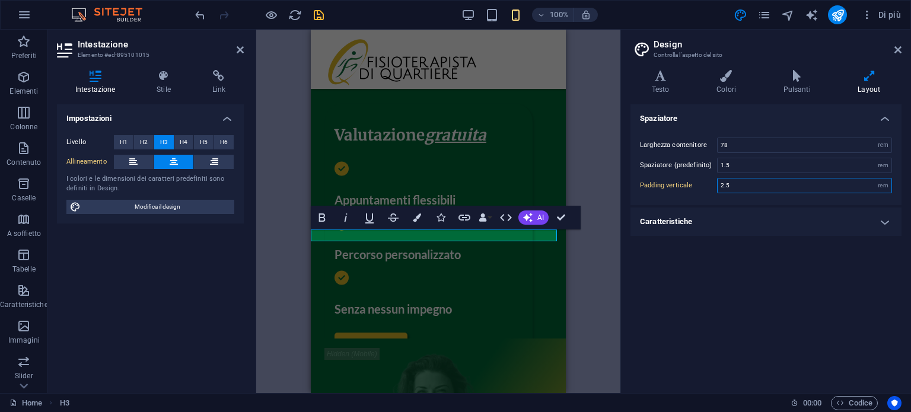
click at [739, 185] on input "2.5" at bounding box center [805, 186] width 174 height 14
drag, startPoint x: 739, startPoint y: 185, endPoint x: 715, endPoint y: 185, distance: 24.3
click at [715, 185] on div "Padding verticale 2.5 rem" at bounding box center [766, 185] width 252 height 15
click at [732, 201] on div "Larghezza contenitore 78 rem px Spaziatore (predefinito) 1.5 rem Padding vertic…" at bounding box center [766, 166] width 276 height 80
drag, startPoint x: 736, startPoint y: 185, endPoint x: 717, endPoint y: 185, distance: 19.0
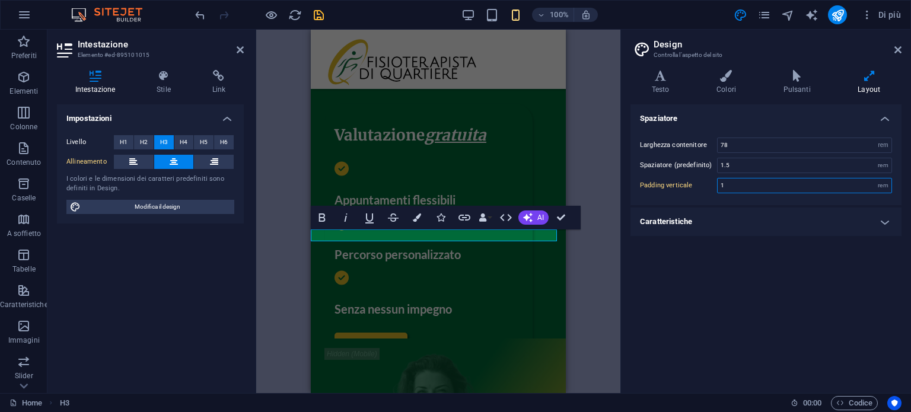
click at [718, 185] on input "1" at bounding box center [805, 186] width 174 height 14
click at [726, 223] on h4 "Caratteristiche" at bounding box center [766, 222] width 271 height 28
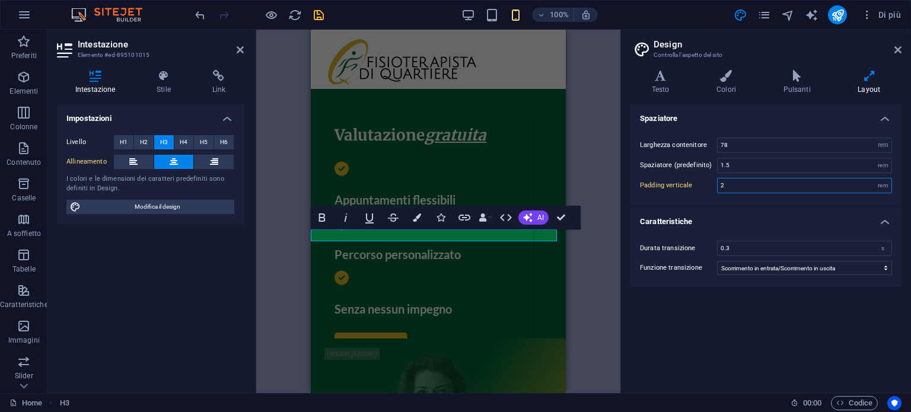
click at [738, 181] on input "2" at bounding box center [805, 186] width 174 height 14
type input "2.5"
click at [691, 304] on div "Spaziatore Larghezza contenitore 78 rem px Spaziatore (predefinito) 1.5 rem Pad…" at bounding box center [766, 243] width 271 height 279
click at [446, 152] on div "Chi sono" at bounding box center [438, 148] width 255 height 15
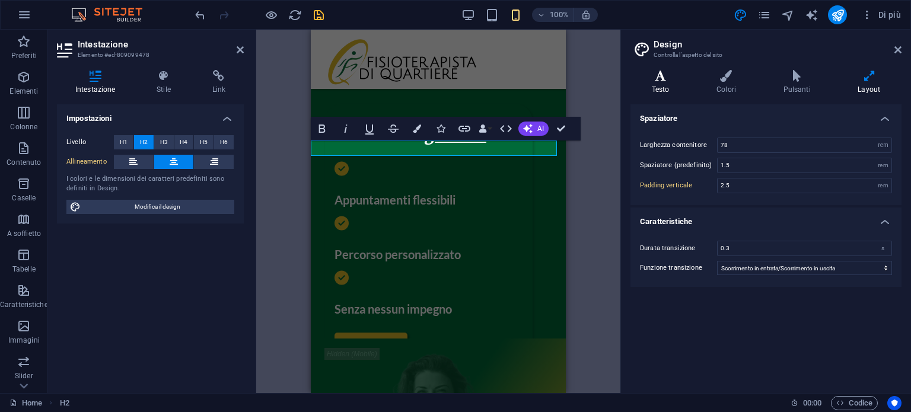
click at [667, 86] on h4 "Testo" at bounding box center [663, 82] width 65 height 25
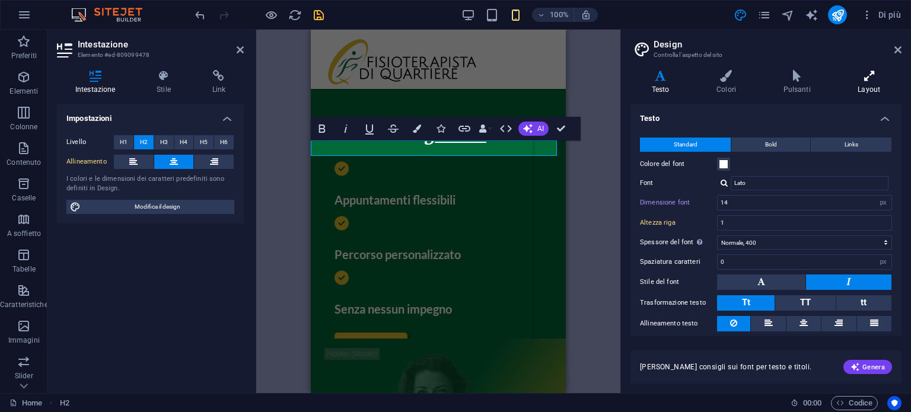
click at [883, 84] on h4 "Layout" at bounding box center [869, 82] width 65 height 25
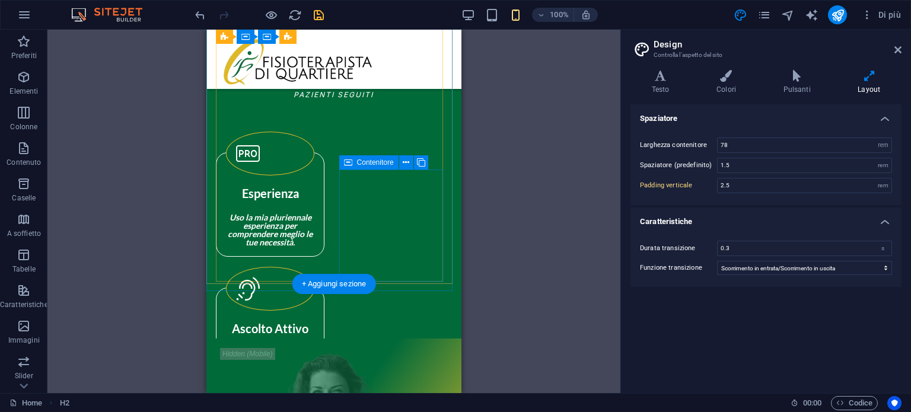
scroll to position [1424, 0]
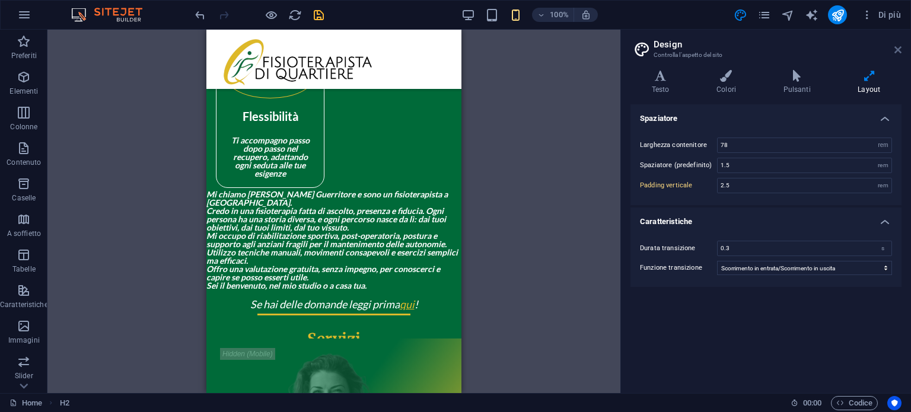
click at [901, 50] on icon at bounding box center [898, 49] width 7 height 9
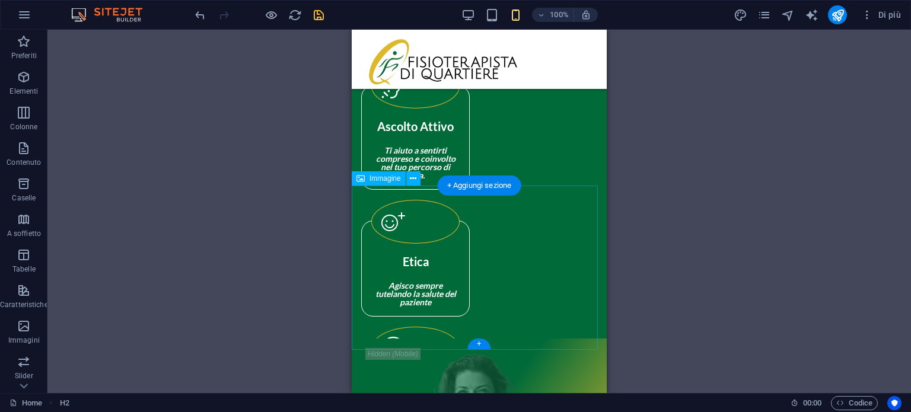
scroll to position [1123, 0]
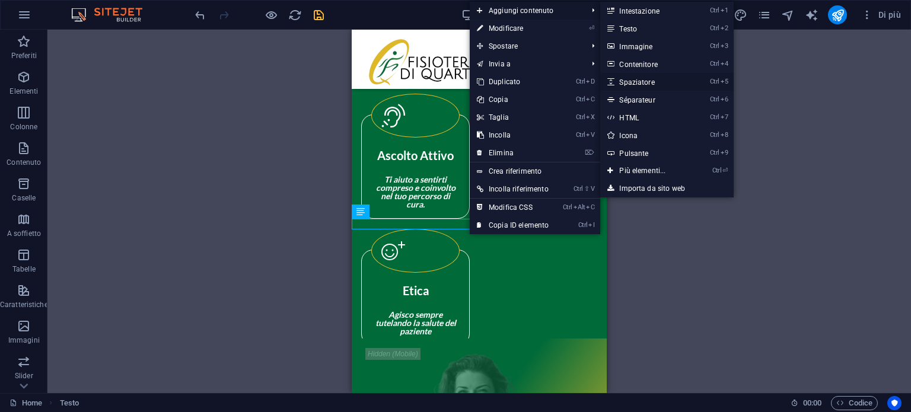
click at [647, 85] on link "Ctrl 5 Spaziatore" at bounding box center [645, 82] width 89 height 18
select select "px"
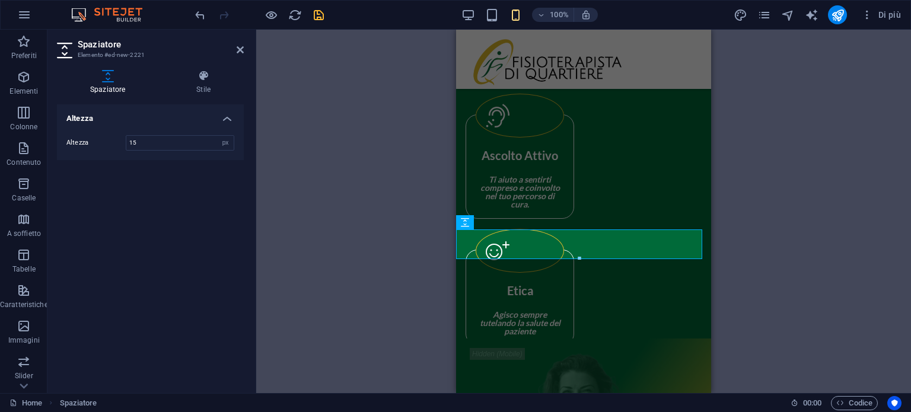
type input "15"
click at [217, 246] on div "Altezza Altezza 15 px rem vh vw" at bounding box center [150, 243] width 187 height 279
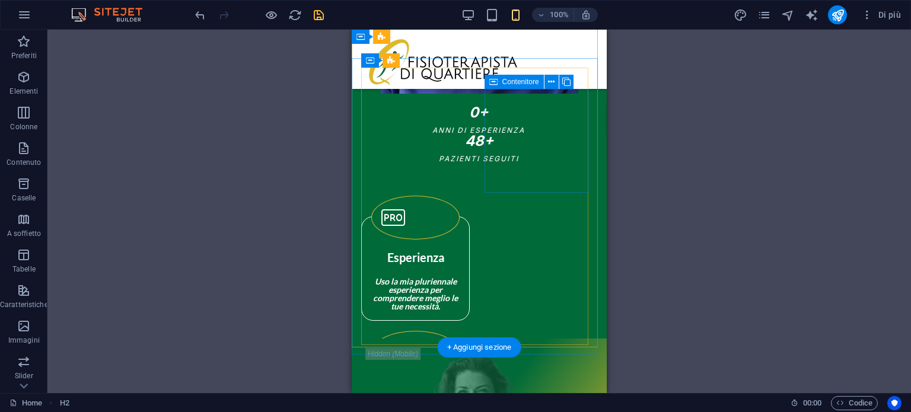
scroll to position [767, 0]
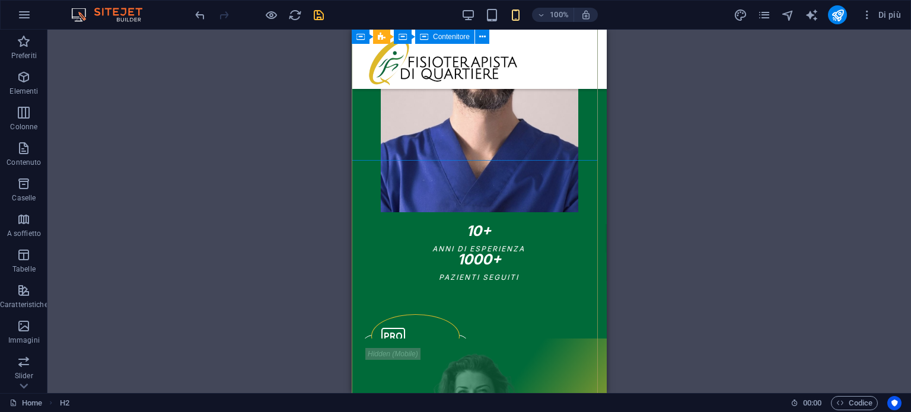
drag, startPoint x: 824, startPoint y: 256, endPoint x: 476, endPoint y: 151, distance: 363.8
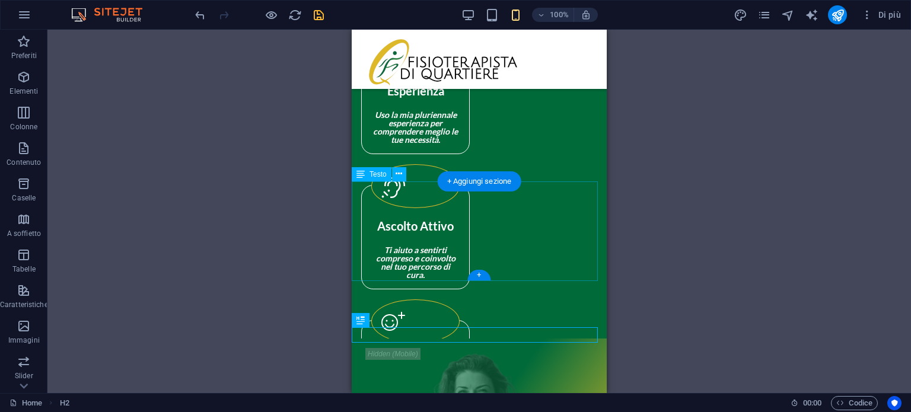
scroll to position [1123, 0]
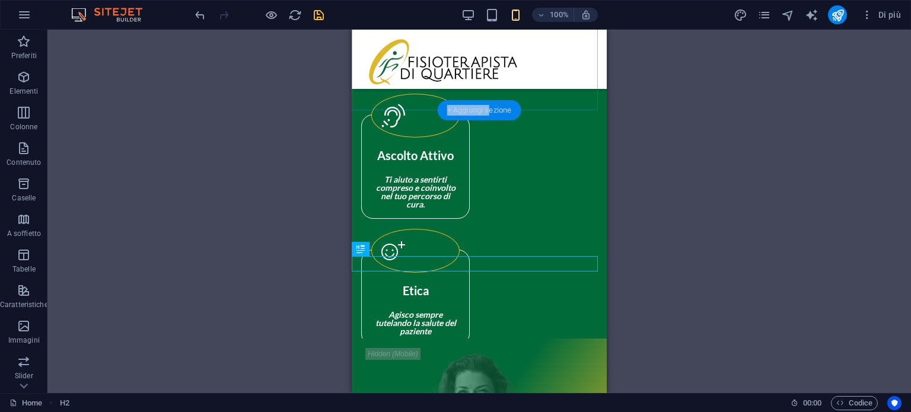
drag, startPoint x: 482, startPoint y: 113, endPoint x: 488, endPoint y: 118, distance: 7.1
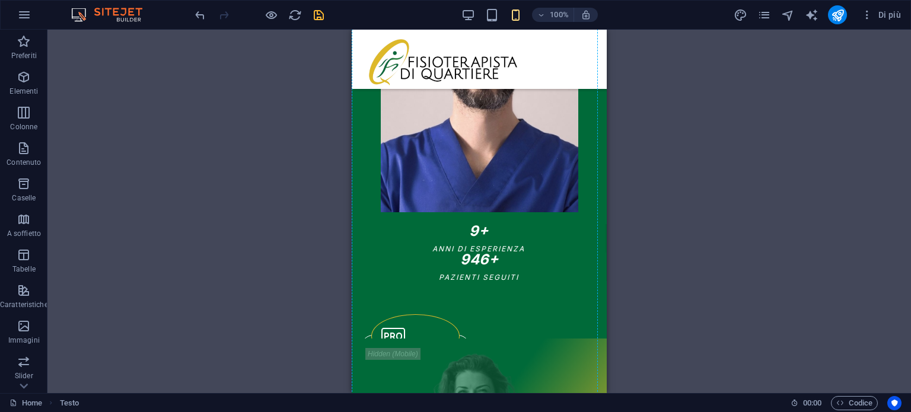
scroll to position [648, 0]
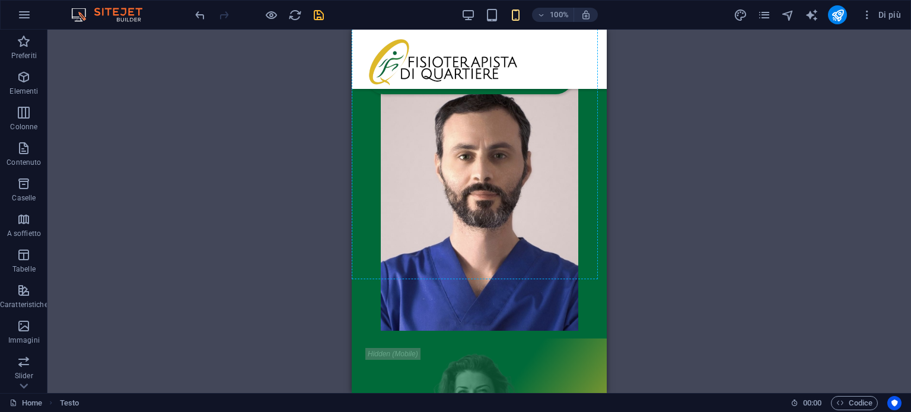
drag, startPoint x: 729, startPoint y: 255, endPoint x: 460, endPoint y: 279, distance: 269.9
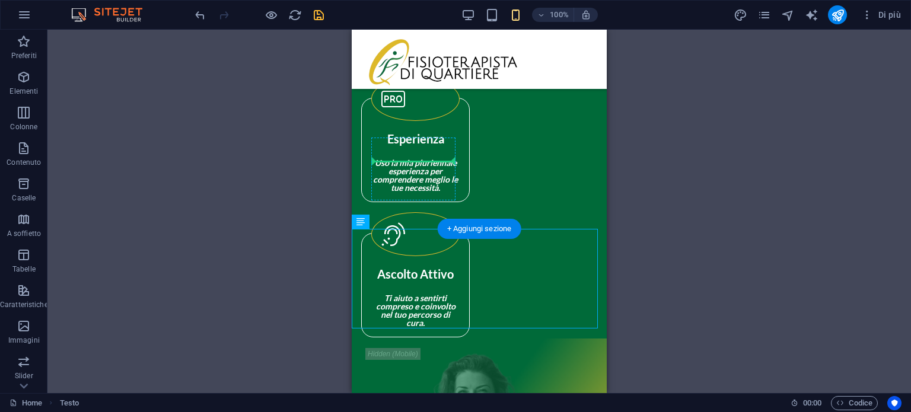
scroll to position [767, 0]
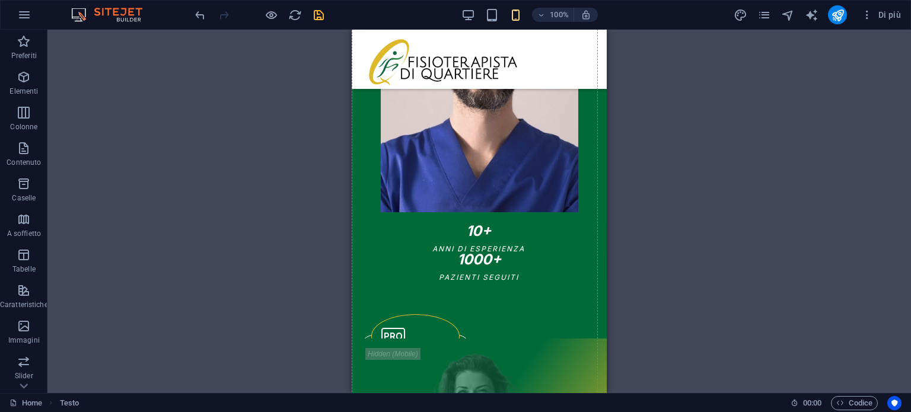
drag, startPoint x: 723, startPoint y: 253, endPoint x: 472, endPoint y: 174, distance: 262.7
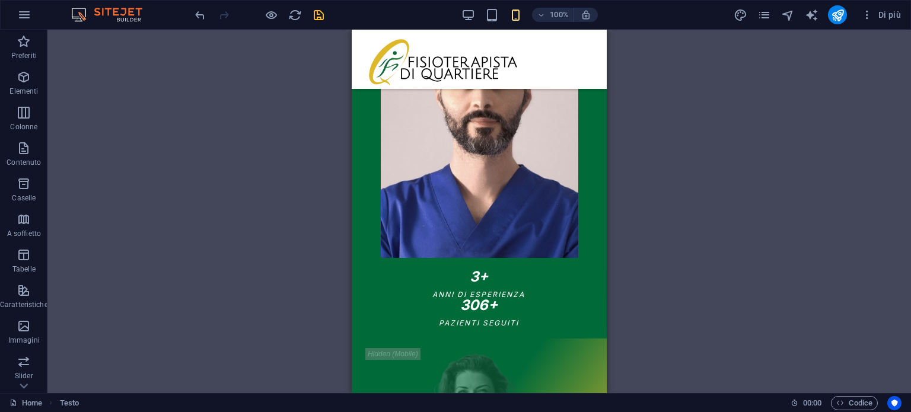
scroll to position [648, 0]
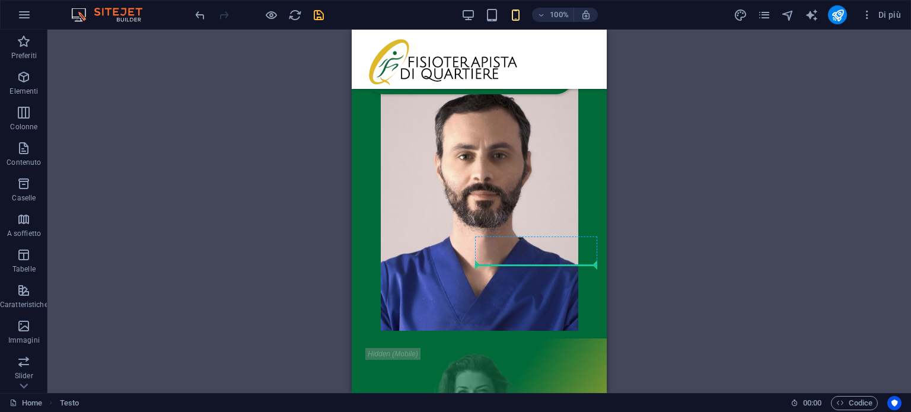
drag, startPoint x: 730, startPoint y: 256, endPoint x: 586, endPoint y: 263, distance: 144.3
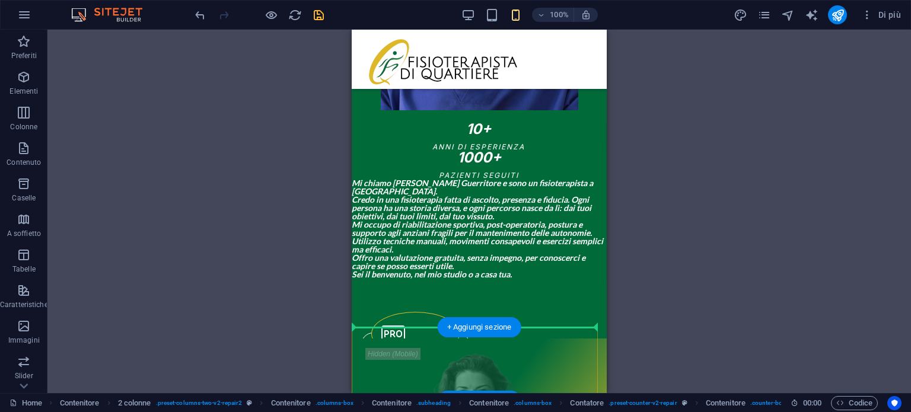
scroll to position [888, 0]
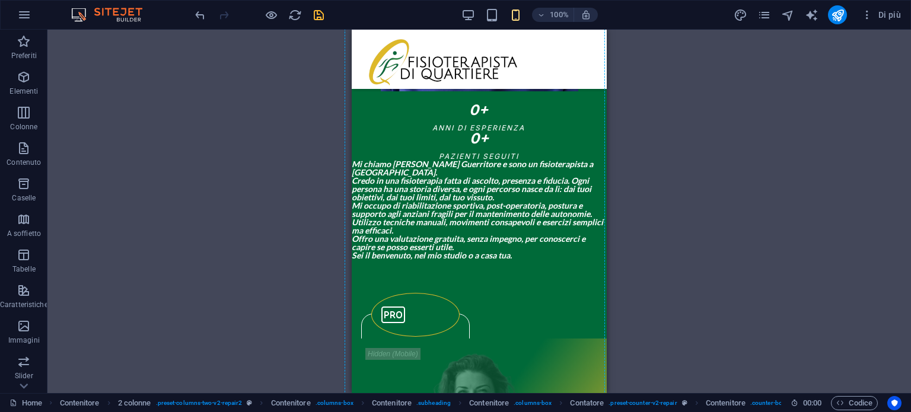
drag, startPoint x: 855, startPoint y: 281, endPoint x: 491, endPoint y: 240, distance: 366.1
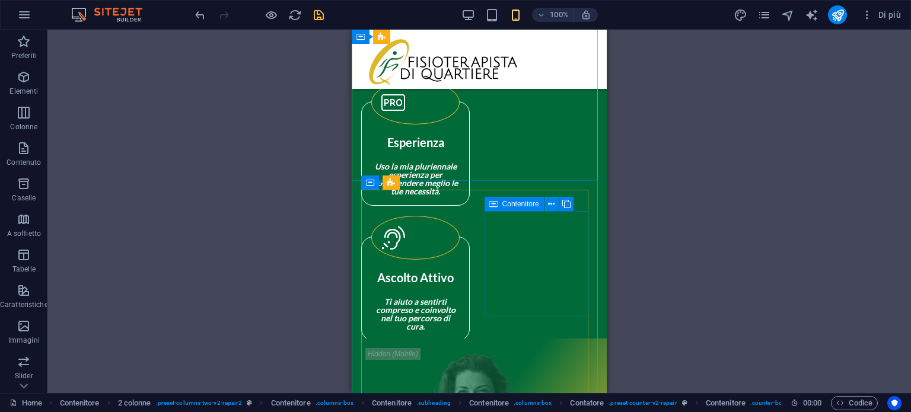
scroll to position [1202, 0]
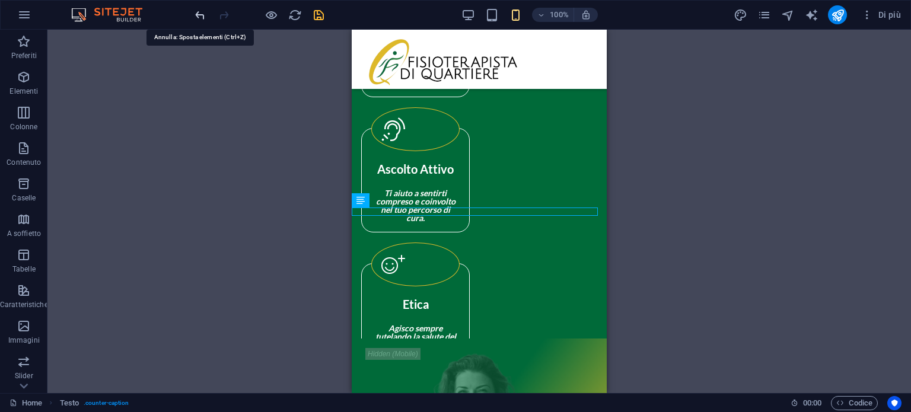
click at [202, 9] on icon "undo" at bounding box center [200, 15] width 14 height 14
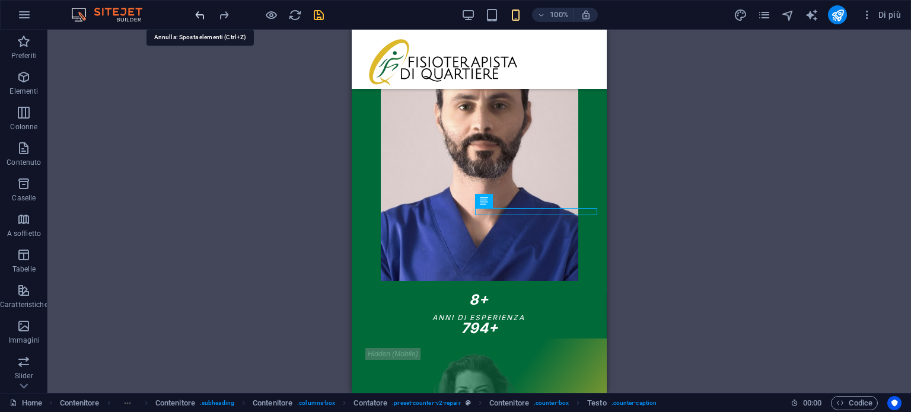
click at [202, 9] on icon "undo" at bounding box center [200, 15] width 14 height 14
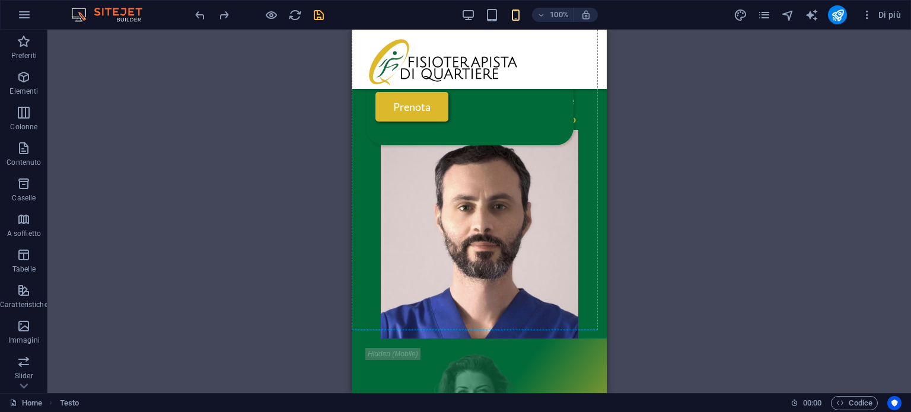
scroll to position [360, 0]
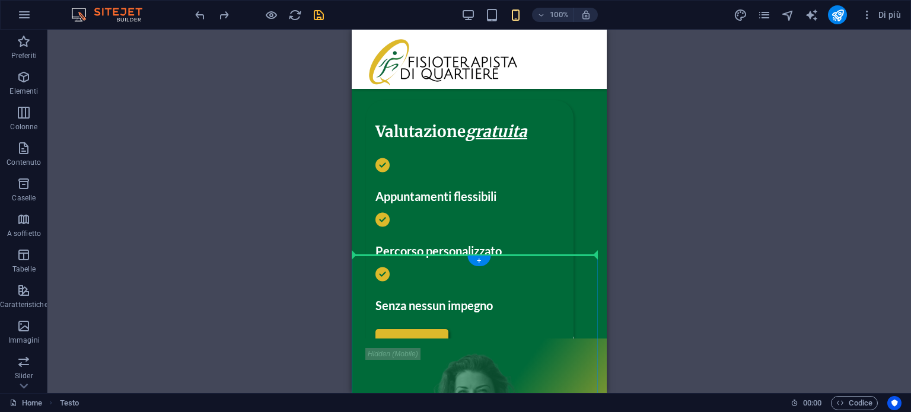
drag, startPoint x: 372, startPoint y: 155, endPoint x: 131, endPoint y: 226, distance: 251.8
click at [482, 256] on div "Spaziatore Testo sullo sfondo Contenitore Testo sullo sfondo Spaziatore Pulsant…" at bounding box center [479, 31] width 255 height 723
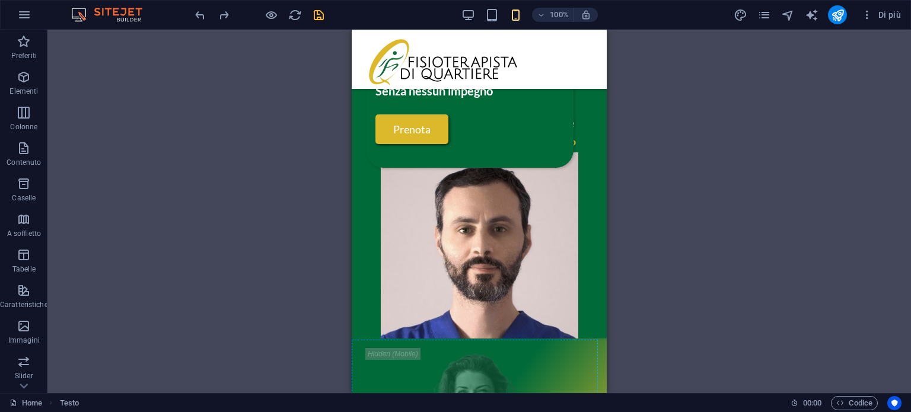
scroll to position [463, 0]
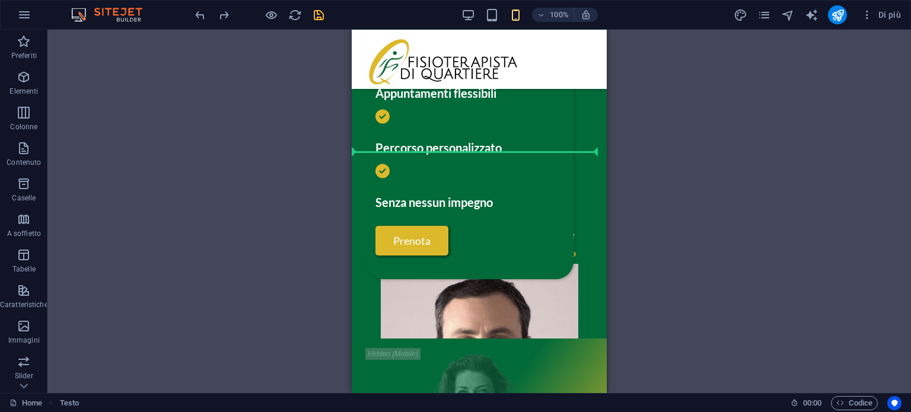
drag, startPoint x: 737, startPoint y: 185, endPoint x: 475, endPoint y: 151, distance: 264.5
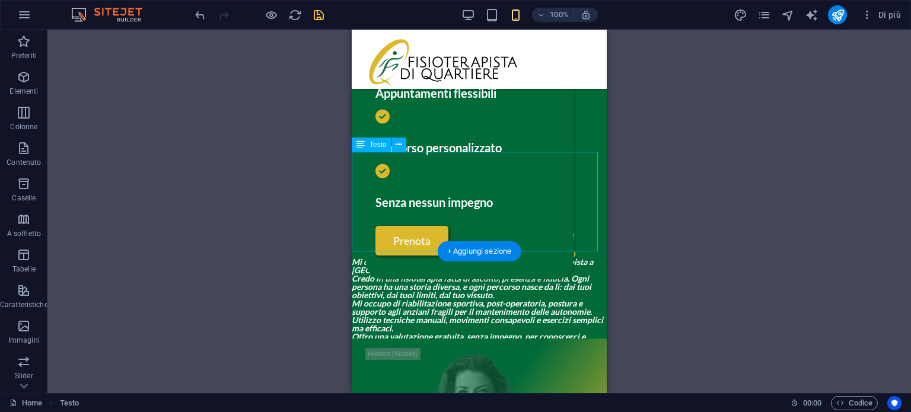
click at [454, 258] on div "Mi chiamo [PERSON_NAME] Guerritore e sono un fisioterapista a [GEOGRAPHIC_DATA]…" at bounding box center [479, 308] width 255 height 100
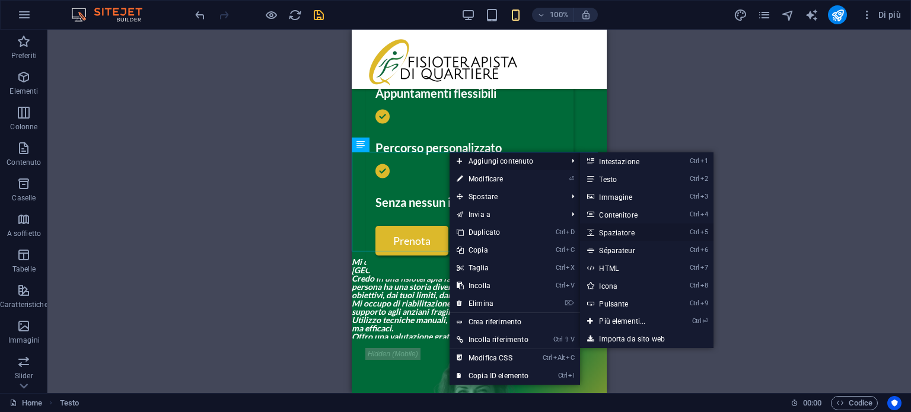
click at [620, 229] on link "Ctrl 5 Spaziatore" at bounding box center [624, 233] width 89 height 18
select select "px"
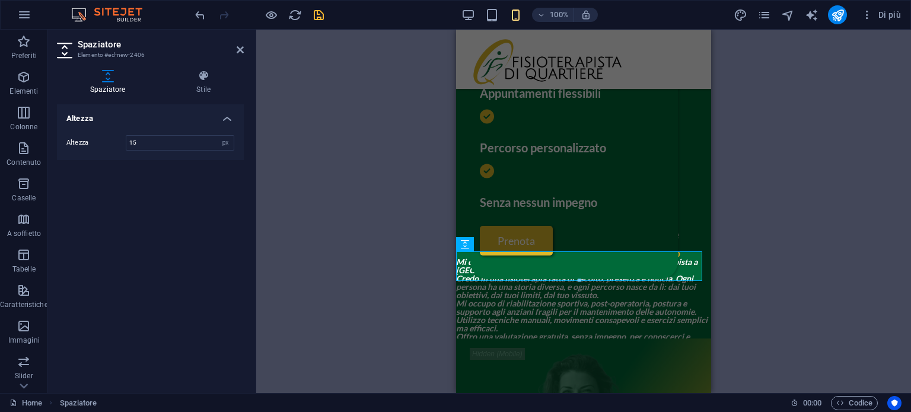
type input "15"
click at [145, 169] on div "Altezza Altezza 15 px rem vh vw" at bounding box center [150, 243] width 187 height 279
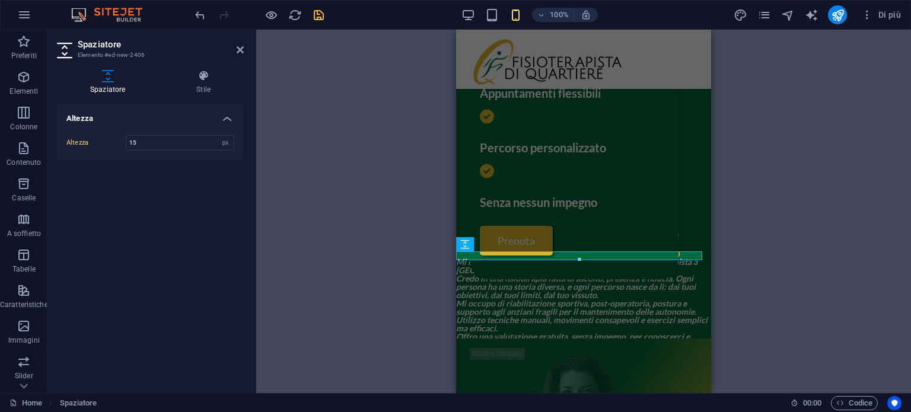
click at [269, 178] on div "Spaziatore Testo sullo sfondo Contenitore Testo sullo sfondo Spaziatore Pulsant…" at bounding box center [583, 212] width 655 height 364
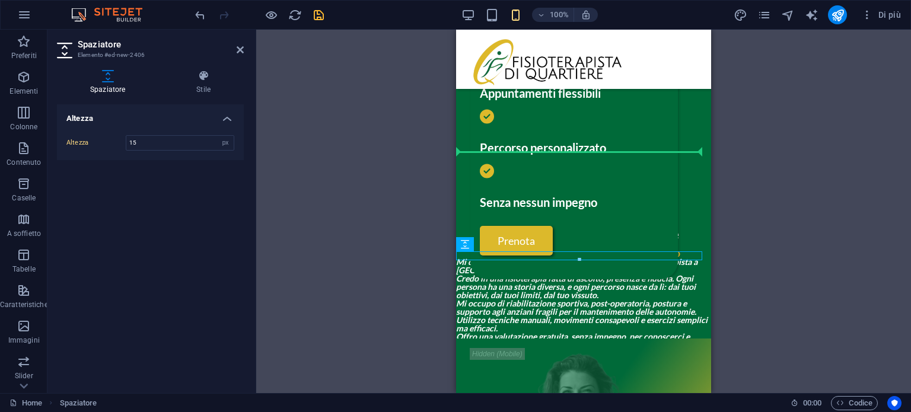
drag, startPoint x: 925, startPoint y: 271, endPoint x: 479, endPoint y: 169, distance: 457.3
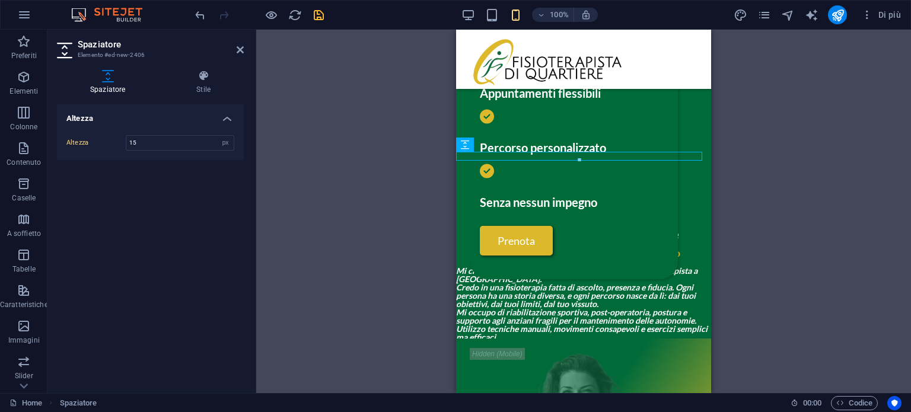
click at [336, 300] on div "Spaziatore Testo sullo sfondo Contenitore Testo sullo sfondo Spaziatore Pulsant…" at bounding box center [583, 212] width 655 height 364
click at [565, 336] on span "Chiamata all'azione - Conto alla rovescia" at bounding box center [538, 332] width 129 height 7
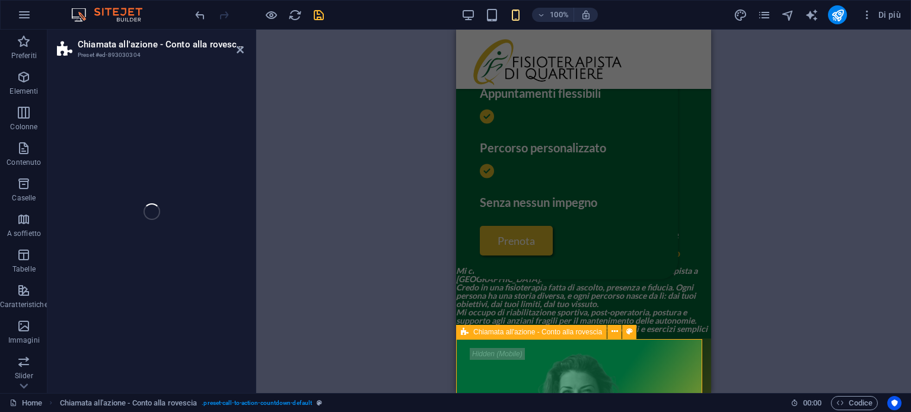
select select "%"
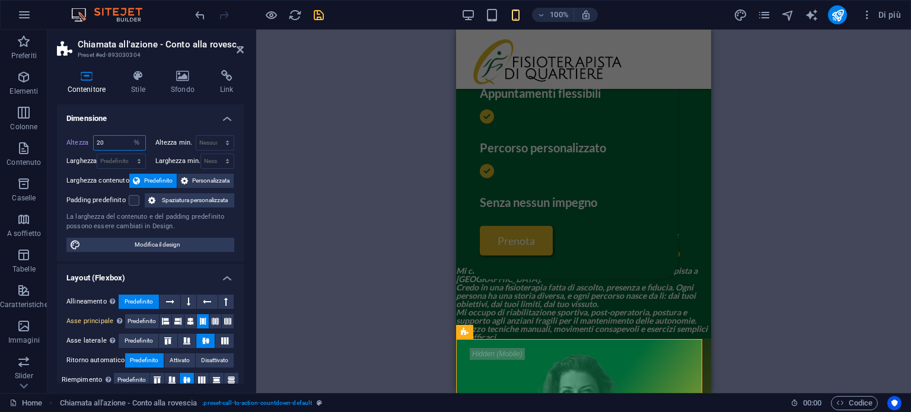
drag, startPoint x: 113, startPoint y: 143, endPoint x: 99, endPoint y: 143, distance: 14.8
click at [99, 143] on input "20" at bounding box center [120, 143] width 52 height 14
click at [101, 143] on input "20" at bounding box center [120, 143] width 52 height 14
drag, startPoint x: 102, startPoint y: 143, endPoint x: 84, endPoint y: 143, distance: 18.4
click at [84, 143] on div "Altezza 20 Predefinito px rem % vh vw" at bounding box center [106, 142] width 80 height 15
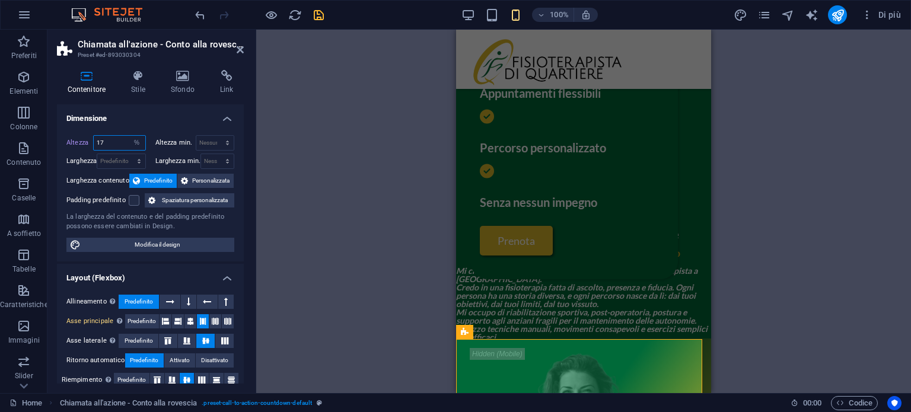
type input "17"
click at [140, 126] on div "Altezza 17 Predefinito px rem % vh vw Altezza min. Nessuno px rem % vh vw Largh…" at bounding box center [150, 194] width 187 height 136
click at [237, 49] on icon at bounding box center [240, 49] width 7 height 9
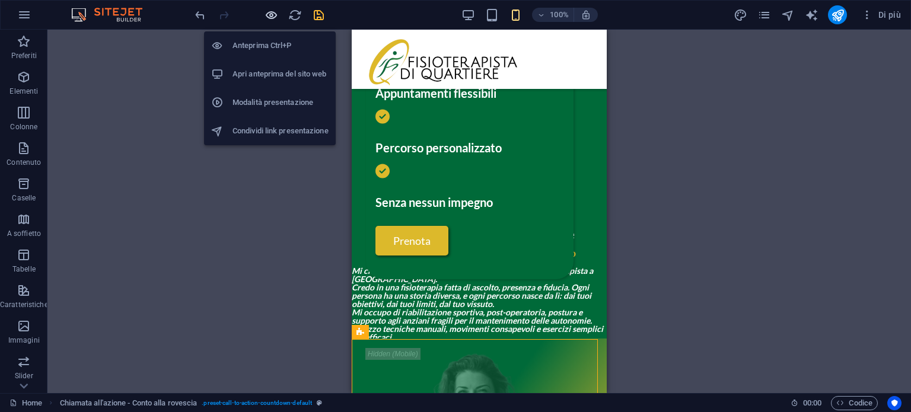
click at [266, 21] on icon "button" at bounding box center [272, 15] width 14 height 14
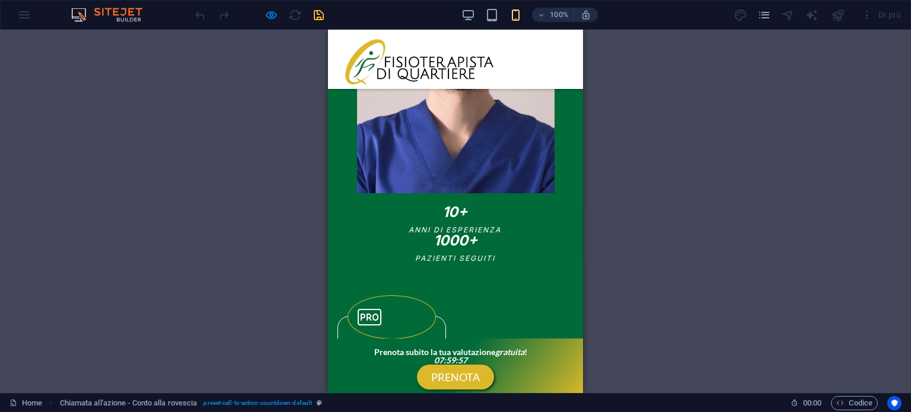
scroll to position [700, 0]
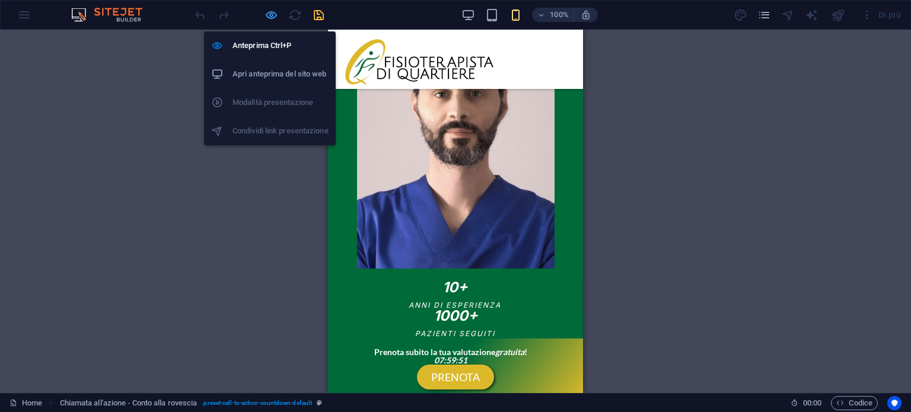
click at [267, 18] on icon "button" at bounding box center [272, 15] width 14 height 14
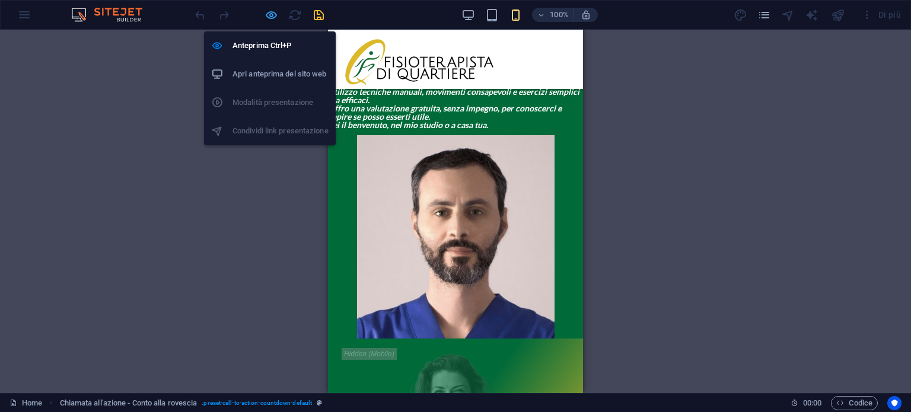
scroll to position [730, 0]
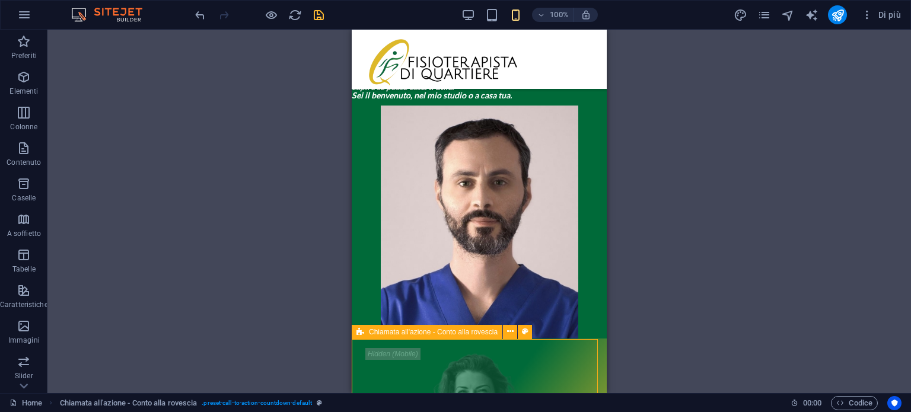
click at [360, 335] on icon at bounding box center [361, 332] width 8 height 14
select select "%"
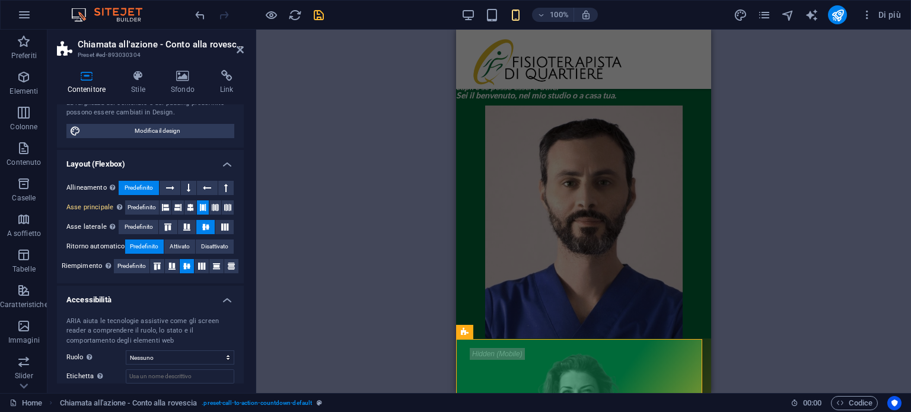
scroll to position [179, 0]
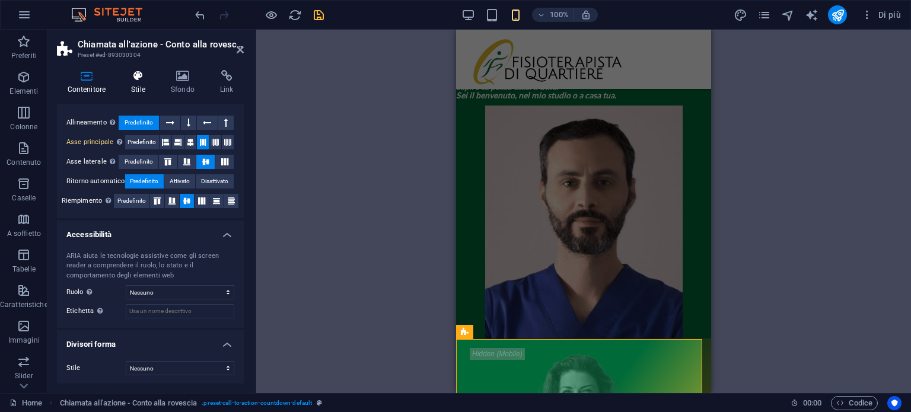
click at [135, 87] on h4 "Stile" at bounding box center [141, 82] width 40 height 25
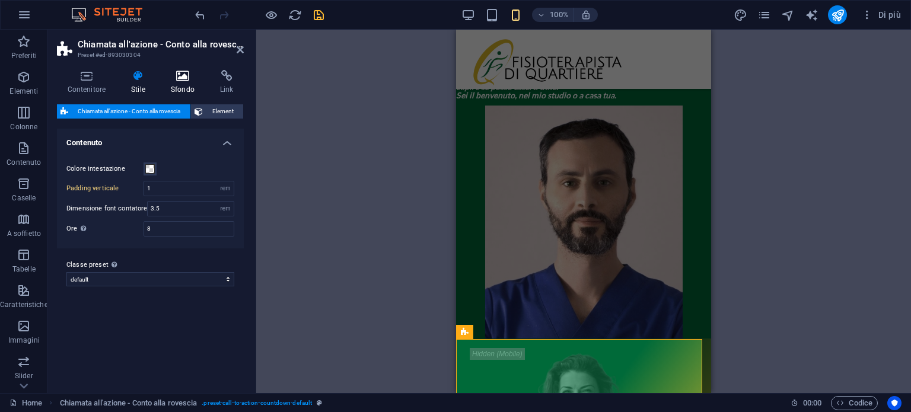
click at [180, 80] on icon at bounding box center [182, 76] width 45 height 12
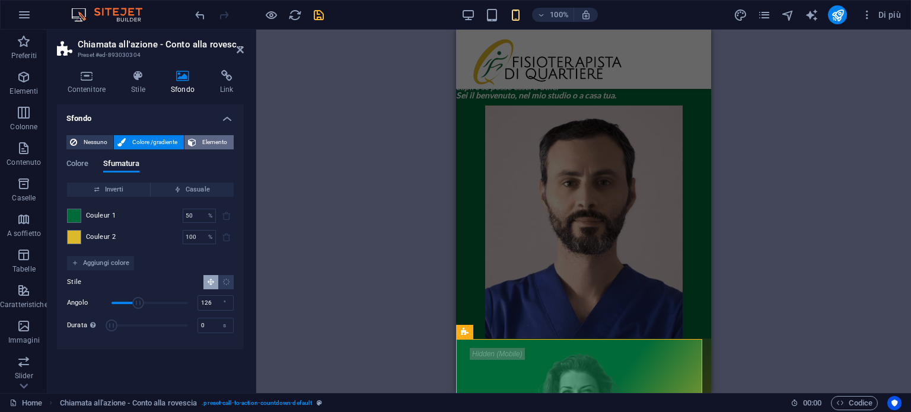
click at [196, 141] on button "Elemento" at bounding box center [209, 142] width 49 height 14
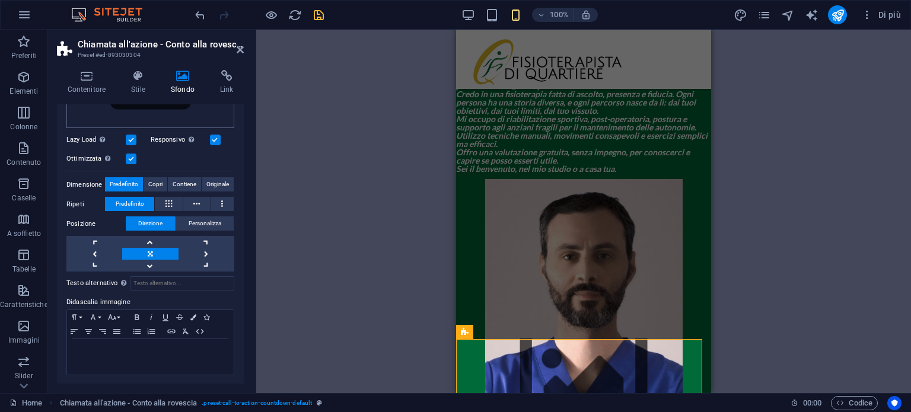
scroll to position [0, 0]
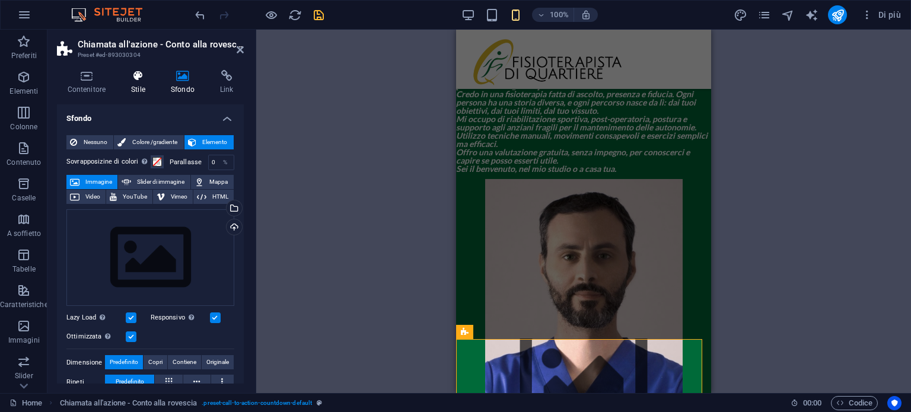
click at [141, 82] on h4 "Stile" at bounding box center [141, 82] width 40 height 25
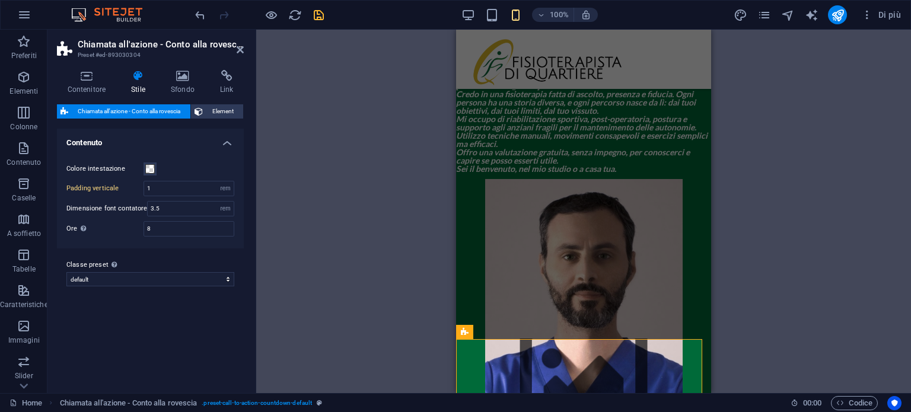
click at [220, 122] on div "Chiamata all'azione - Conto alla rovescia Element Layout Come gli elementi si e…" at bounding box center [150, 243] width 187 height 279
click at [223, 112] on span "Element" at bounding box center [224, 111] width 34 height 14
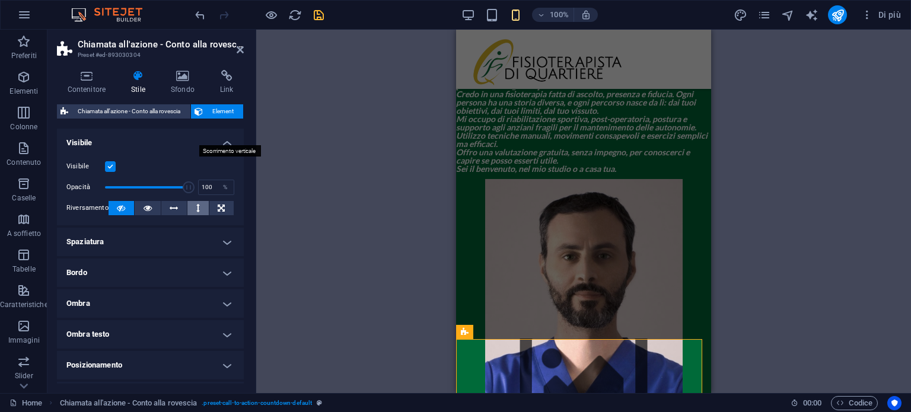
scroll to position [119, 0]
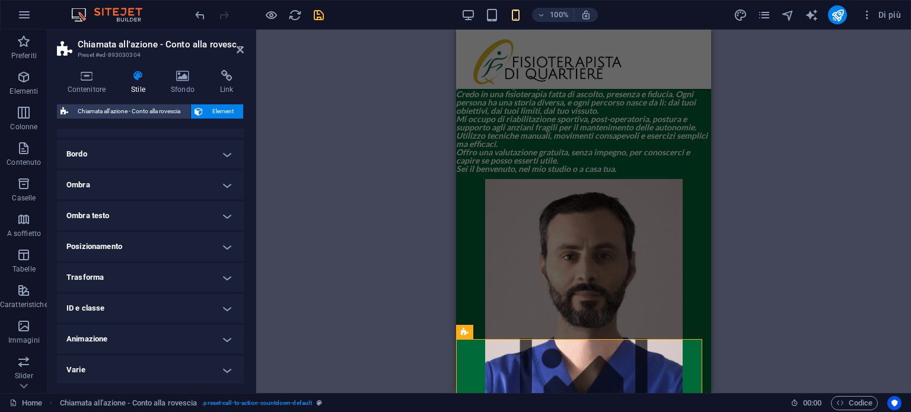
click at [123, 237] on h4 "Posizionamento" at bounding box center [150, 247] width 187 height 28
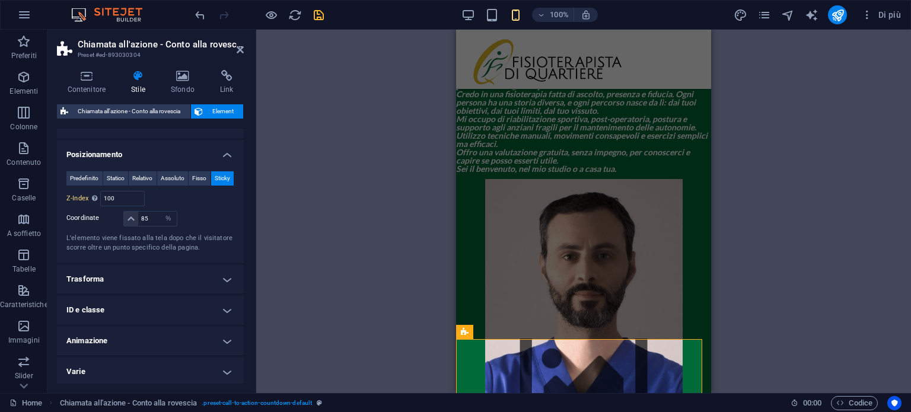
scroll to position [227, 0]
drag, startPoint x: 149, startPoint y: 215, endPoint x: 143, endPoint y: 216, distance: 6.0
click at [143, 216] on input "85" at bounding box center [157, 216] width 38 height 14
type input "88"
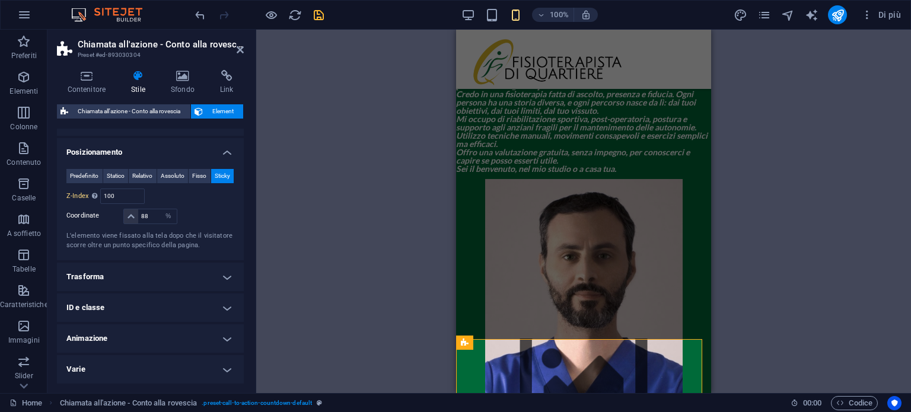
click at [189, 213] on div at bounding box center [207, 217] width 56 height 17
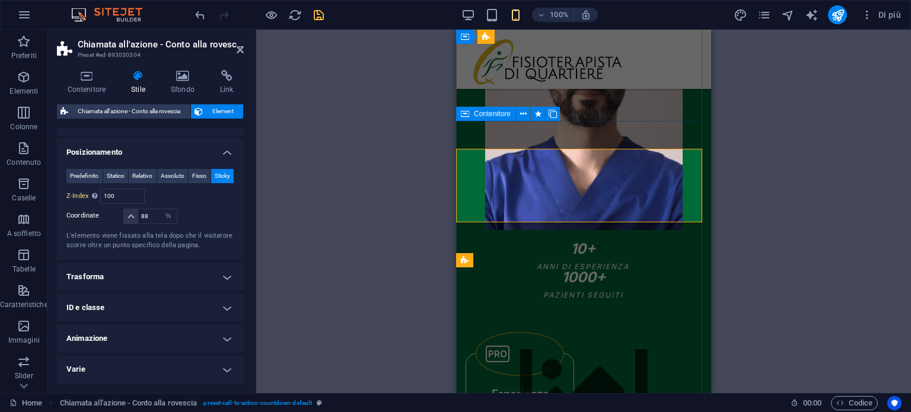
scroll to position [967, 0]
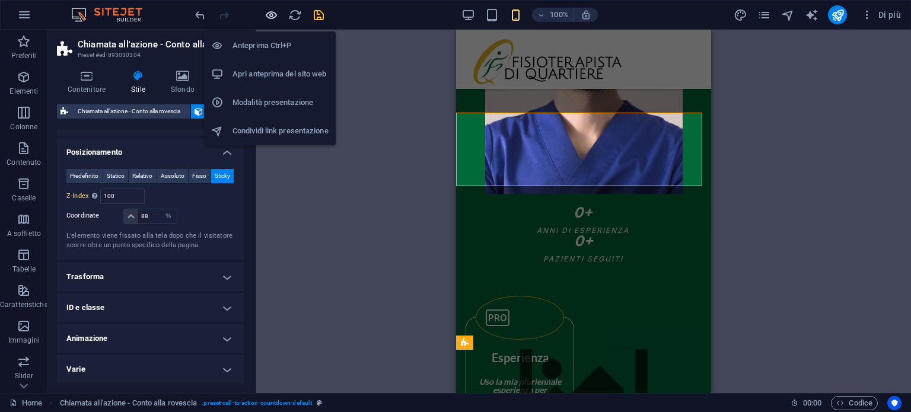
click at [275, 18] on icon "button" at bounding box center [272, 15] width 14 height 14
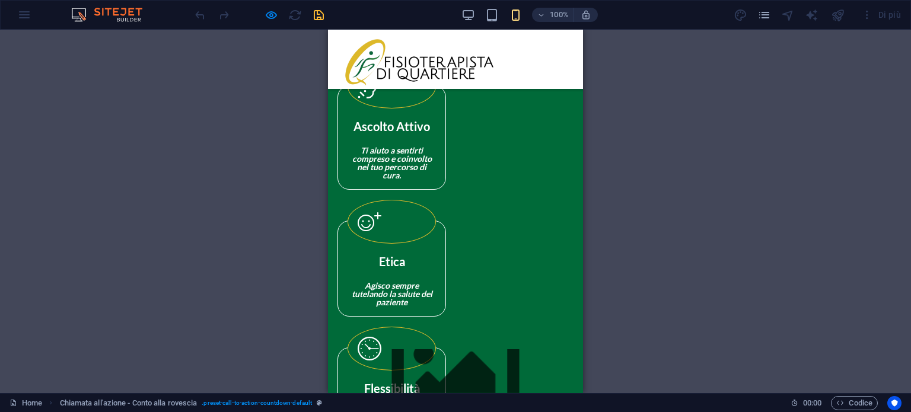
scroll to position [1175, 0]
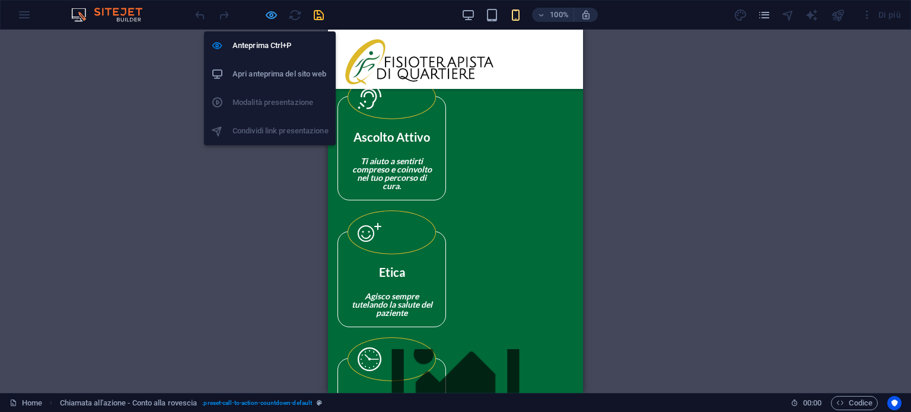
click at [267, 11] on icon "button" at bounding box center [272, 15] width 14 height 14
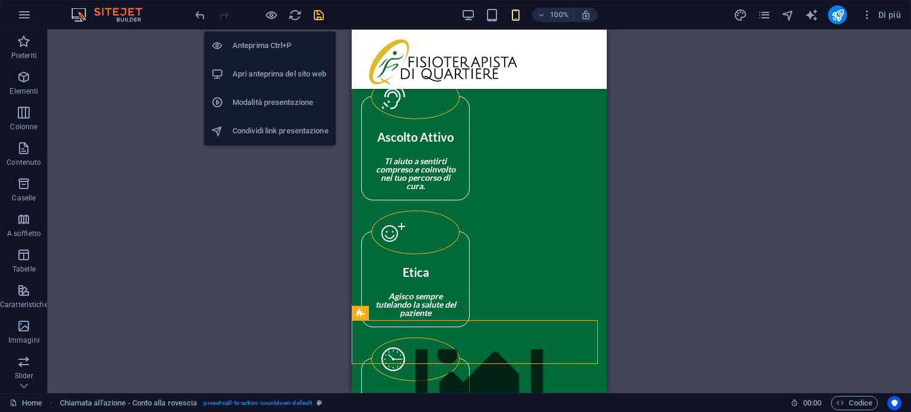
scroll to position [1205, 0]
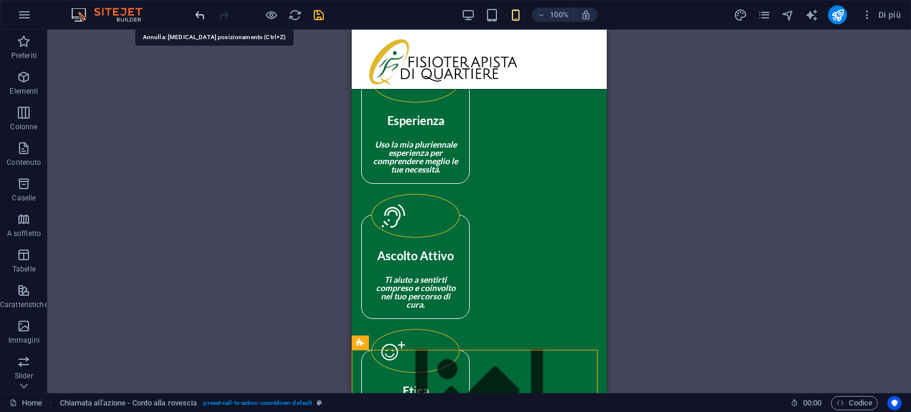
click at [202, 15] on icon "undo" at bounding box center [200, 15] width 14 height 14
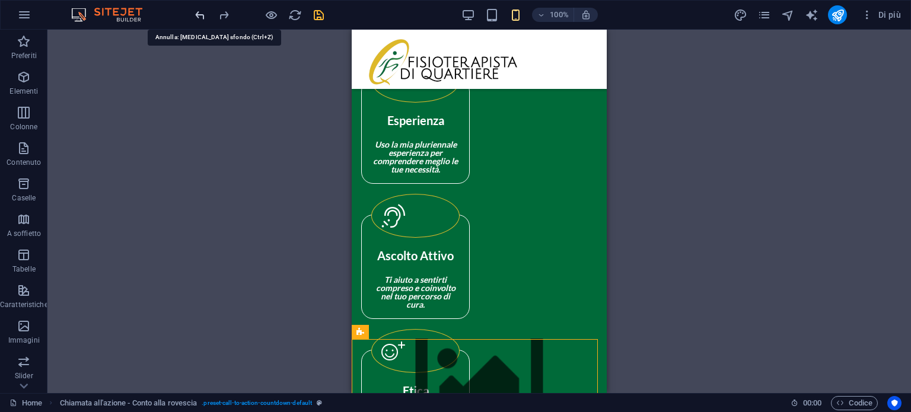
click at [202, 15] on icon "undo" at bounding box center [200, 15] width 14 height 14
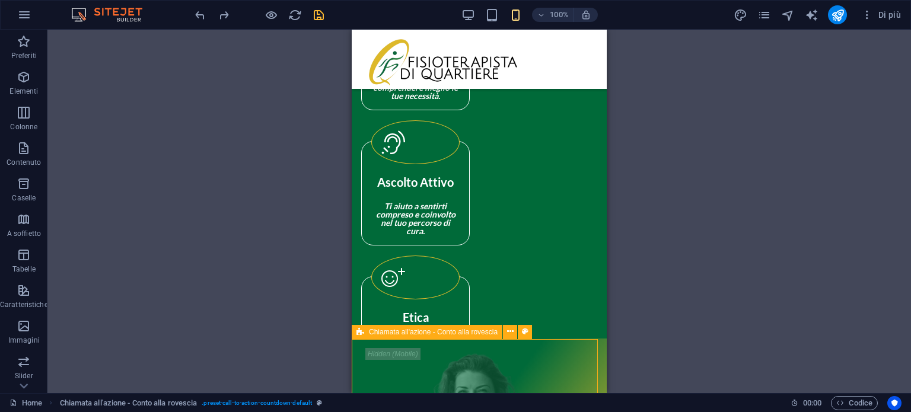
click at [376, 333] on span "Chiamata all'azione - Conto alla rovescia" at bounding box center [433, 332] width 129 height 7
select select "%"
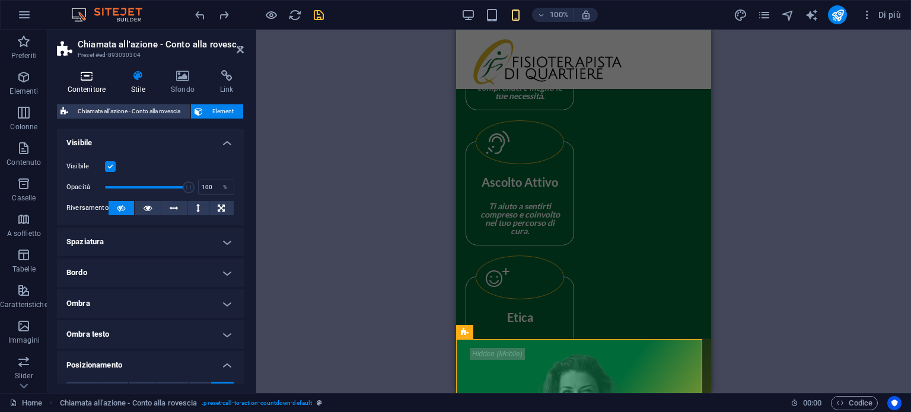
click at [86, 78] on icon at bounding box center [86, 76] width 59 height 12
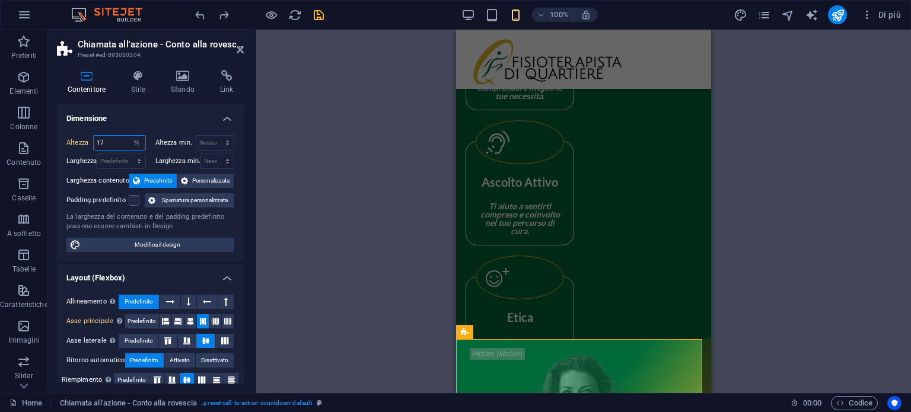
click at [110, 139] on input "17" at bounding box center [120, 143] width 52 height 14
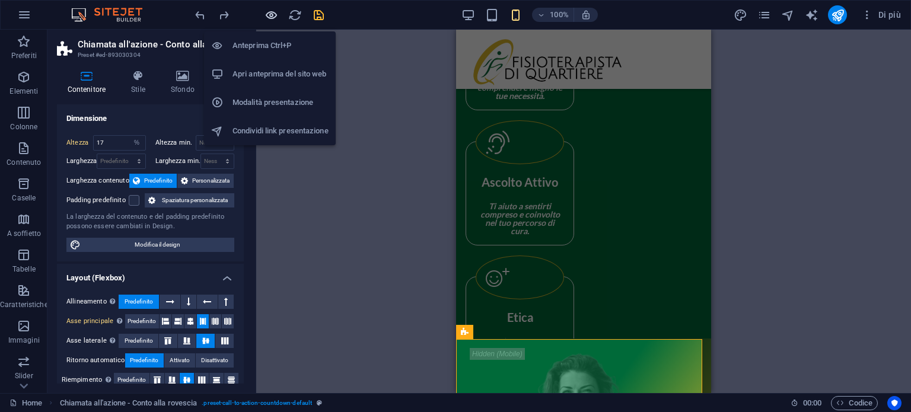
click at [272, 12] on icon "button" at bounding box center [272, 15] width 14 height 14
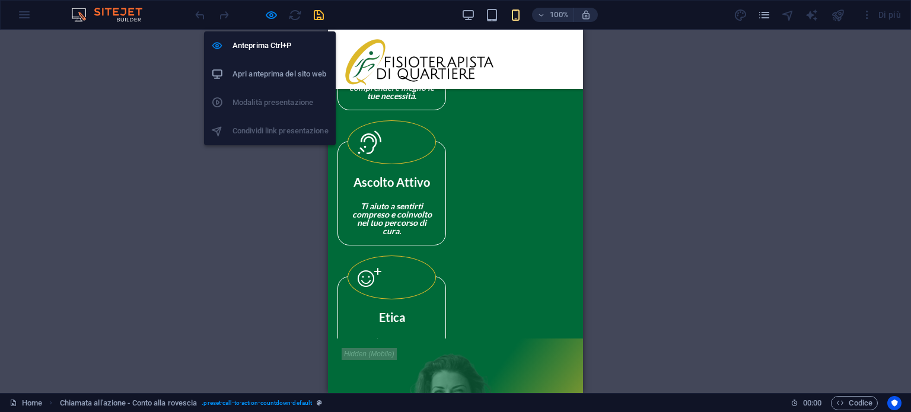
scroll to position [1175, 0]
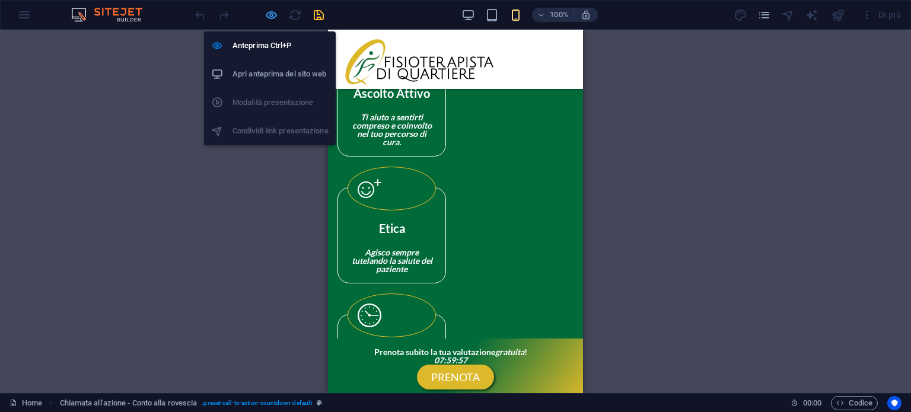
click at [269, 13] on icon "button" at bounding box center [272, 15] width 14 height 14
select select "%"
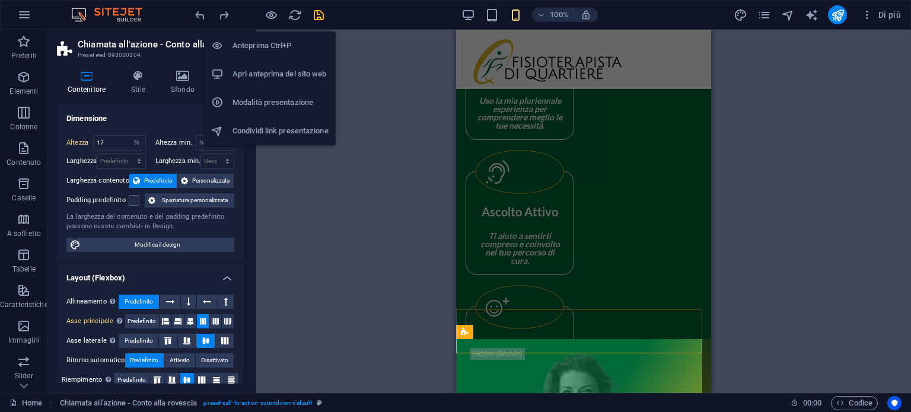
scroll to position [1205, 0]
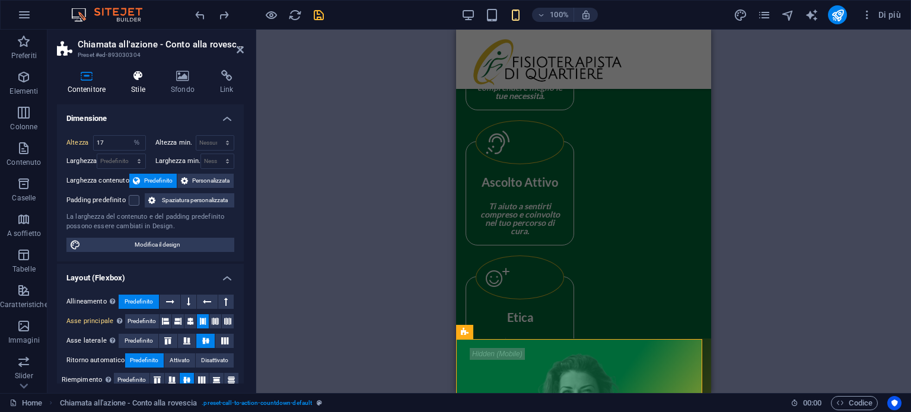
click at [144, 81] on icon at bounding box center [138, 76] width 35 height 12
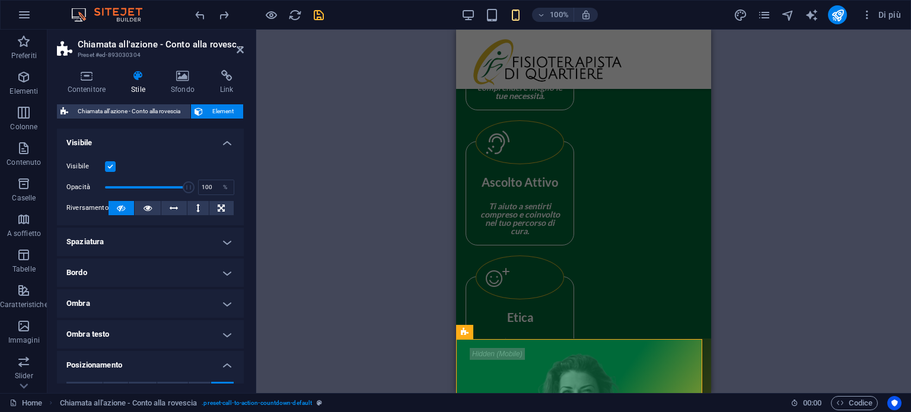
scroll to position [119, 0]
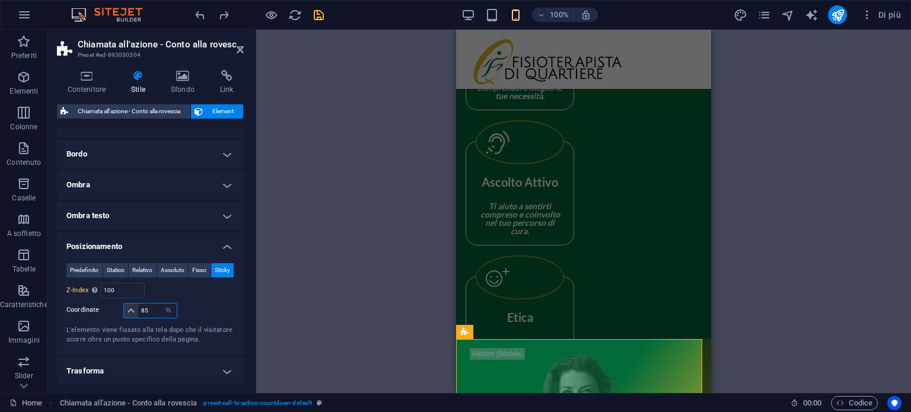
click at [145, 318] on input "85" at bounding box center [157, 311] width 38 height 14
type input "88"
click at [199, 319] on div at bounding box center [207, 311] width 56 height 17
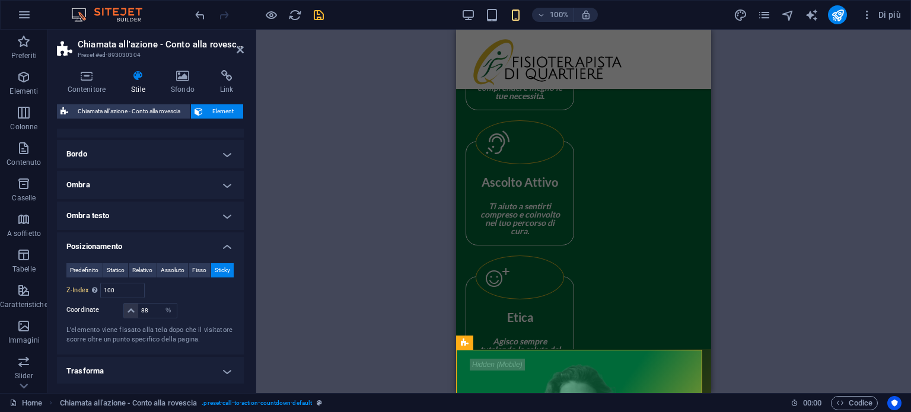
click at [263, 8] on div at bounding box center [259, 14] width 133 height 19
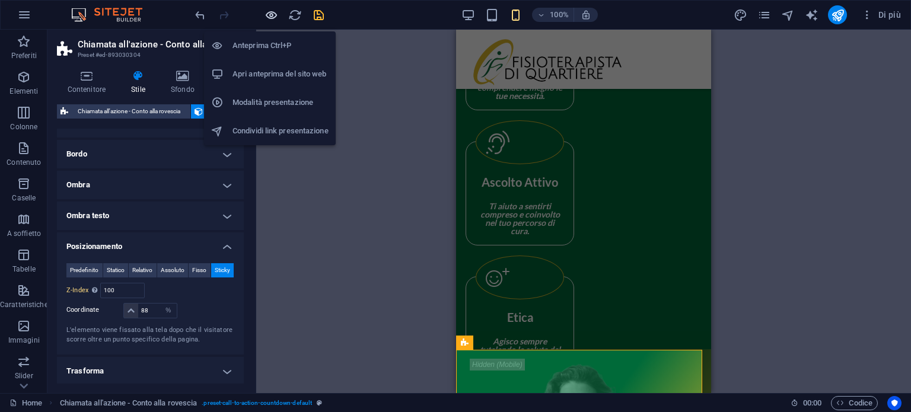
click at [268, 9] on icon "button" at bounding box center [272, 15] width 14 height 14
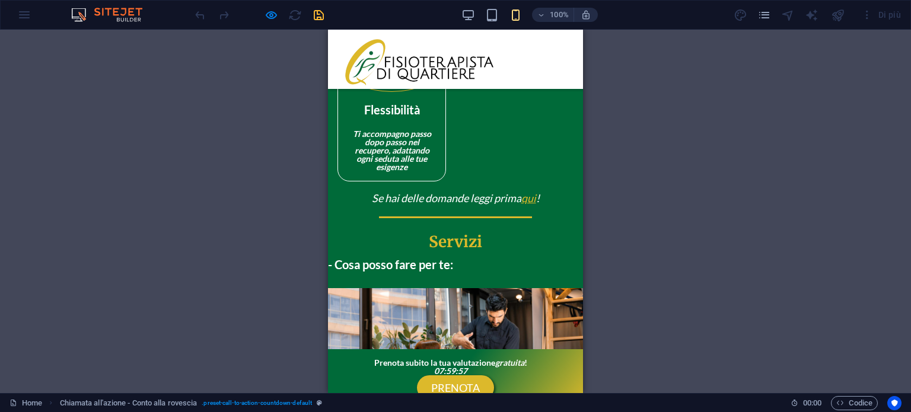
scroll to position [1412, 0]
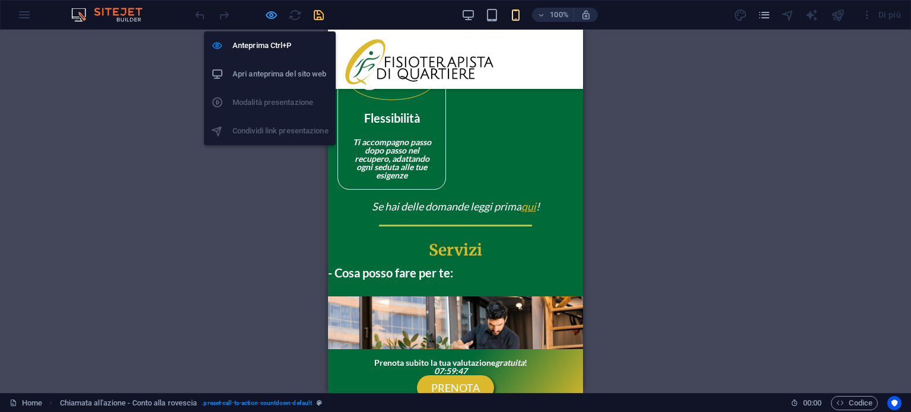
click at [272, 17] on icon "button" at bounding box center [272, 15] width 14 height 14
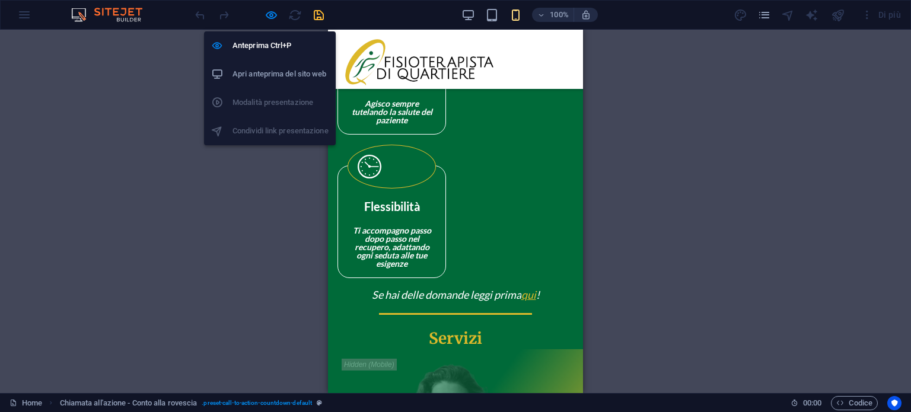
select select "%"
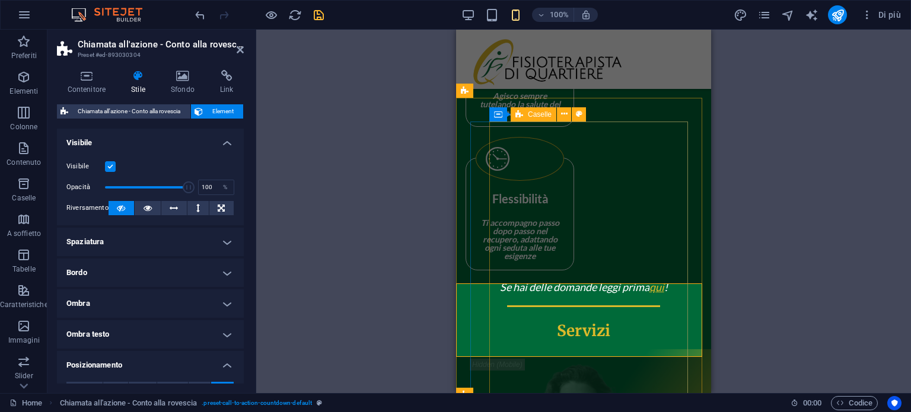
scroll to position [1443, 0]
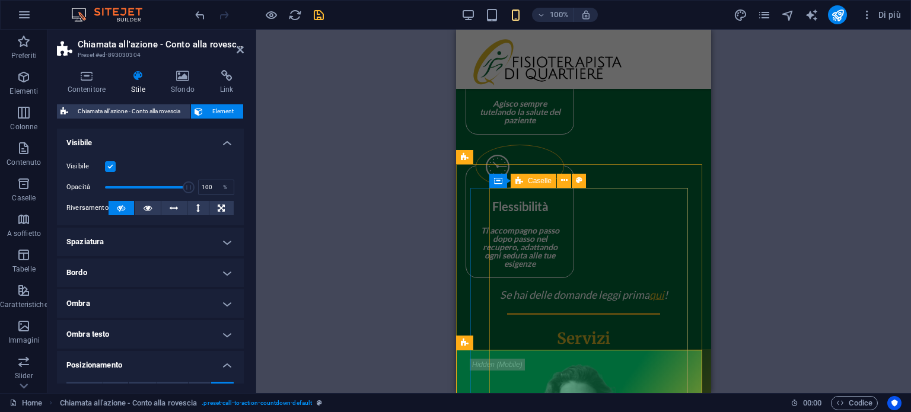
click at [533, 177] on span "Caselle" at bounding box center [540, 180] width 24 height 7
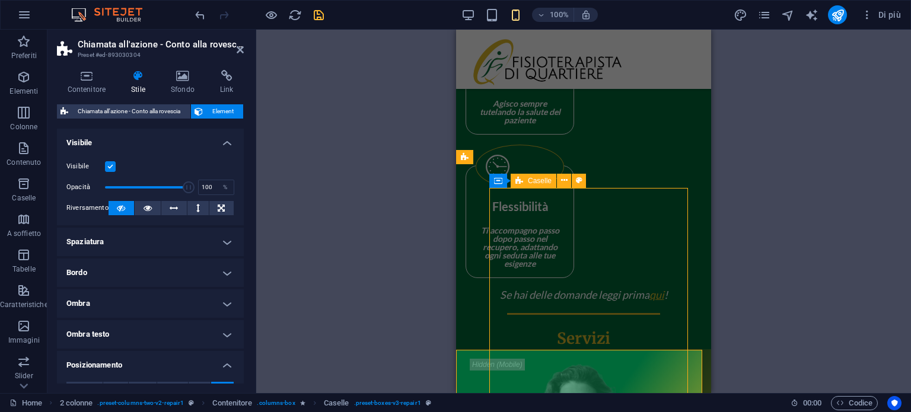
click at [533, 177] on span "Caselle" at bounding box center [540, 180] width 24 height 7
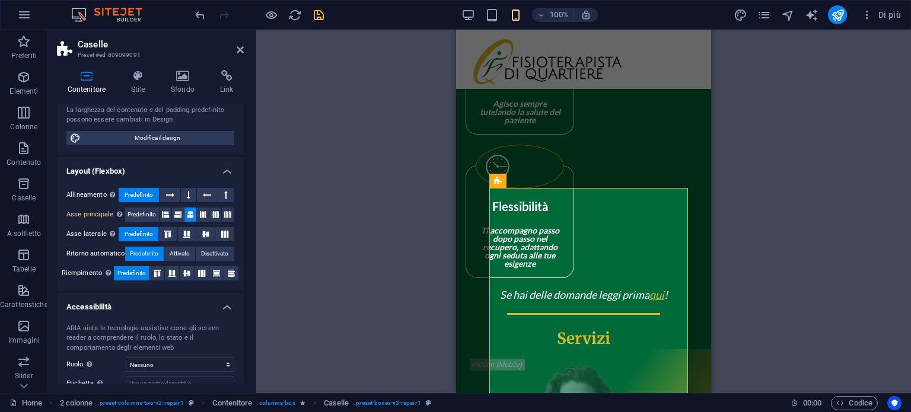
scroll to position [119, 0]
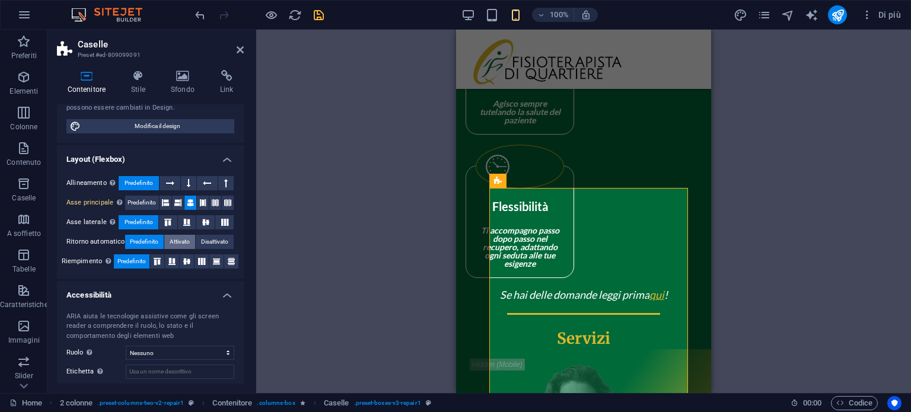
click at [174, 243] on span "Attivato" at bounding box center [180, 242] width 20 height 14
click at [138, 240] on span "Predefinito" at bounding box center [144, 242] width 28 height 14
click at [183, 223] on icon at bounding box center [187, 222] width 14 height 7
click at [173, 223] on icon at bounding box center [168, 222] width 14 height 7
click at [199, 199] on icon at bounding box center [202, 203] width 7 height 14
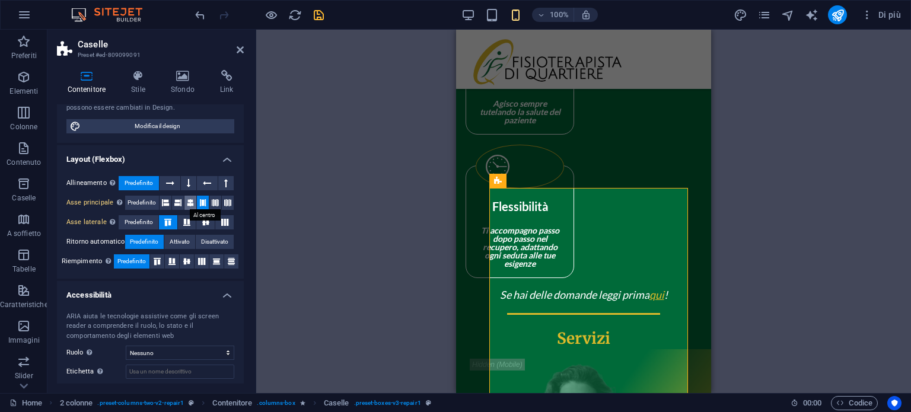
click at [190, 199] on icon at bounding box center [190, 203] width 7 height 14
click at [191, 183] on button at bounding box center [188, 183] width 15 height 14
click at [164, 182] on button at bounding box center [170, 183] width 20 height 14
click at [163, 202] on icon at bounding box center [165, 203] width 7 height 14
click at [169, 202] on button at bounding box center [166, 203] width 12 height 14
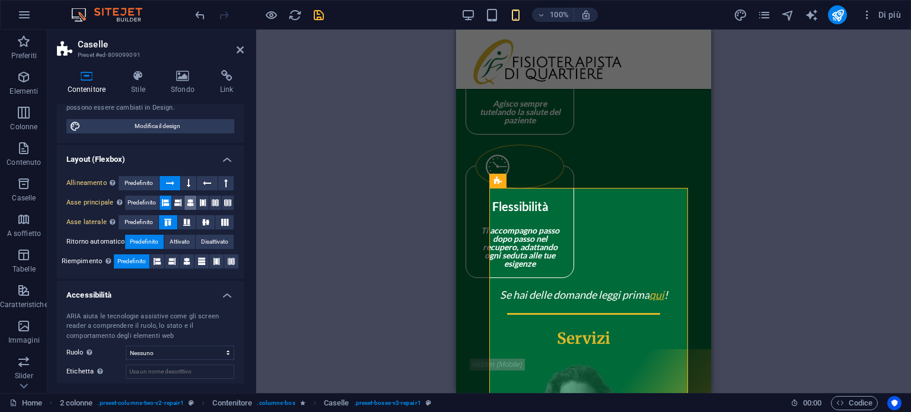
click at [189, 202] on icon at bounding box center [190, 203] width 7 height 14
click at [190, 261] on button at bounding box center [187, 262] width 14 height 14
click at [166, 261] on button at bounding box center [172, 262] width 14 height 14
click at [161, 262] on button at bounding box center [157, 262] width 14 height 14
click at [131, 265] on span "Predefinito" at bounding box center [131, 262] width 28 height 14
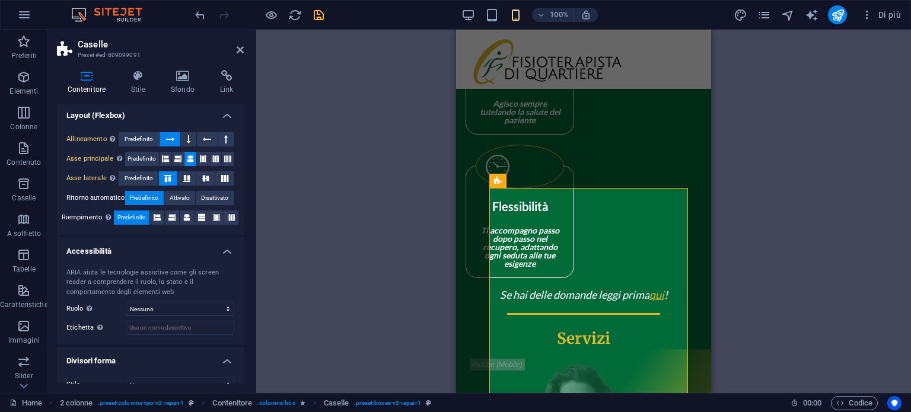
scroll to position [179, 0]
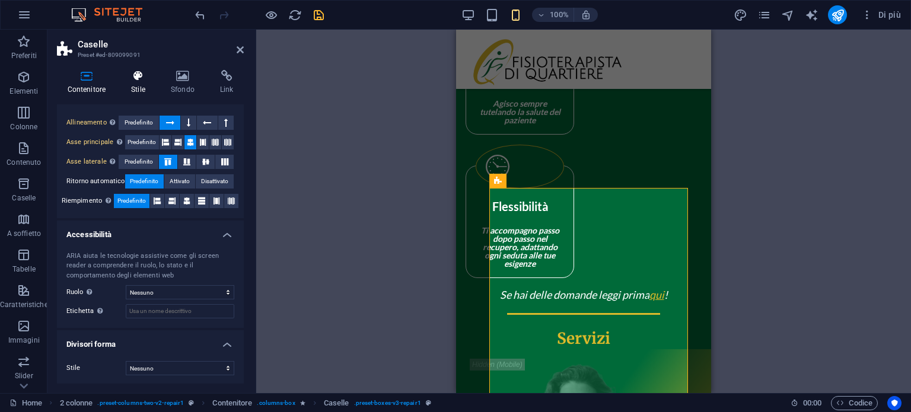
click at [141, 78] on icon at bounding box center [138, 76] width 35 height 12
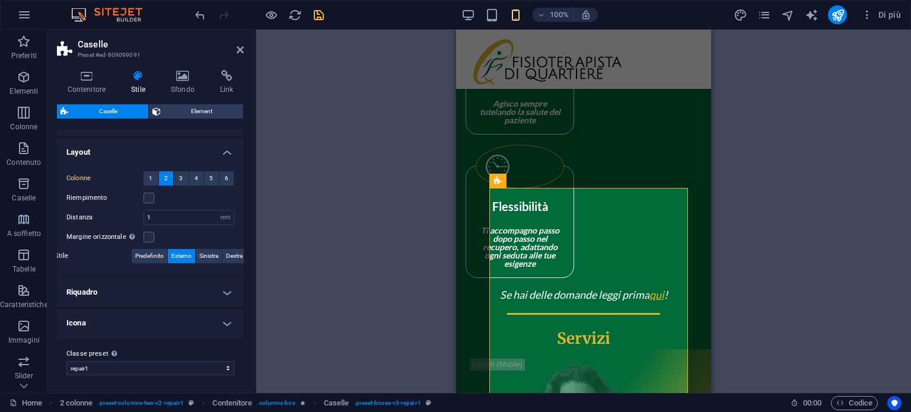
scroll to position [0, 0]
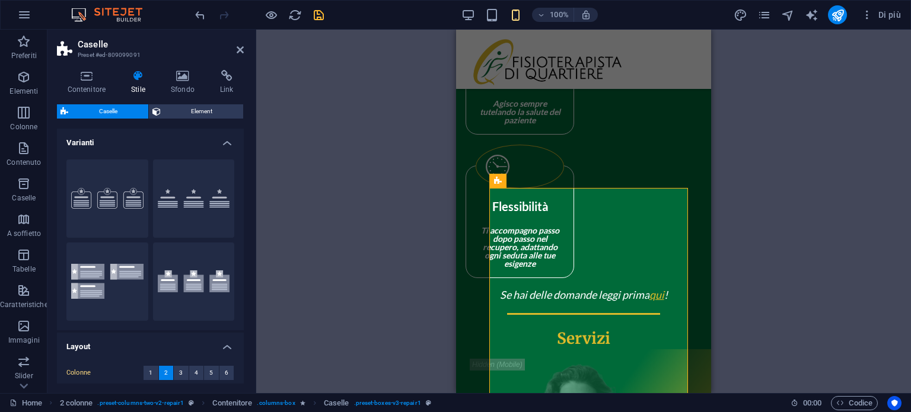
click at [199, 100] on div "Contenitore Stile Sfondo Link Dimensione Altezza Predefinito px rem % vh vw Alt…" at bounding box center [150, 227] width 187 height 314
click at [199, 104] on span "Element" at bounding box center [202, 111] width 76 height 14
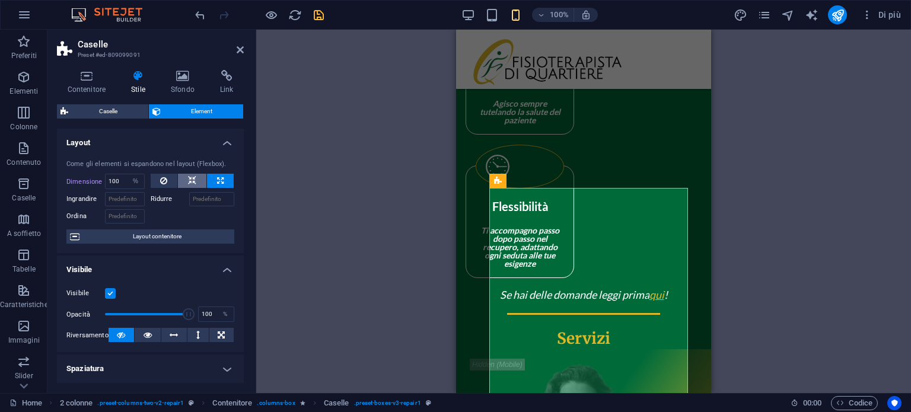
click at [195, 185] on button at bounding box center [192, 181] width 28 height 14
select select "DISABLED_OPTION_VALUE"
click at [161, 183] on icon at bounding box center [163, 181] width 7 height 14
type input "100"
select select "%"
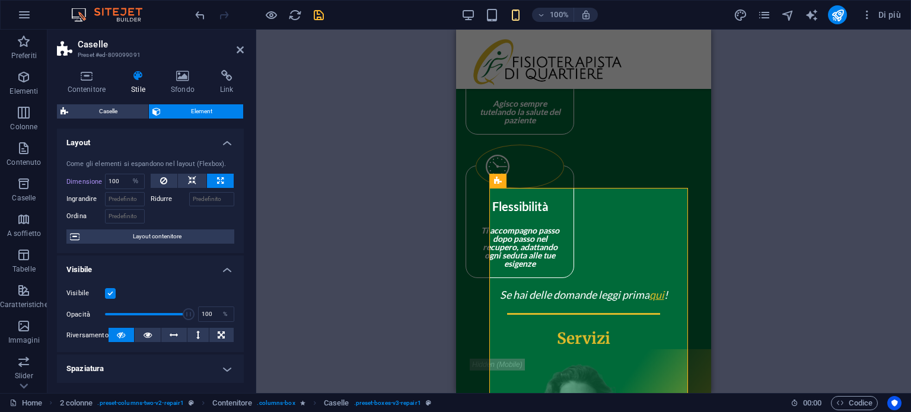
click at [225, 178] on button at bounding box center [220, 181] width 27 height 14
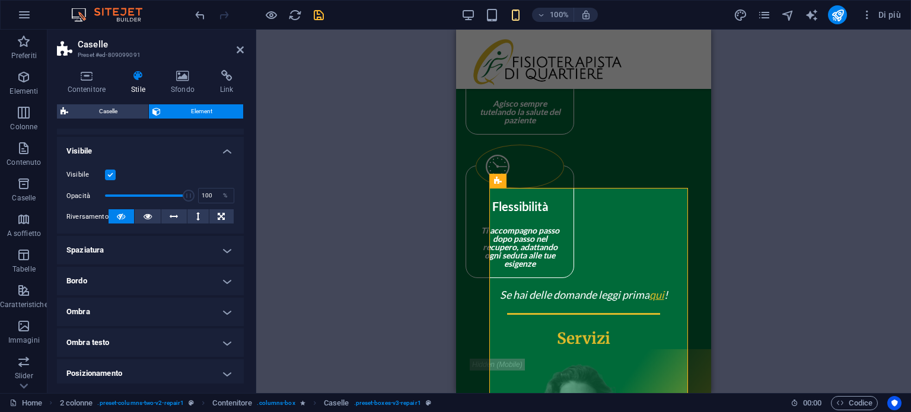
click at [148, 248] on h4 "Spaziatura" at bounding box center [150, 250] width 187 height 28
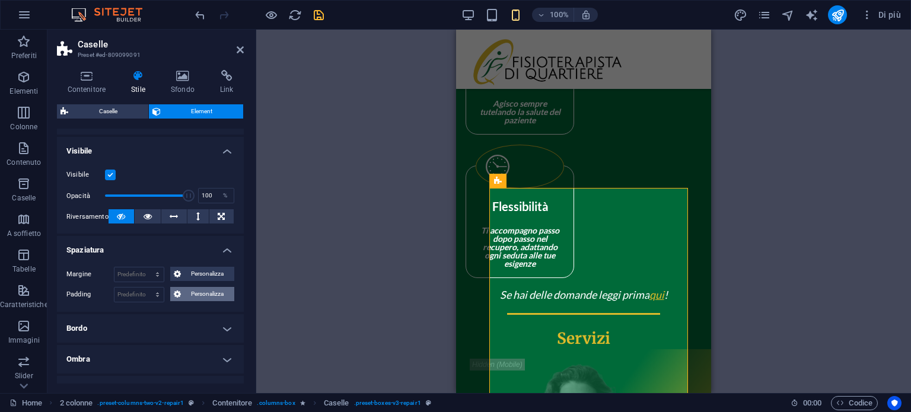
click at [189, 291] on span "Personalizza" at bounding box center [208, 294] width 47 height 14
click at [211, 320] on input "number" at bounding box center [213, 325] width 40 height 14
click at [227, 329] on select "px rem % vh vw" at bounding box center [225, 325] width 17 height 14
select select "%"
click at [217, 318] on select "px rem % vh vw" at bounding box center [225, 325] width 17 height 14
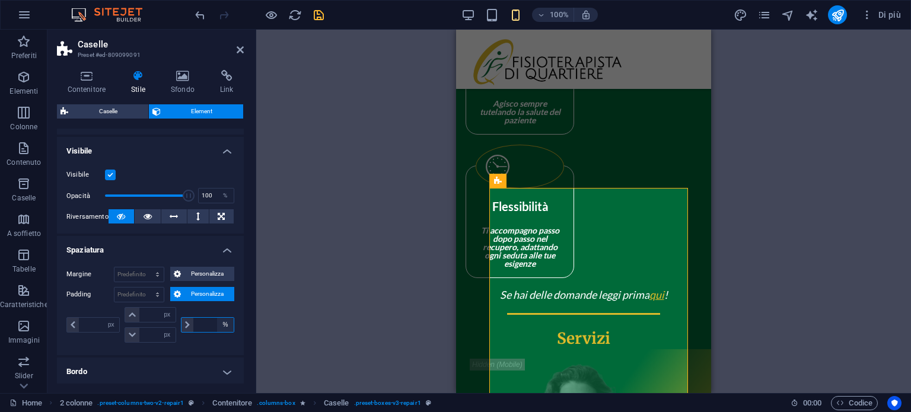
type input "0"
type input "100"
click at [207, 320] on input "100" at bounding box center [213, 325] width 40 height 14
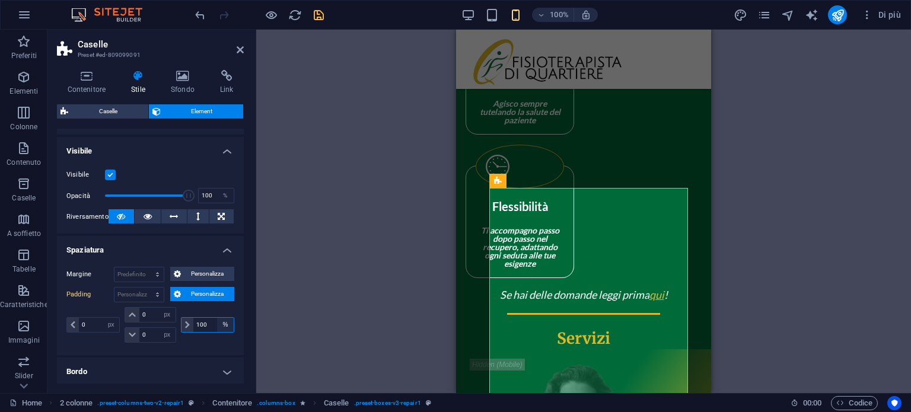
click at [227, 322] on select "px rem % vh vw" at bounding box center [225, 325] width 17 height 14
select select "rem"
click at [217, 318] on select "px rem % vh vw" at bounding box center [225, 325] width 17 height 14
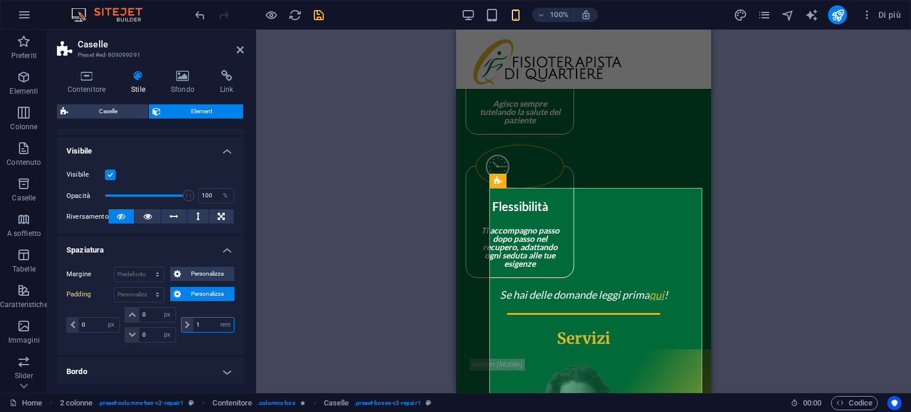
click at [209, 323] on input "1" at bounding box center [213, 325] width 40 height 14
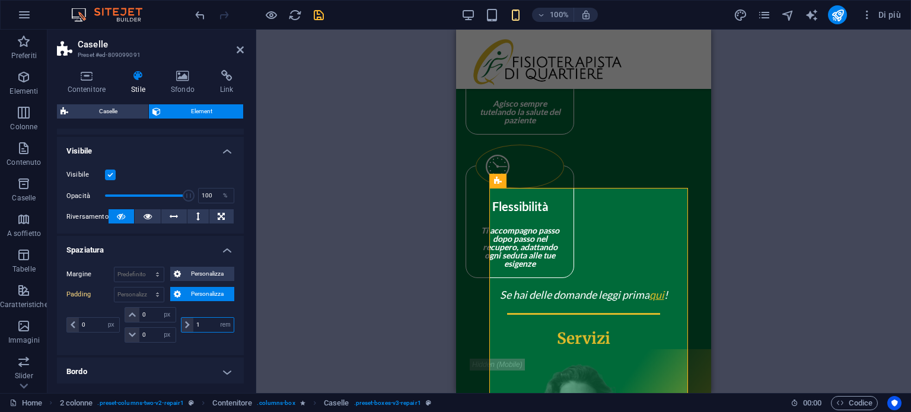
type input "1"
click at [208, 345] on div "Margine Predefinito automatico px % rem vw vh Personalizza Personalizza automat…" at bounding box center [150, 307] width 187 height 98
drag, startPoint x: 96, startPoint y: 323, endPoint x: 74, endPoint y: 325, distance: 22.0
click at [74, 325] on div "0 px rem % vh vw" at bounding box center [92, 324] width 53 height 15
type input "1"
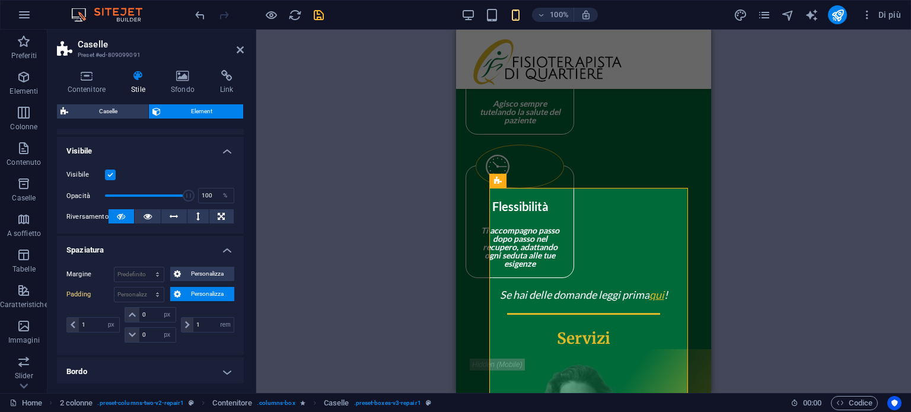
click at [102, 342] on div "1 px rem % vh vw 0 px rem % vh vw 0 px rem % vh vw 1 px rem % vh vw" at bounding box center [150, 326] width 168 height 39
drag, startPoint x: 204, startPoint y: 319, endPoint x: 190, endPoint y: 319, distance: 14.2
click at [190, 319] on div "1 px rem % vh vw" at bounding box center [207, 324] width 53 height 15
drag, startPoint x: 101, startPoint y: 325, endPoint x: 85, endPoint y: 325, distance: 16.6
click at [85, 325] on input "1" at bounding box center [99, 325] width 40 height 14
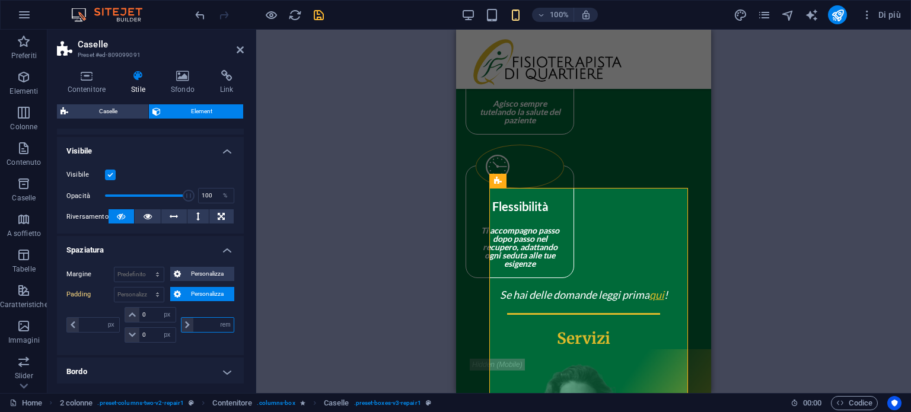
drag, startPoint x: 202, startPoint y: 333, endPoint x: 202, endPoint y: 350, distance: 16.6
click at [202, 350] on div "Margine Predefinito automatico px % rem vw vh Personalizza Personalizza automat…" at bounding box center [150, 307] width 187 height 98
click at [241, 47] on icon at bounding box center [240, 49] width 7 height 9
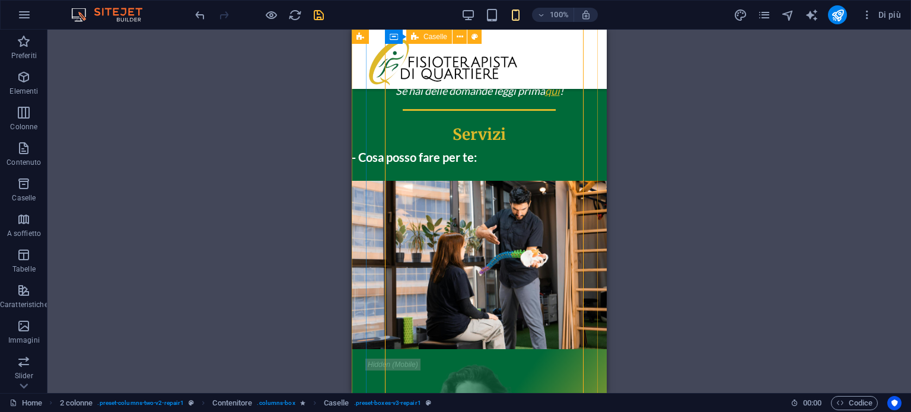
scroll to position [1680, 0]
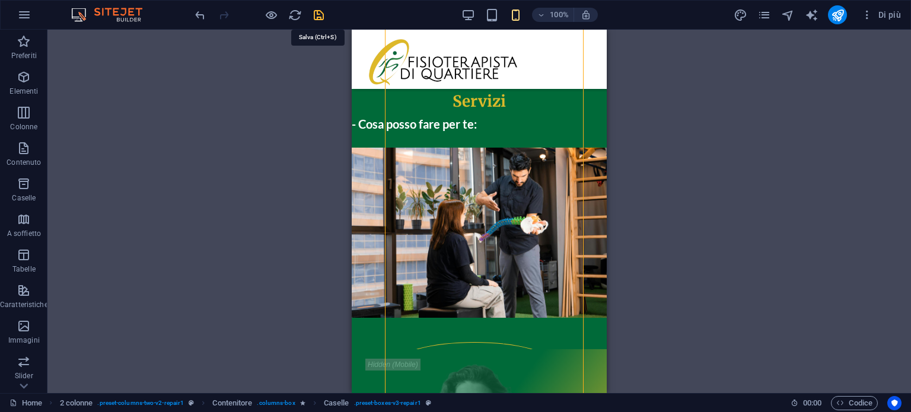
click at [314, 16] on icon "save" at bounding box center [319, 15] width 14 height 14
select select "%"
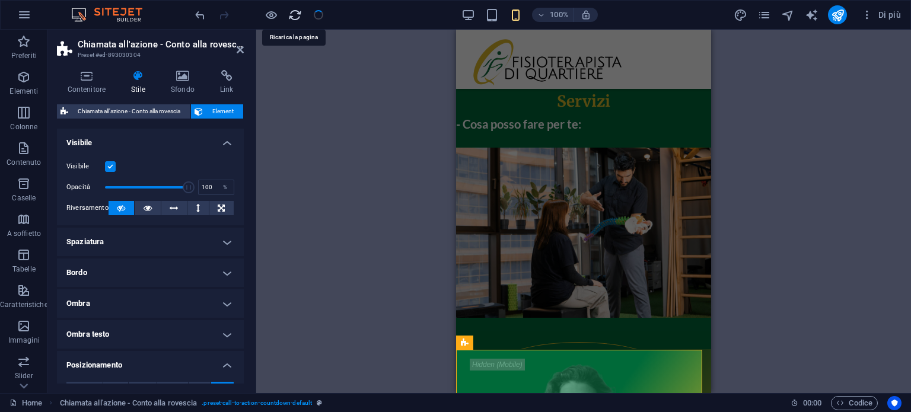
click at [294, 16] on icon "reload" at bounding box center [295, 15] width 14 height 14
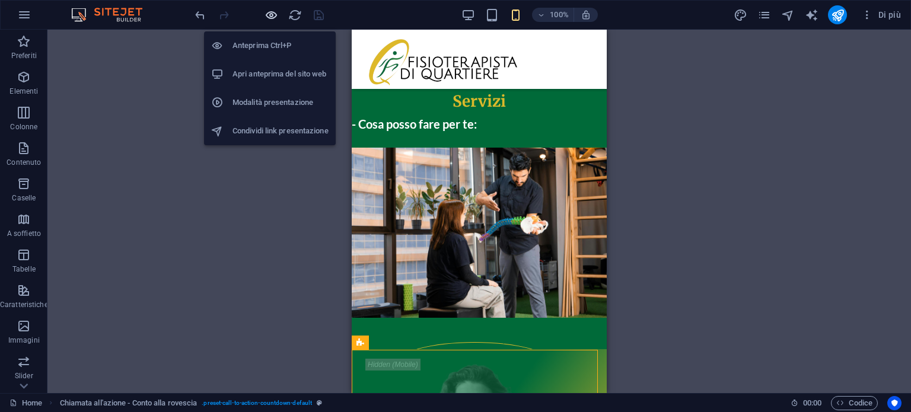
click at [268, 18] on icon "button" at bounding box center [272, 15] width 14 height 14
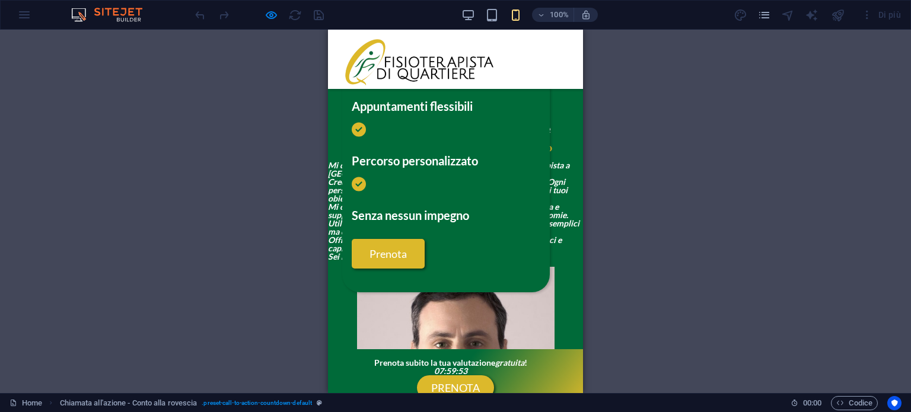
scroll to position [463, 0]
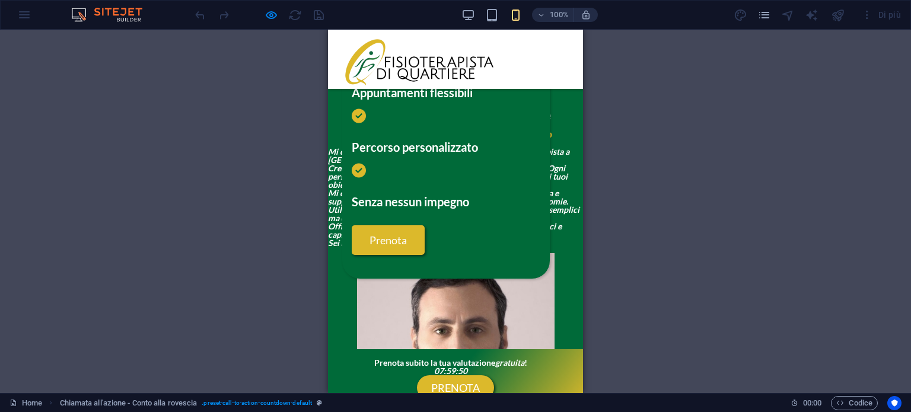
click at [392, 202] on strong "Mi chiamo [PERSON_NAME] Guerritore e sono un fisioterapista a [GEOGRAPHIC_DATA]…" at bounding box center [454, 197] width 252 height 101
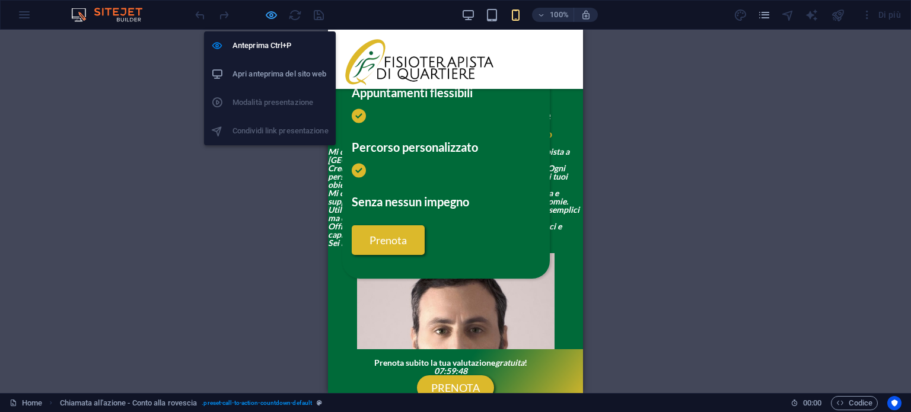
click at [266, 17] on icon "button" at bounding box center [272, 15] width 14 height 14
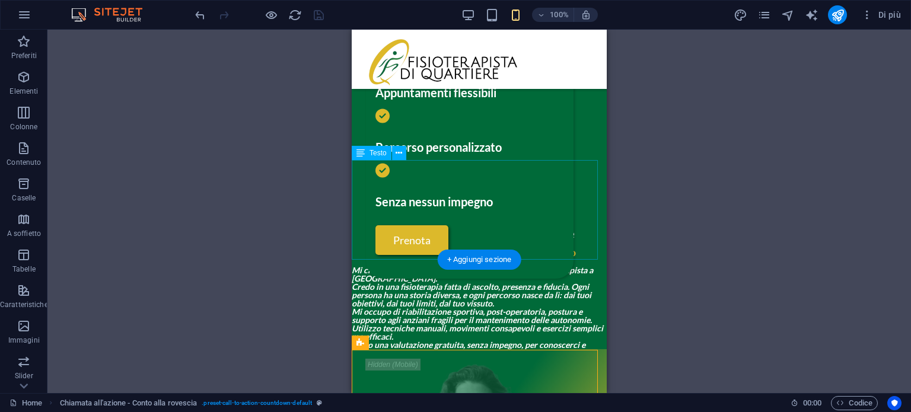
click at [396, 266] on div "Mi chiamo [PERSON_NAME] Guerritore e sono un fisioterapista a [GEOGRAPHIC_DATA]…" at bounding box center [479, 316] width 255 height 100
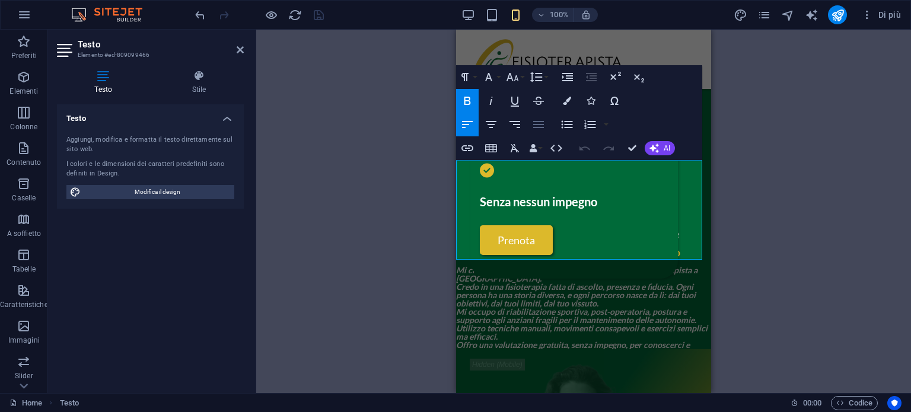
click at [538, 123] on icon "button" at bounding box center [539, 124] width 14 height 14
click at [460, 123] on button "Align Left" at bounding box center [467, 125] width 23 height 24
click at [537, 125] on icon "button" at bounding box center [539, 124] width 14 height 14
click at [523, 125] on button "Align Right" at bounding box center [515, 125] width 23 height 24
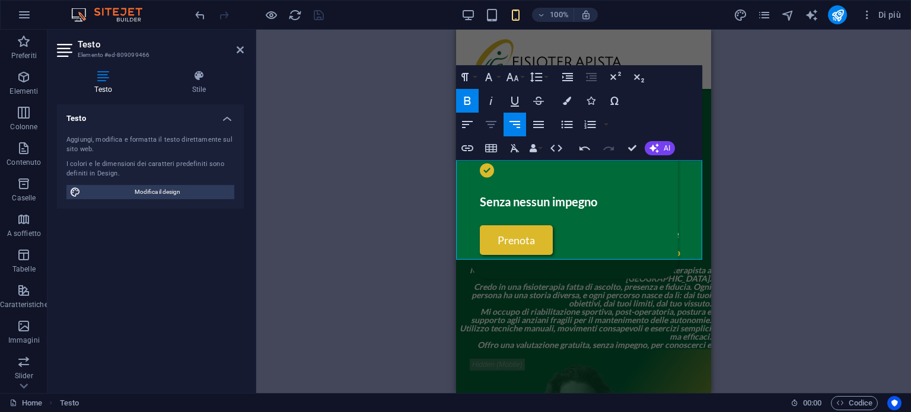
click at [497, 125] on icon "button" at bounding box center [491, 124] width 14 height 14
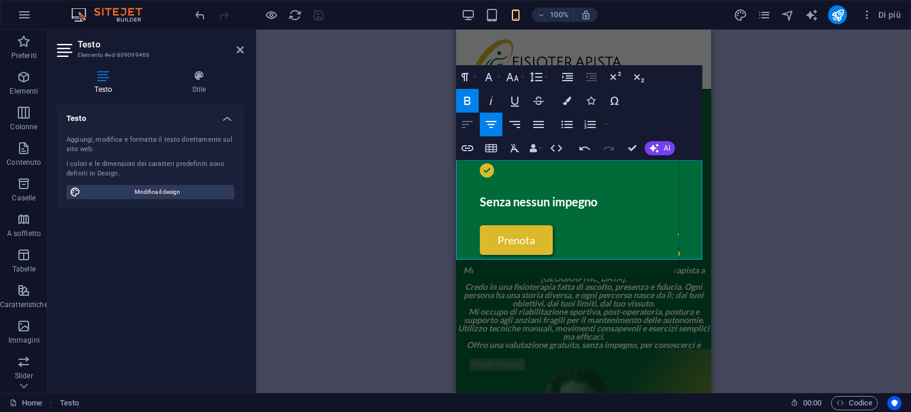
click at [464, 125] on icon "button" at bounding box center [467, 124] width 14 height 14
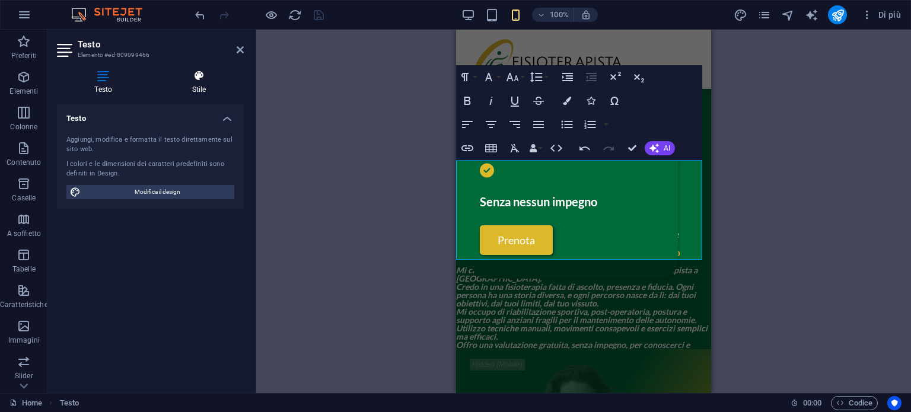
click at [199, 84] on h4 "Stile" at bounding box center [200, 82] width 90 height 25
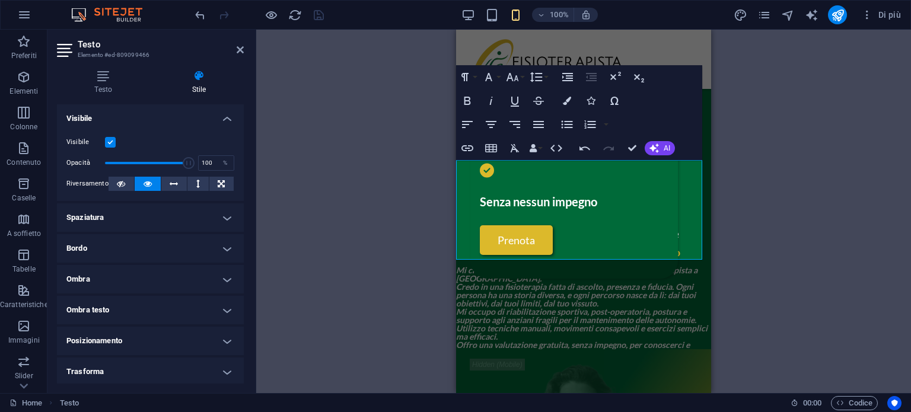
click at [133, 256] on h4 "Bordo" at bounding box center [150, 248] width 187 height 28
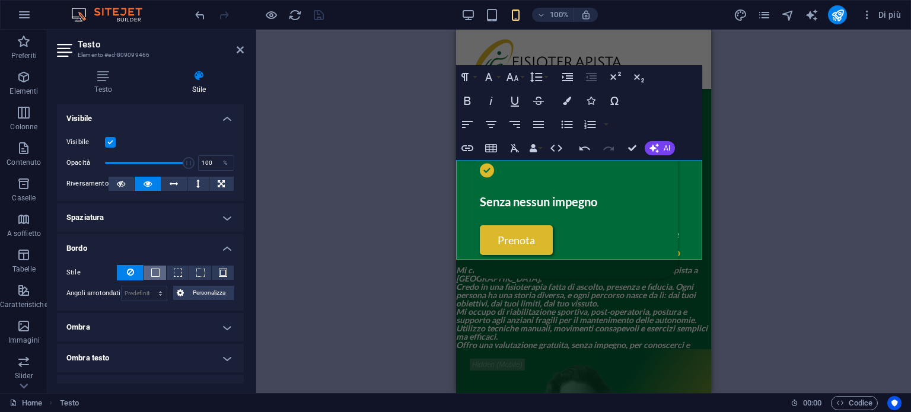
click at [159, 272] on button at bounding box center [155, 273] width 22 height 14
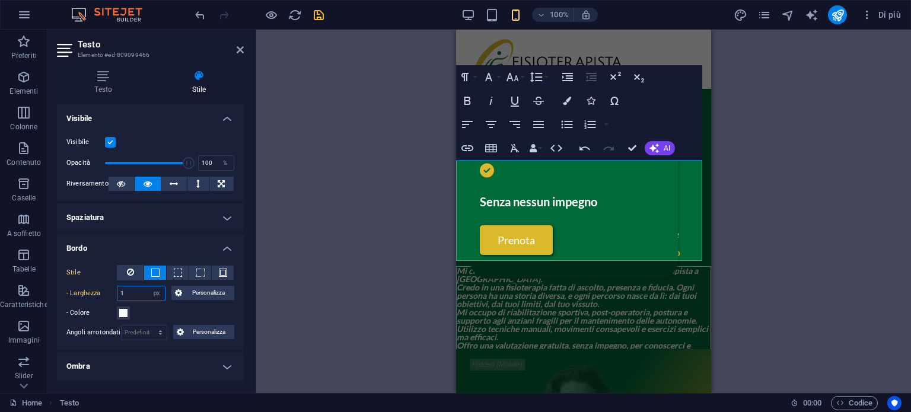
drag, startPoint x: 134, startPoint y: 295, endPoint x: 114, endPoint y: 297, distance: 20.3
click at [114, 297] on div "- Larghezza 1 automatico px rem % vh vw Personalizza Personalizza" at bounding box center [150, 293] width 168 height 15
type input "2"
click at [171, 313] on div "- Colore" at bounding box center [150, 313] width 168 height 14
click at [123, 315] on span at bounding box center [123, 313] width 9 height 9
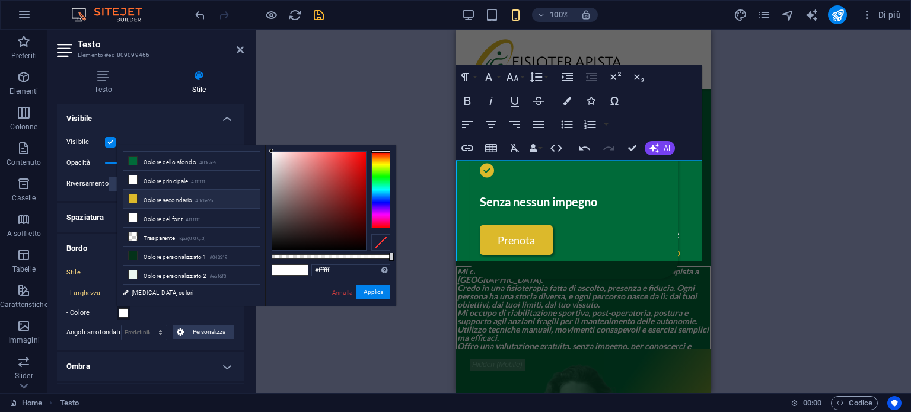
click at [154, 199] on li "Colore secondario #dcb92b" at bounding box center [191, 199] width 136 height 19
type input "#dcb92b"
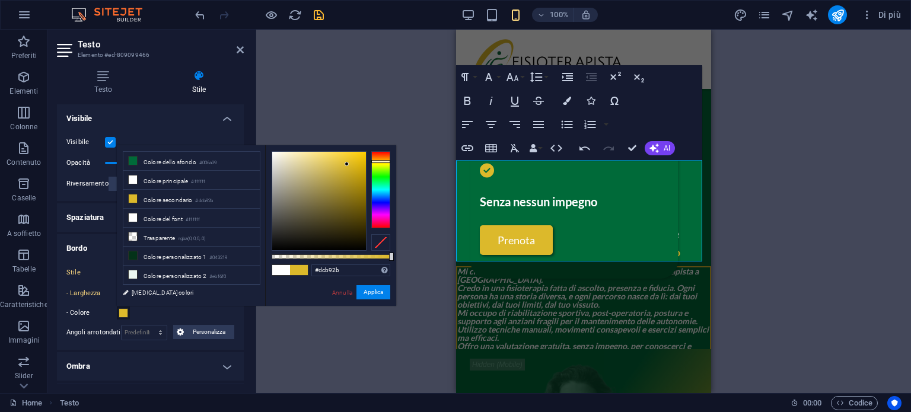
click at [376, 277] on div "#dcb92b Formati supportati #0852ed rgb(8, 82, 237) rgba(8, 82, 237, 90%) hsv(22…" at bounding box center [330, 311] width 131 height 333
click at [369, 296] on button "Applica" at bounding box center [374, 292] width 34 height 14
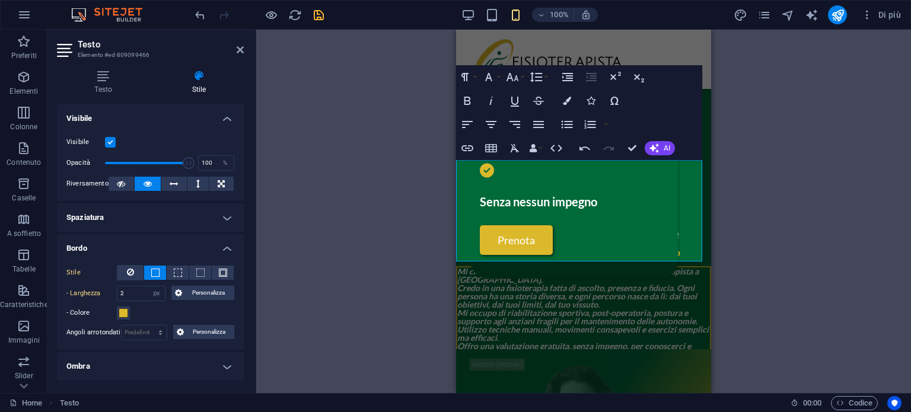
click at [383, 242] on div "Spaziatore Testo sullo sfondo Contenitore Testo sullo sfondo Spaziatore Pulsant…" at bounding box center [583, 212] width 655 height 364
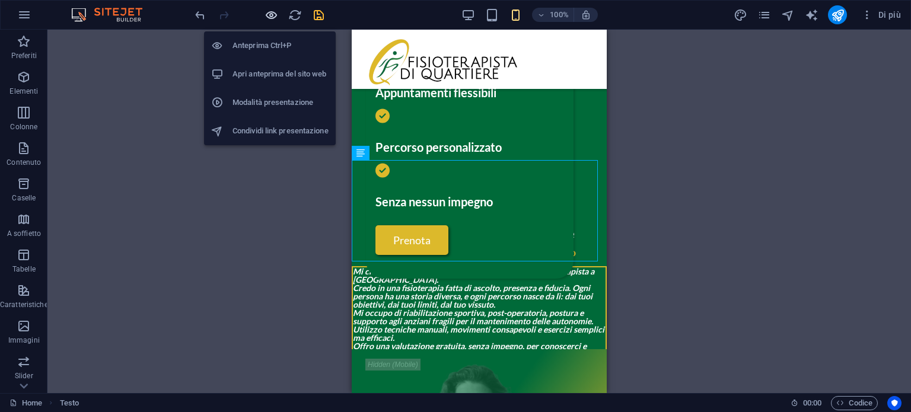
click at [268, 15] on icon "button" at bounding box center [272, 15] width 14 height 14
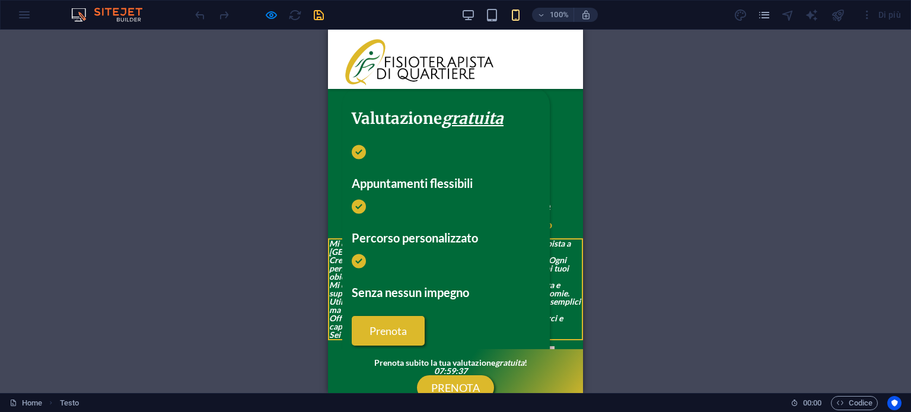
scroll to position [356, 0]
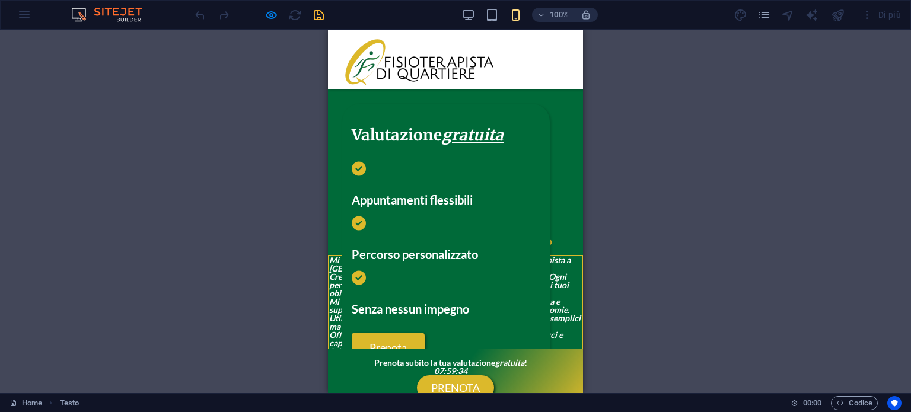
click at [406, 217] on h3 "Dottor [PERSON_NAME] Guerritore" at bounding box center [455, 223] width 255 height 12
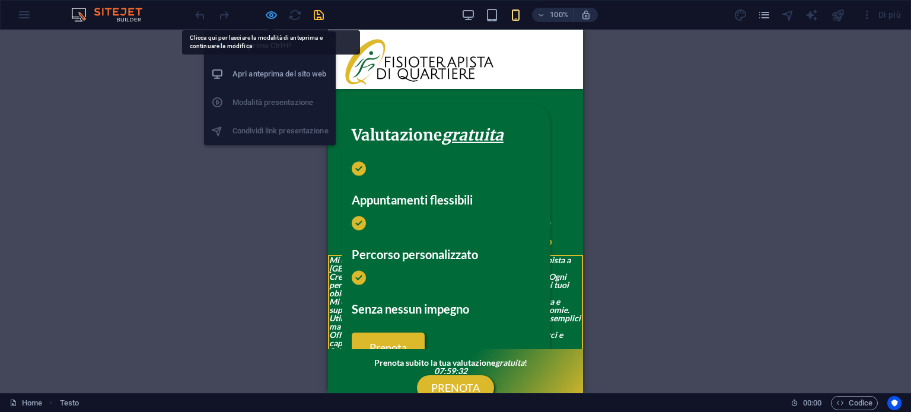
click at [272, 18] on icon "button" at bounding box center [272, 15] width 14 height 14
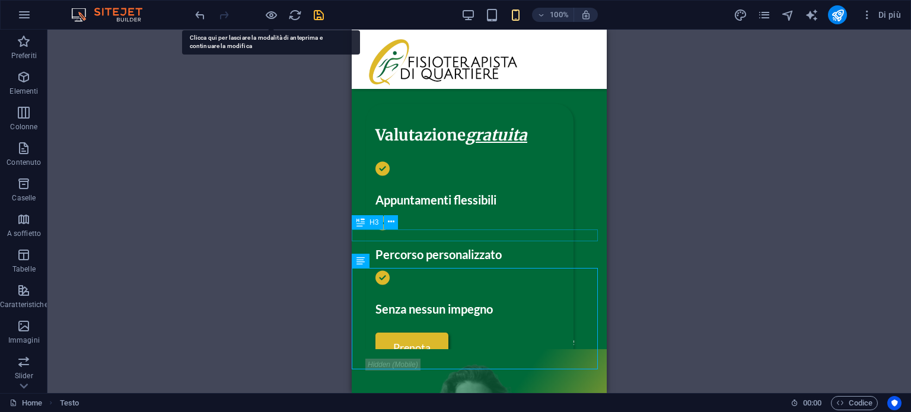
click at [453, 335] on div "Dottor [PERSON_NAME] Guerritore" at bounding box center [479, 341] width 255 height 12
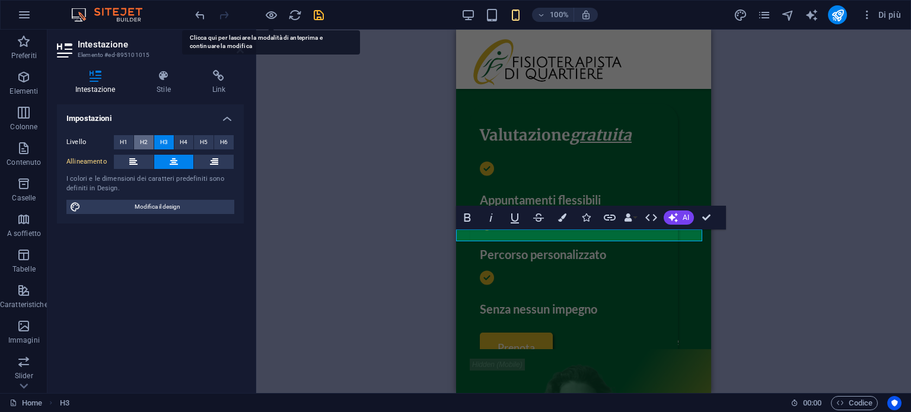
click at [142, 141] on span "H2" at bounding box center [144, 142] width 8 height 14
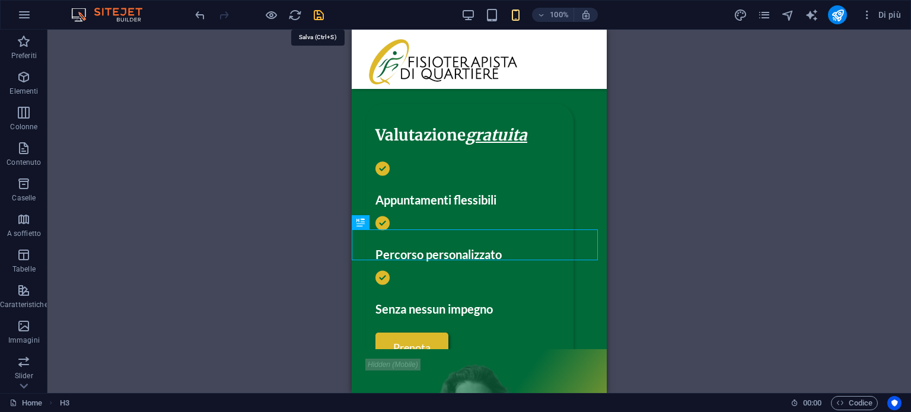
click at [318, 13] on icon "save" at bounding box center [319, 15] width 14 height 14
click at [278, 14] on div at bounding box center [259, 14] width 133 height 19
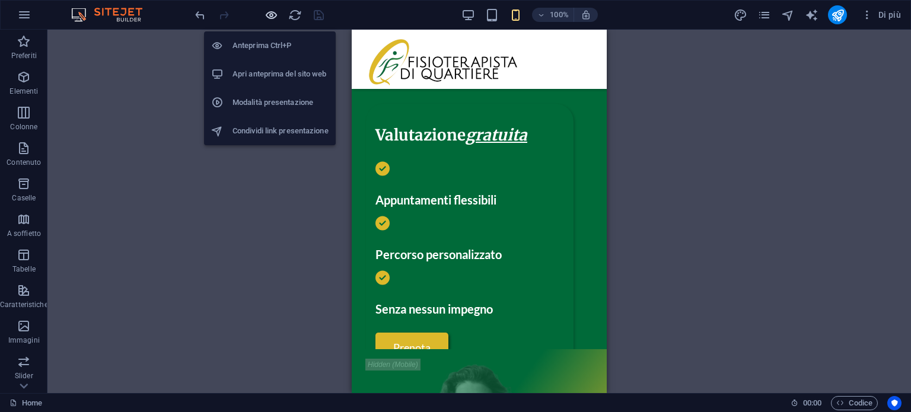
click at [275, 14] on icon "button" at bounding box center [272, 15] width 14 height 14
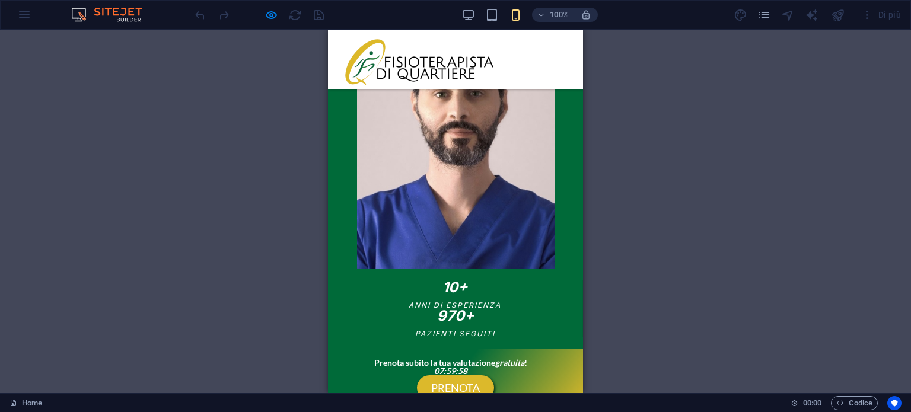
scroll to position [712, 0]
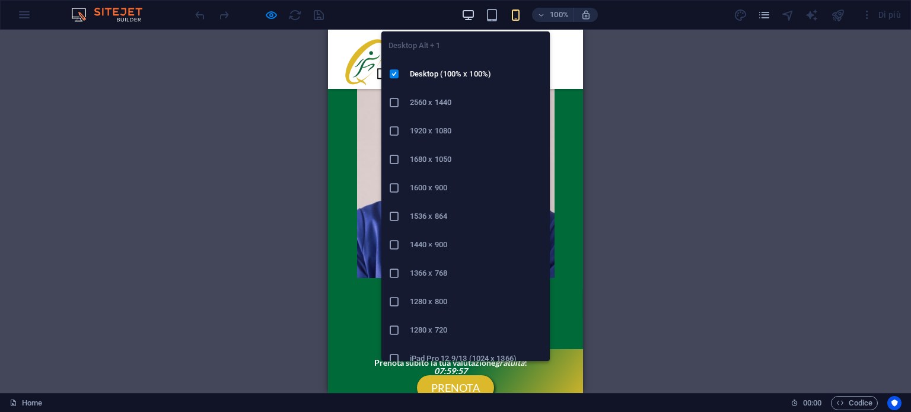
click at [465, 11] on icon "button" at bounding box center [469, 15] width 14 height 14
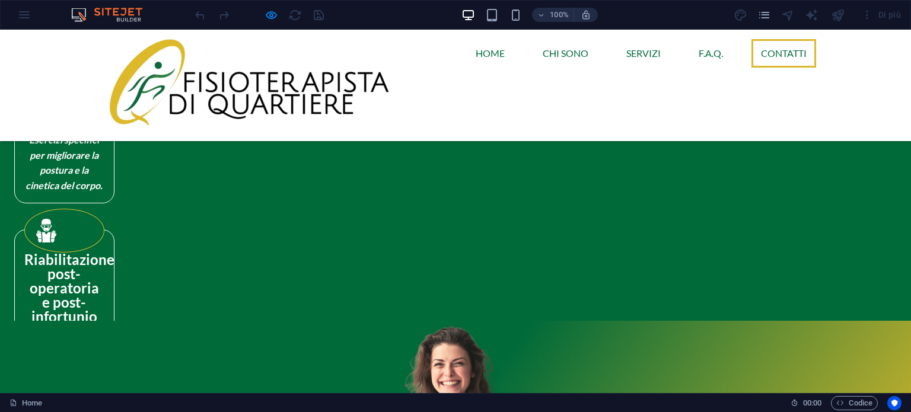
scroll to position [3850, 0]
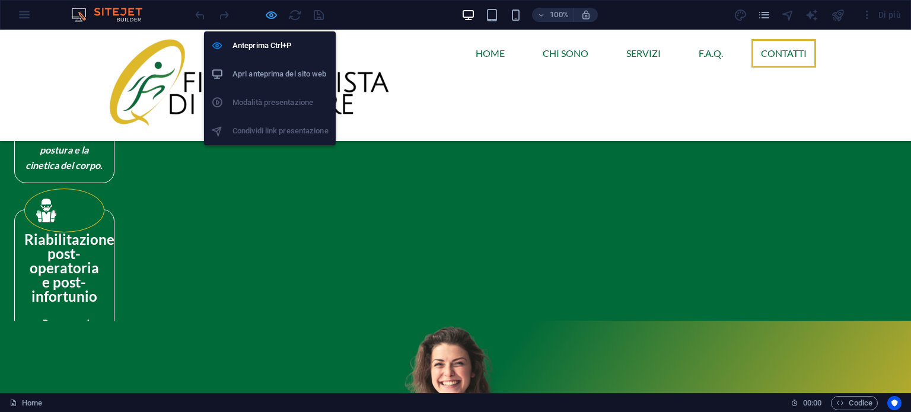
click at [272, 14] on icon "button" at bounding box center [272, 15] width 14 height 14
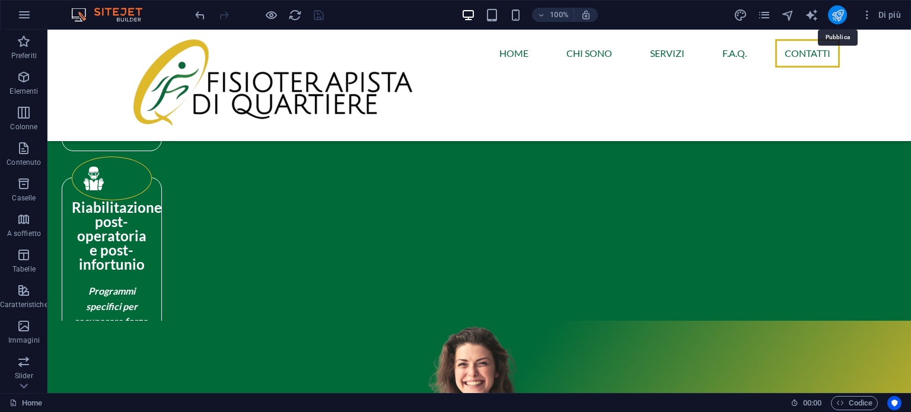
click at [843, 14] on icon "publish" at bounding box center [838, 15] width 14 height 14
